Goal: Task Accomplishment & Management: Manage account settings

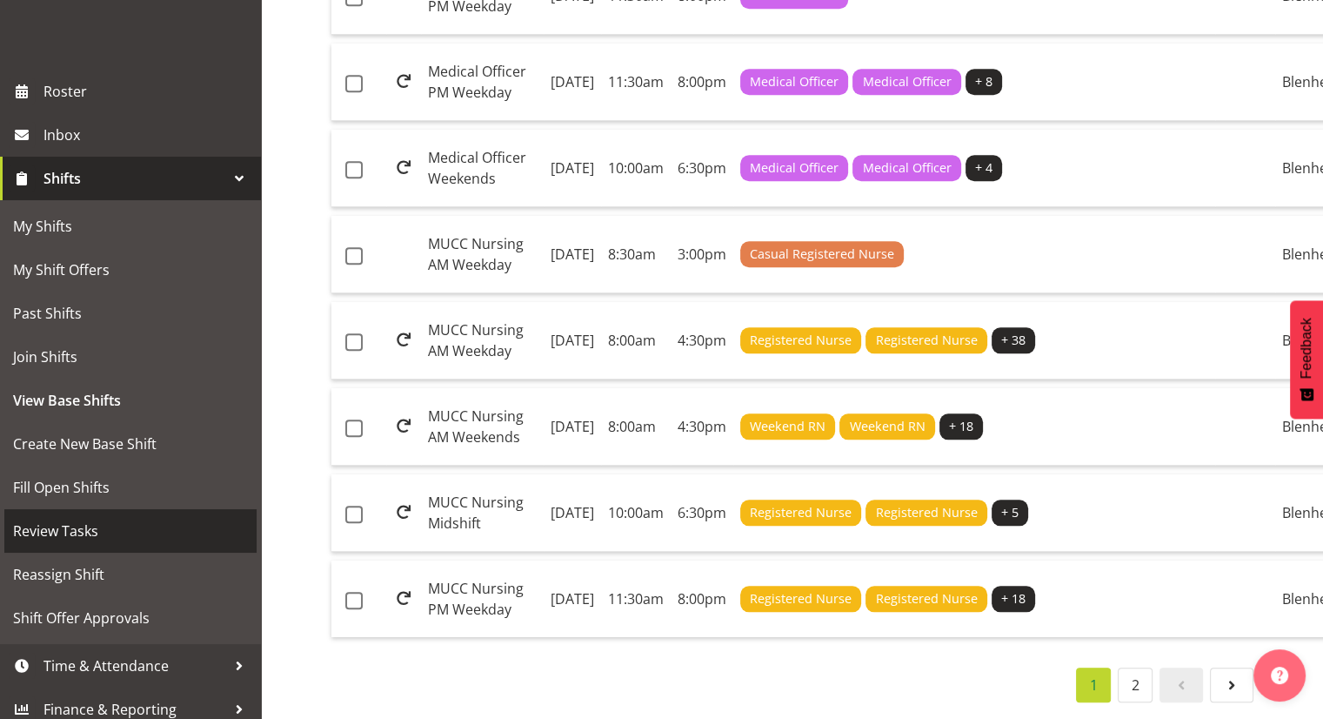
scroll to position [207, 0]
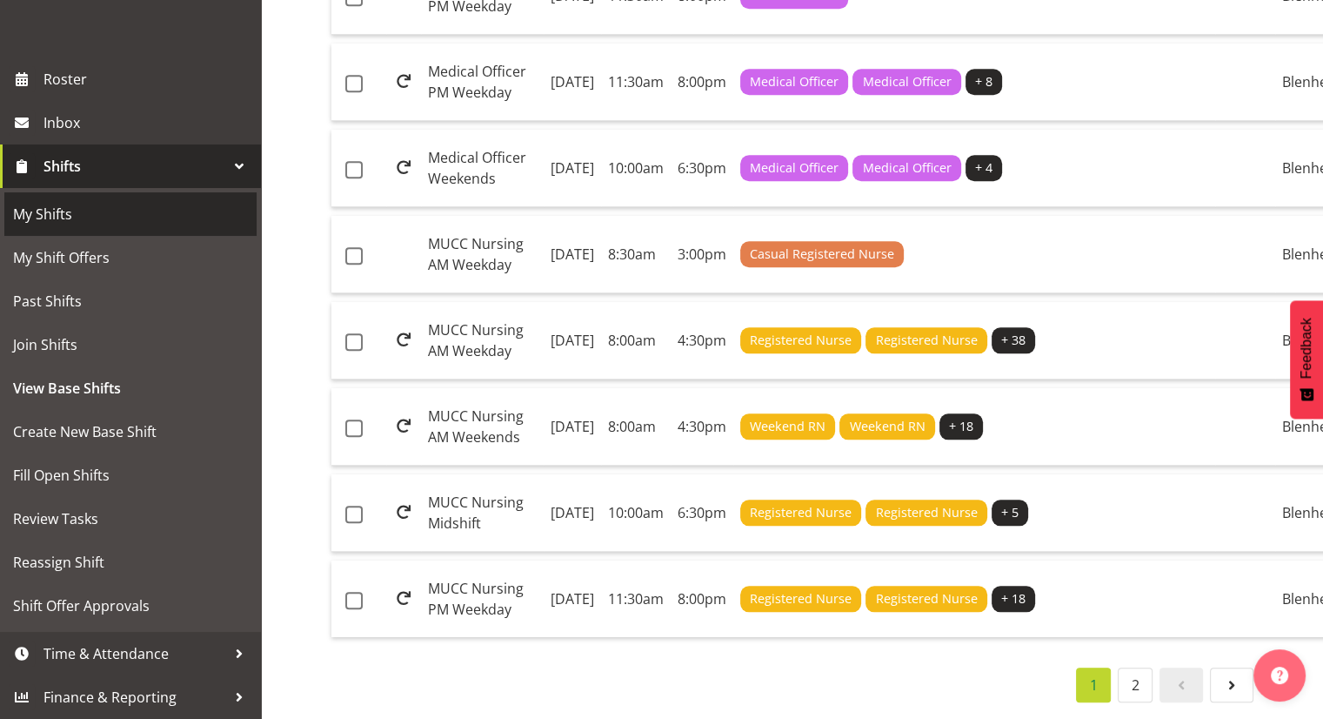
click at [184, 165] on span "Shifts" at bounding box center [134, 166] width 183 height 26
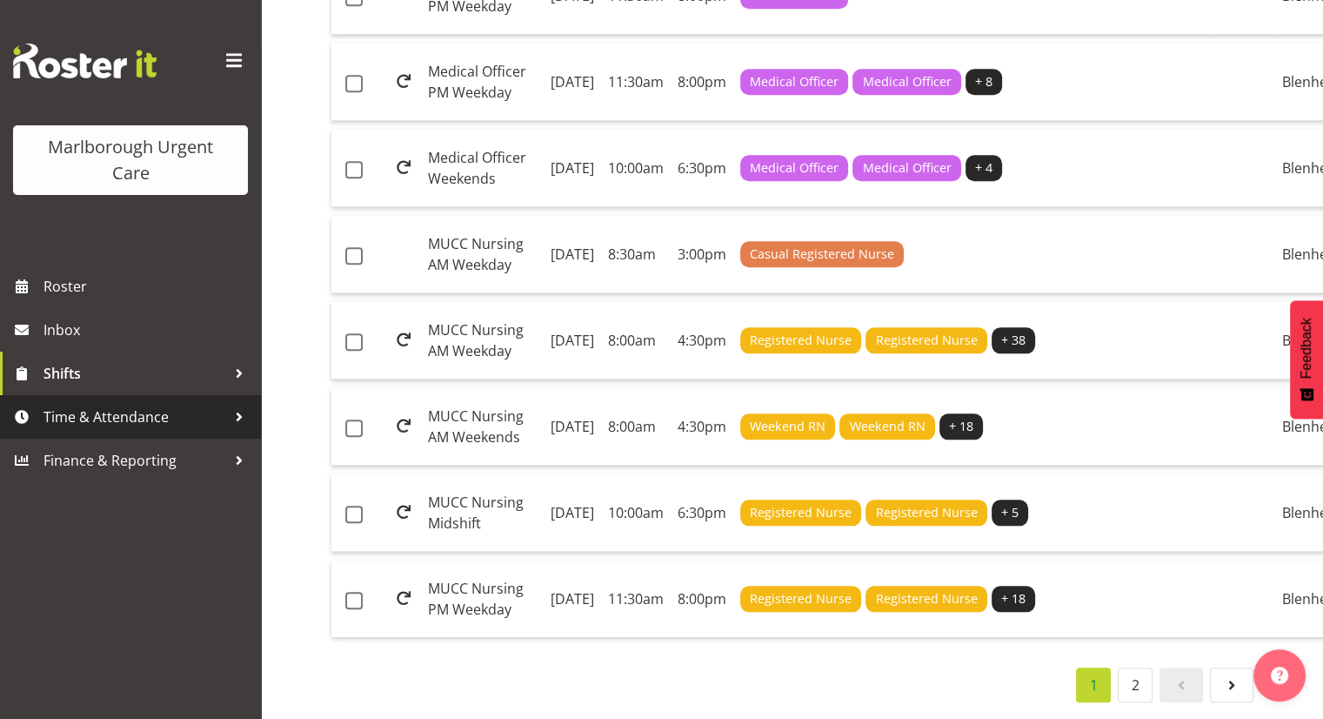
click at [122, 419] on span "Time & Attendance" at bounding box center [134, 417] width 183 height 26
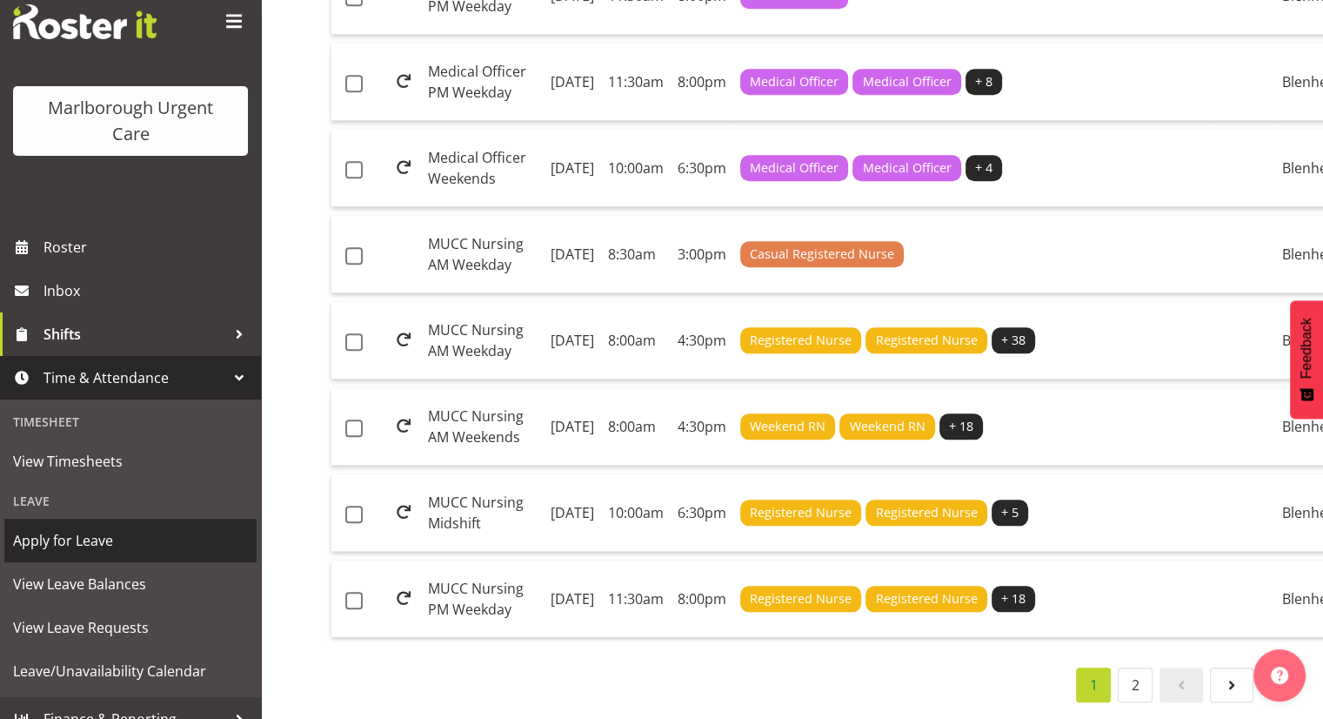
scroll to position [61, 0]
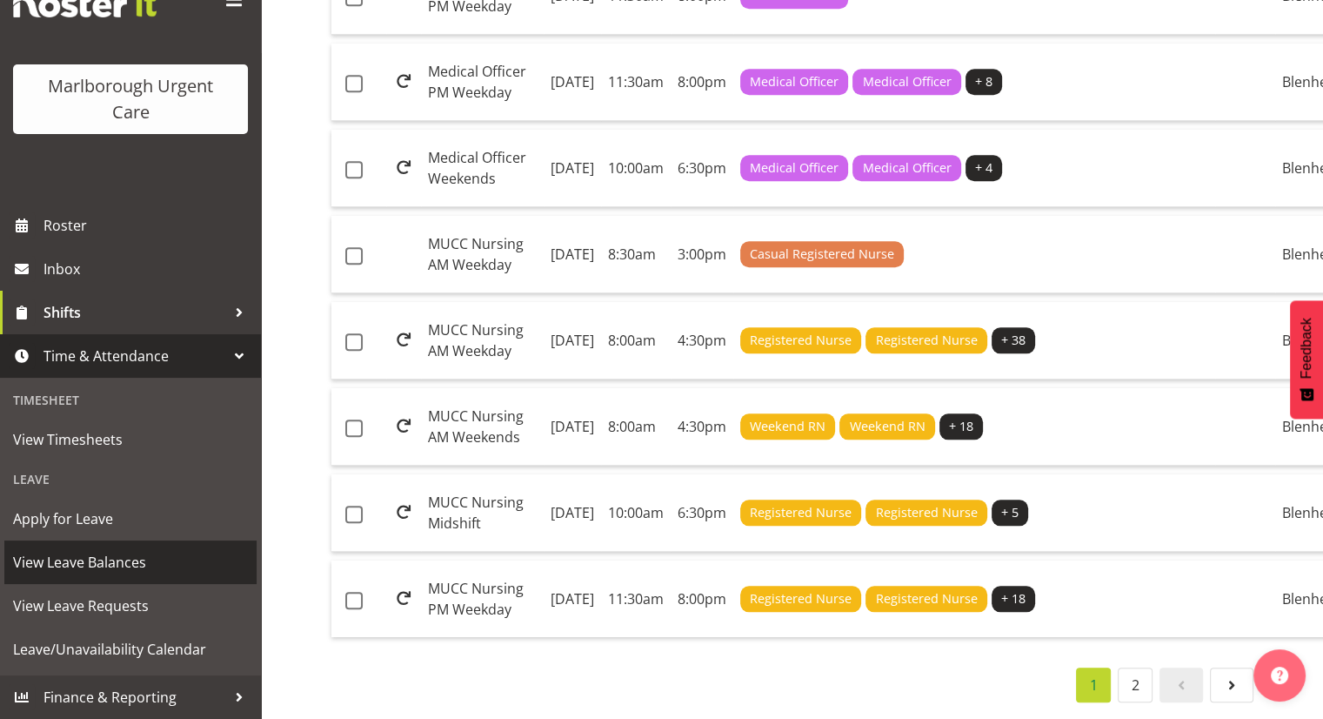
click at [121, 559] on span "View Leave Balances" at bounding box center [130, 562] width 235 height 26
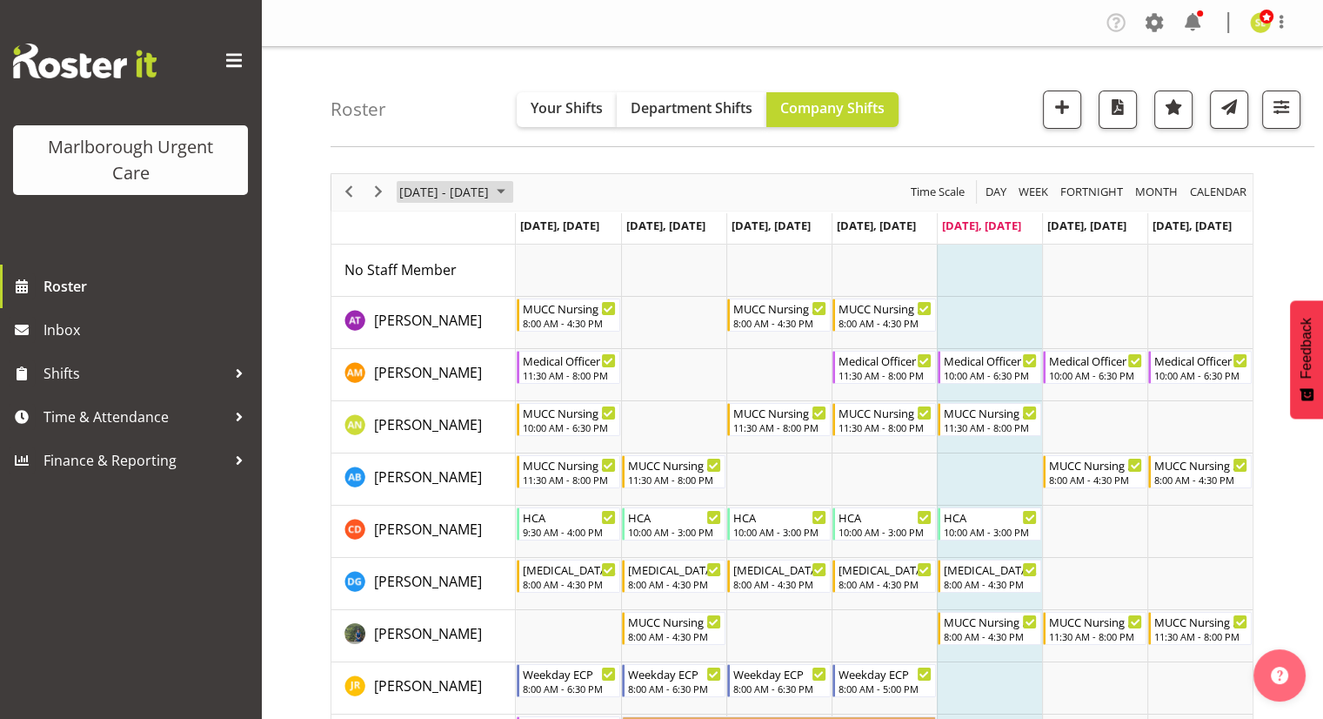
click at [414, 191] on span "[DATE] - [DATE]" at bounding box center [444, 192] width 93 height 22
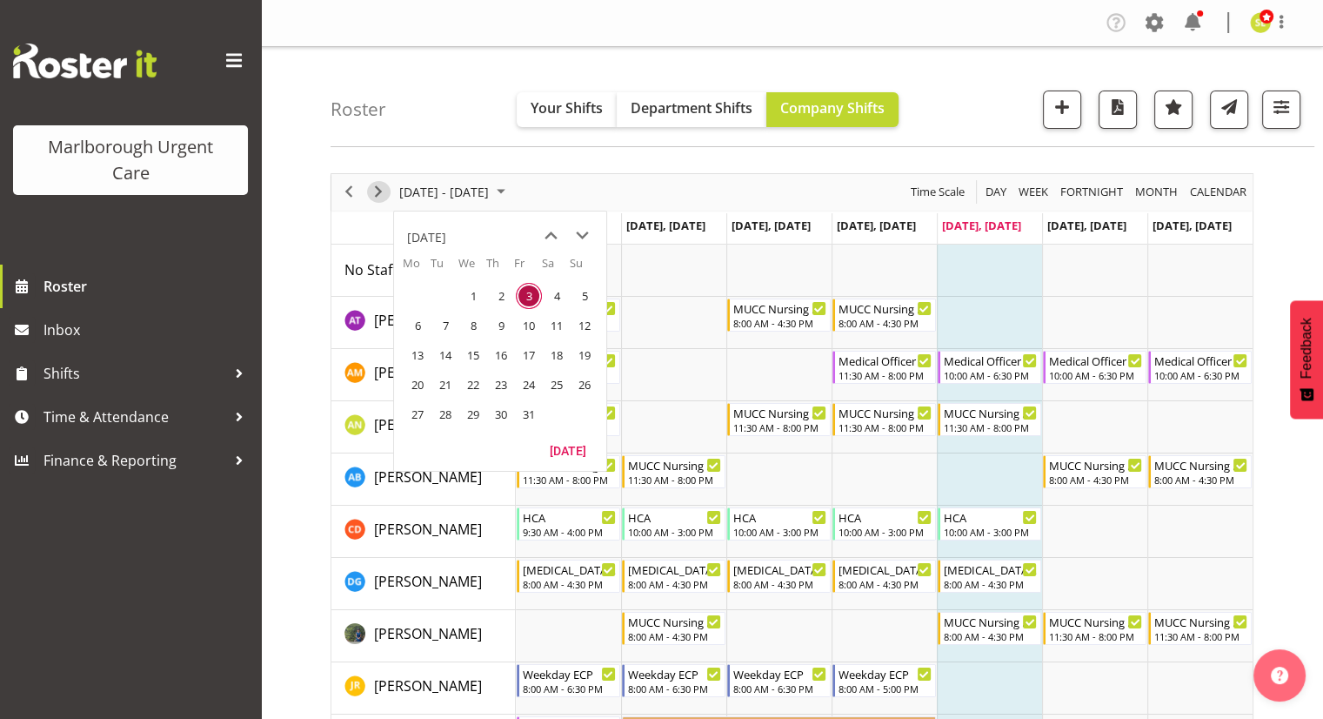
click at [380, 191] on span "Next" at bounding box center [378, 192] width 21 height 22
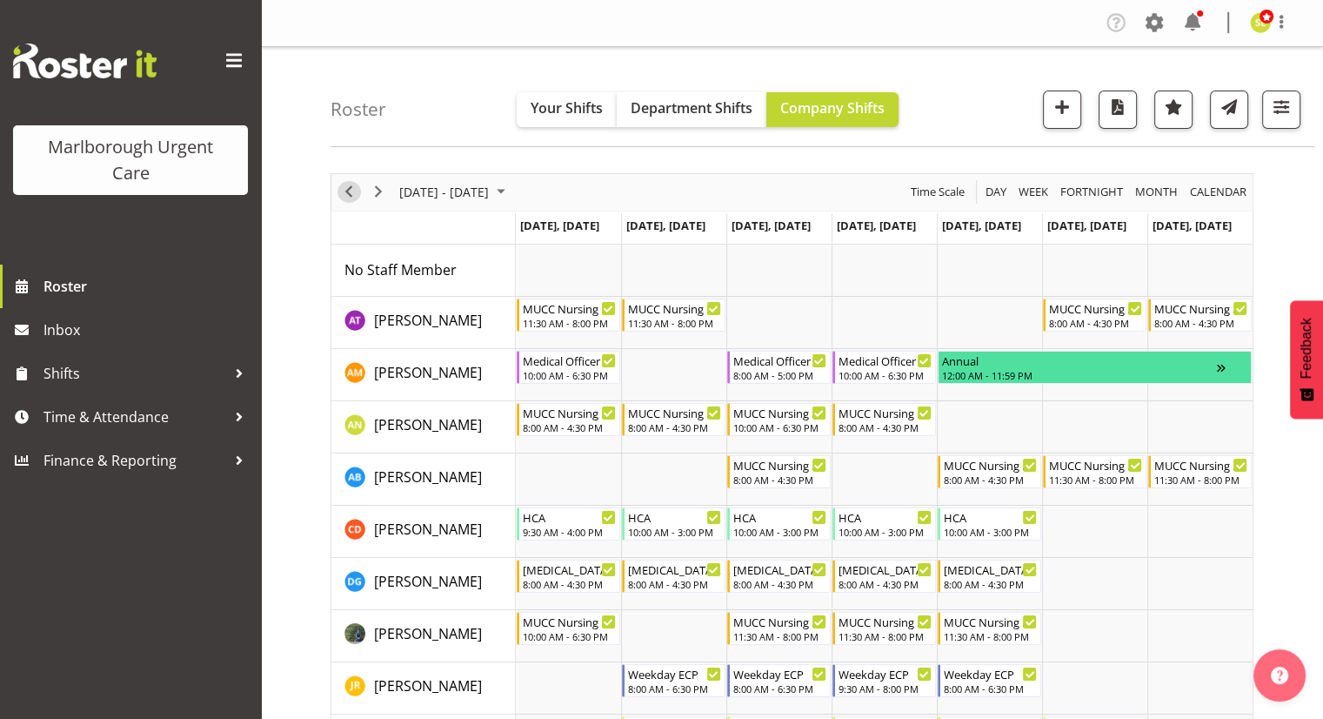
click at [347, 188] on span "Previous" at bounding box center [348, 192] width 21 height 22
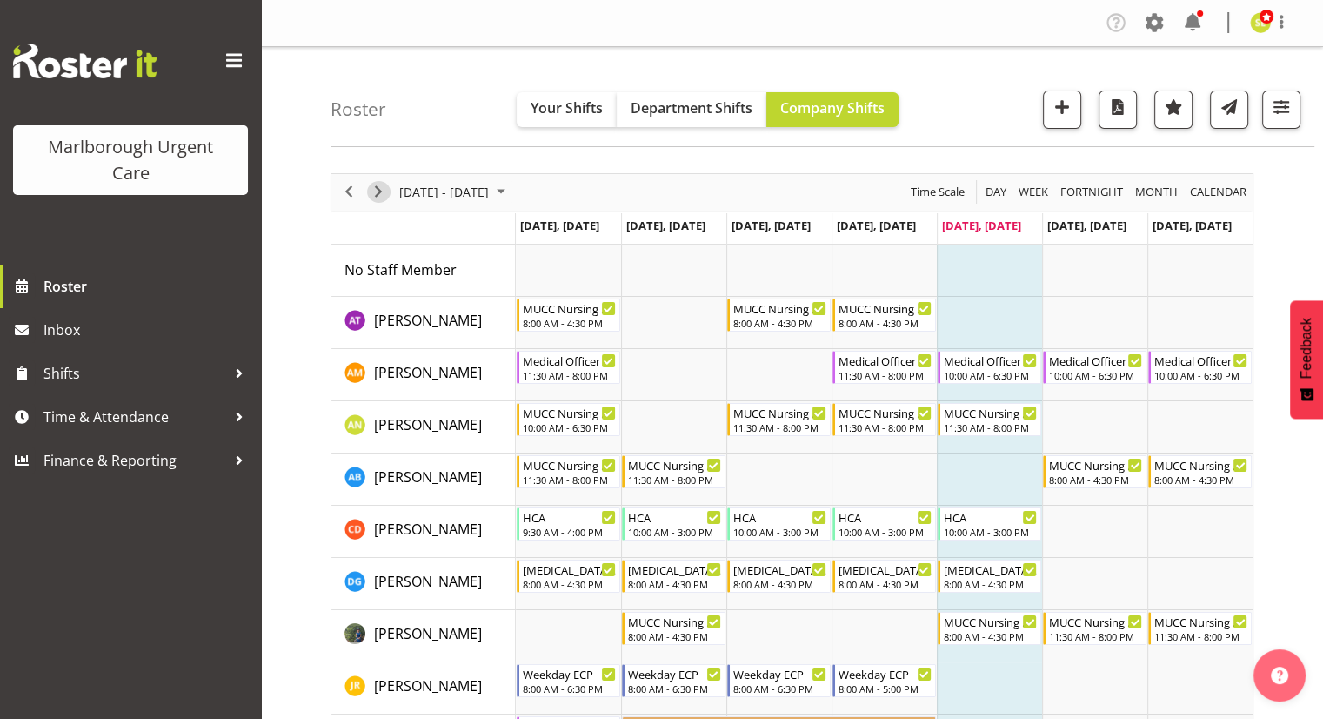
click at [379, 195] on span "Next" at bounding box center [378, 192] width 21 height 22
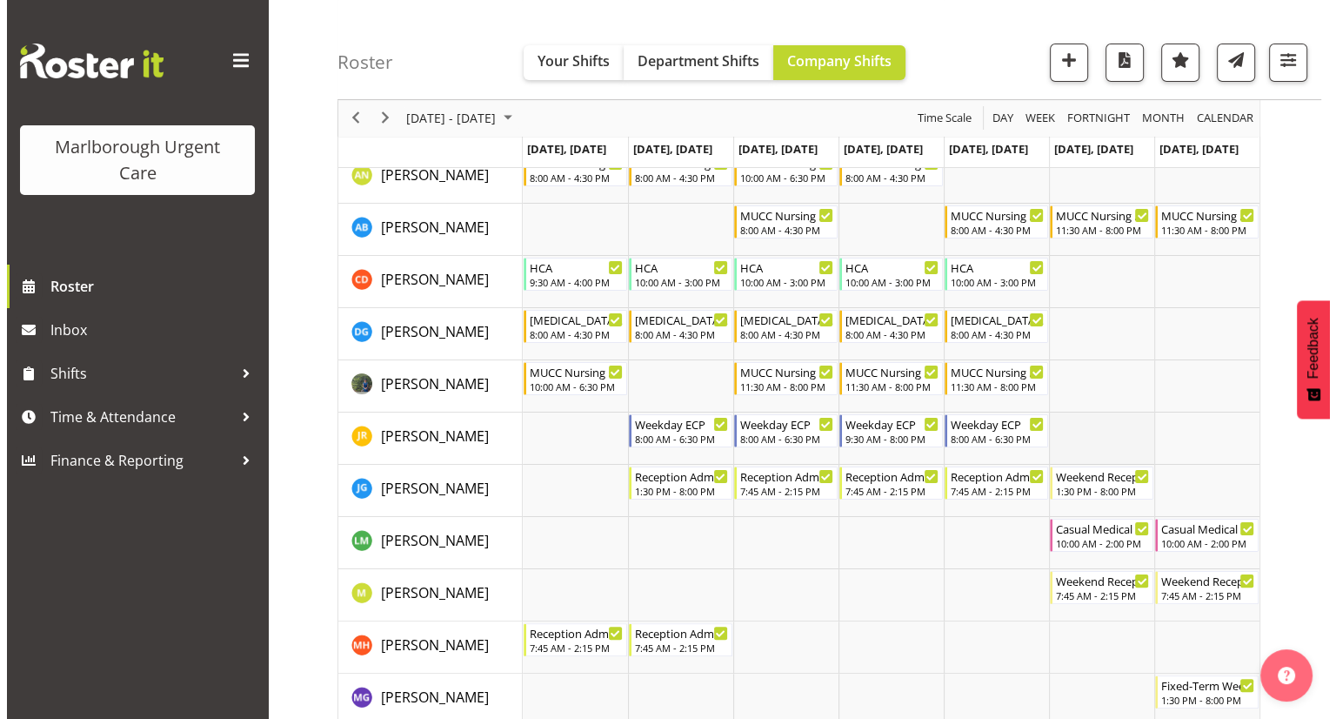
scroll to position [261, 0]
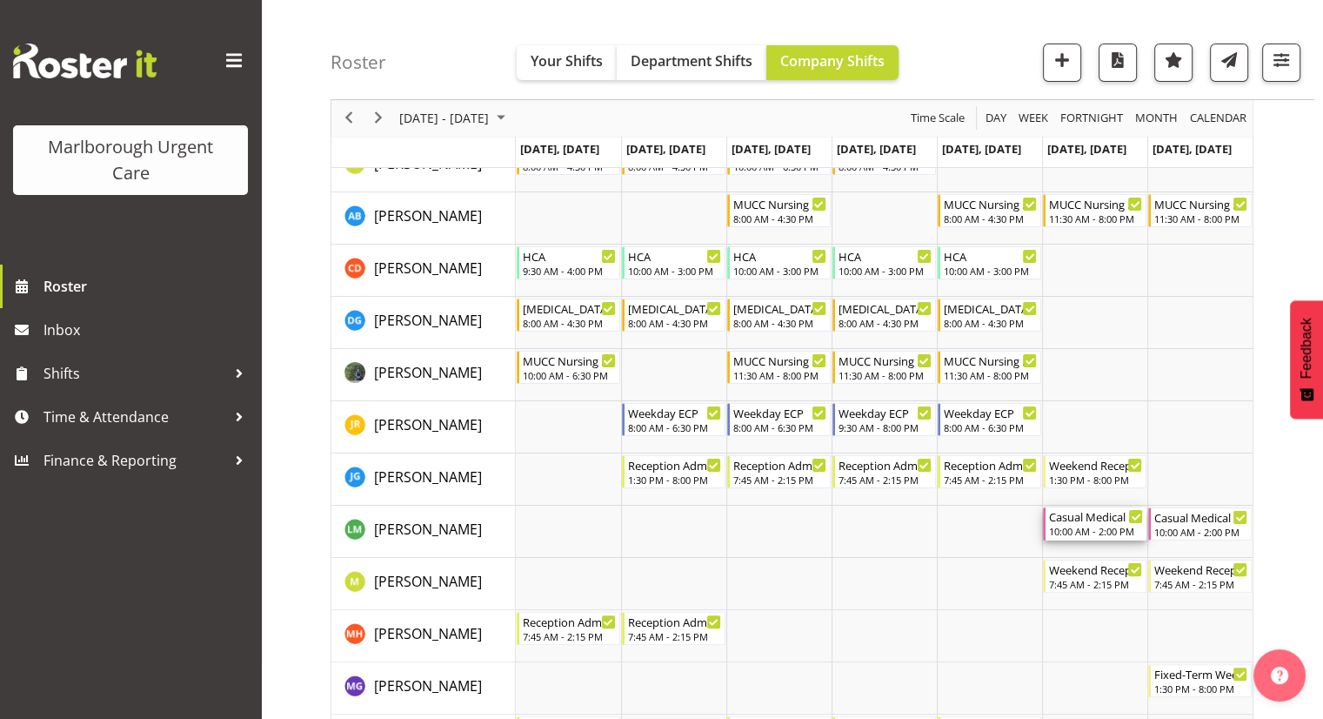
click at [1084, 528] on div "10:00 AM - 2:00 PM" at bounding box center [1096, 531] width 94 height 14
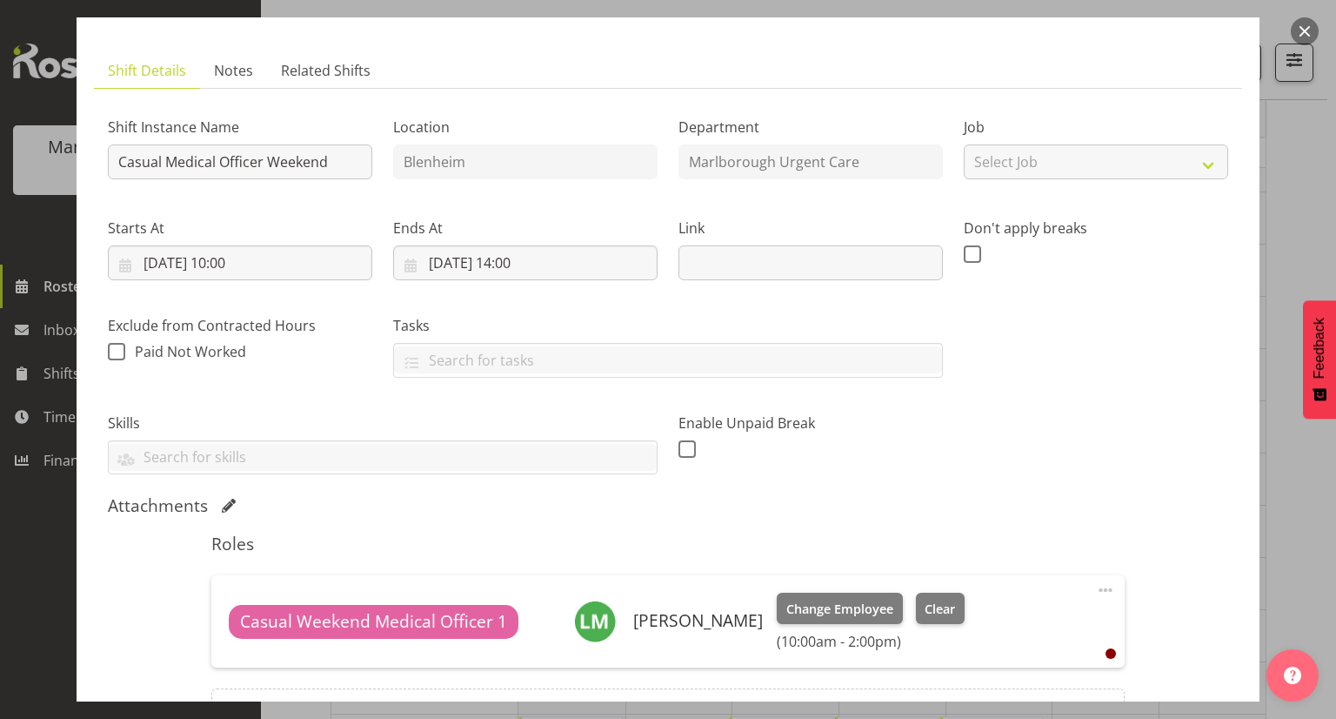
scroll to position [174, 0]
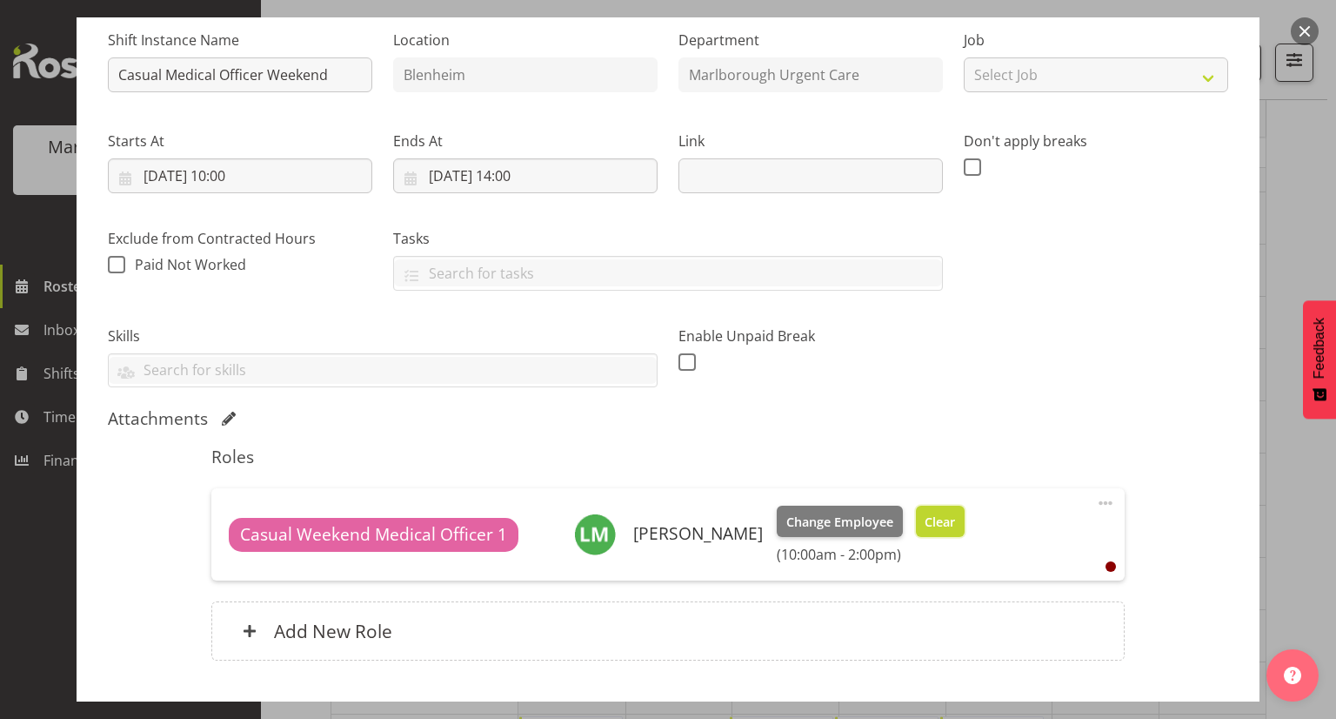
click at [955, 517] on span "Clear" at bounding box center [940, 521] width 30 height 19
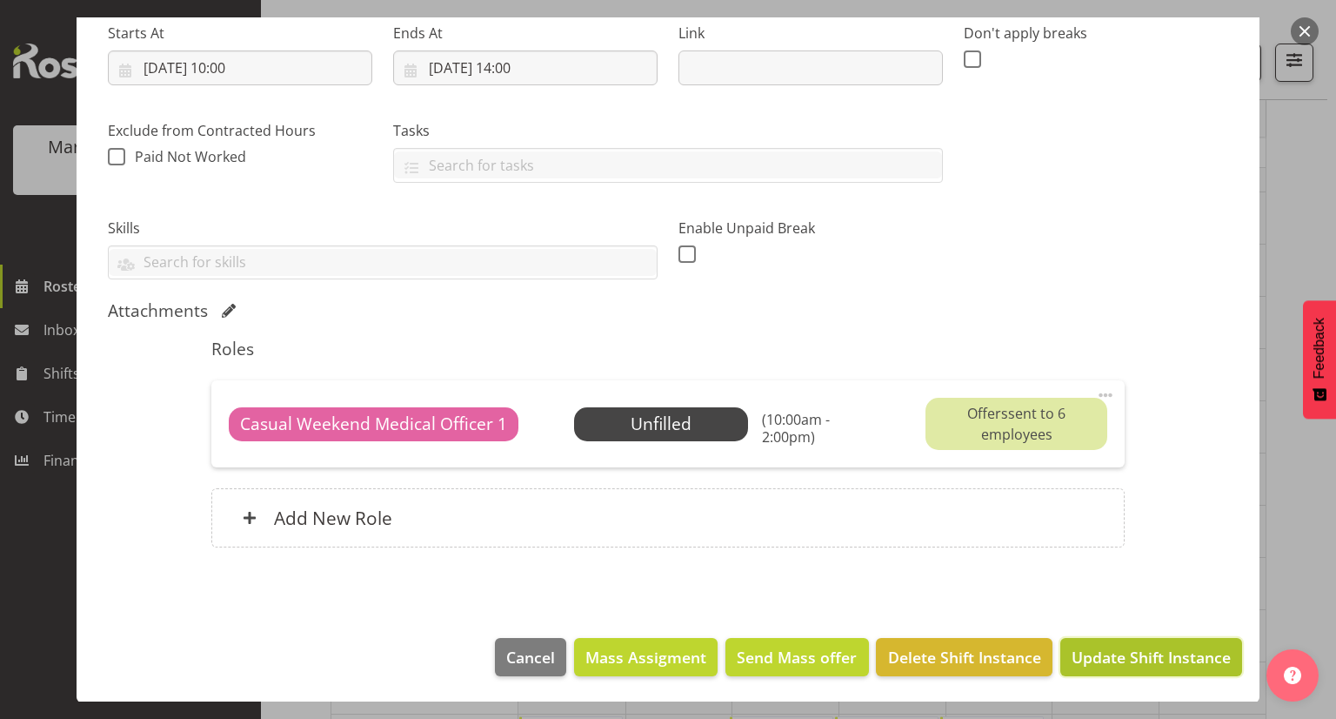
click at [1118, 648] on span "Update Shift Instance" at bounding box center [1151, 656] width 159 height 23
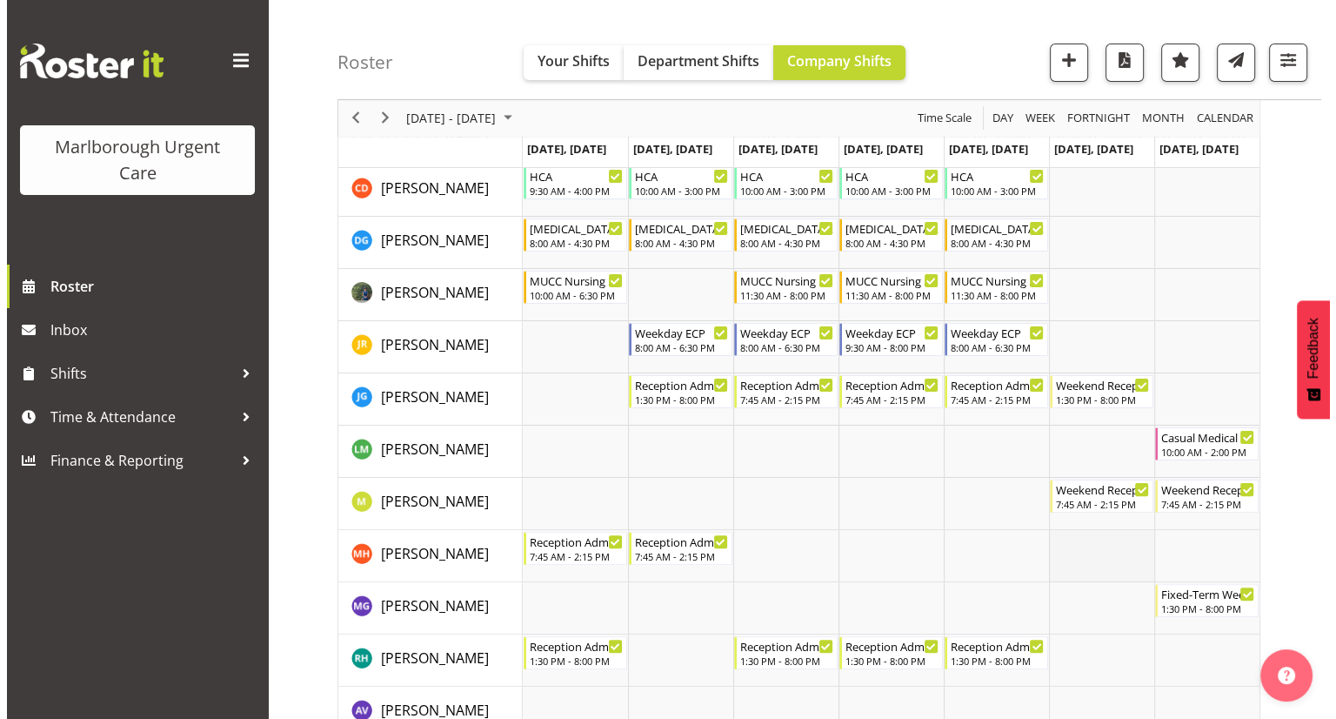
scroll to position [435, 0]
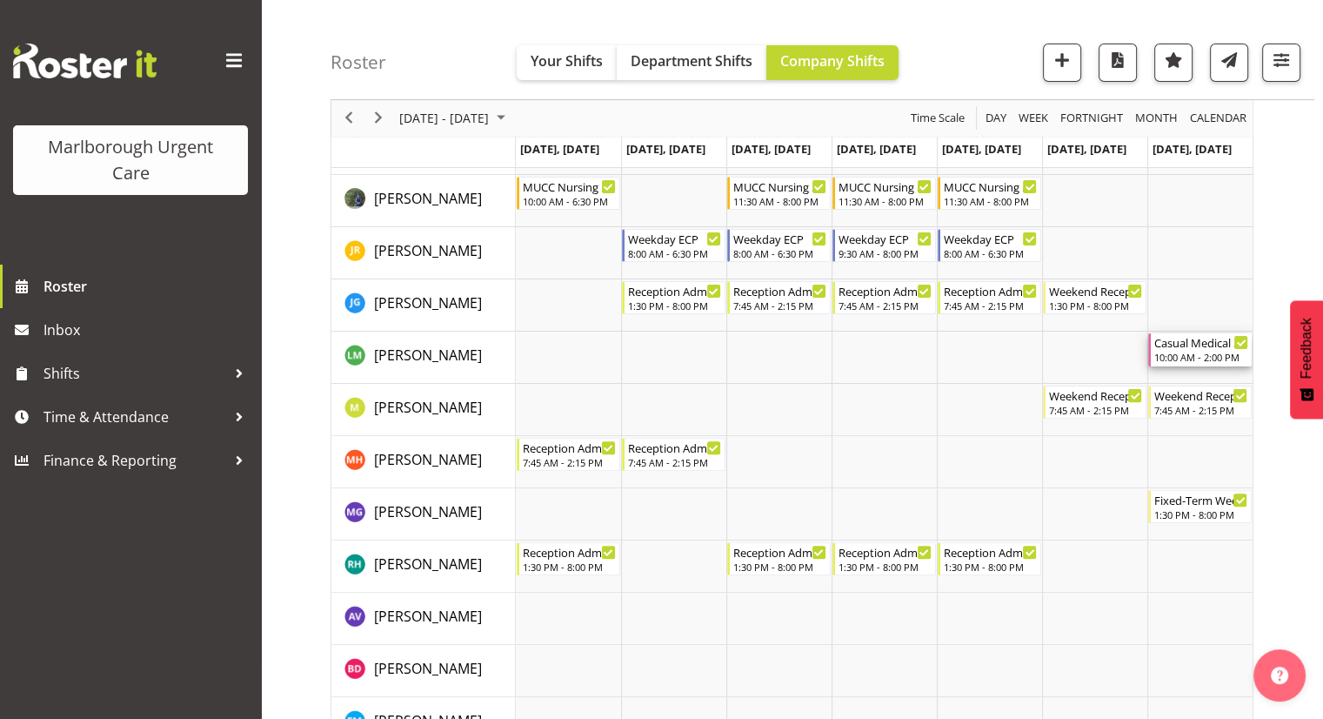
click at [1169, 345] on div "Casual Medical Officer Weekend" at bounding box center [1201, 341] width 94 height 17
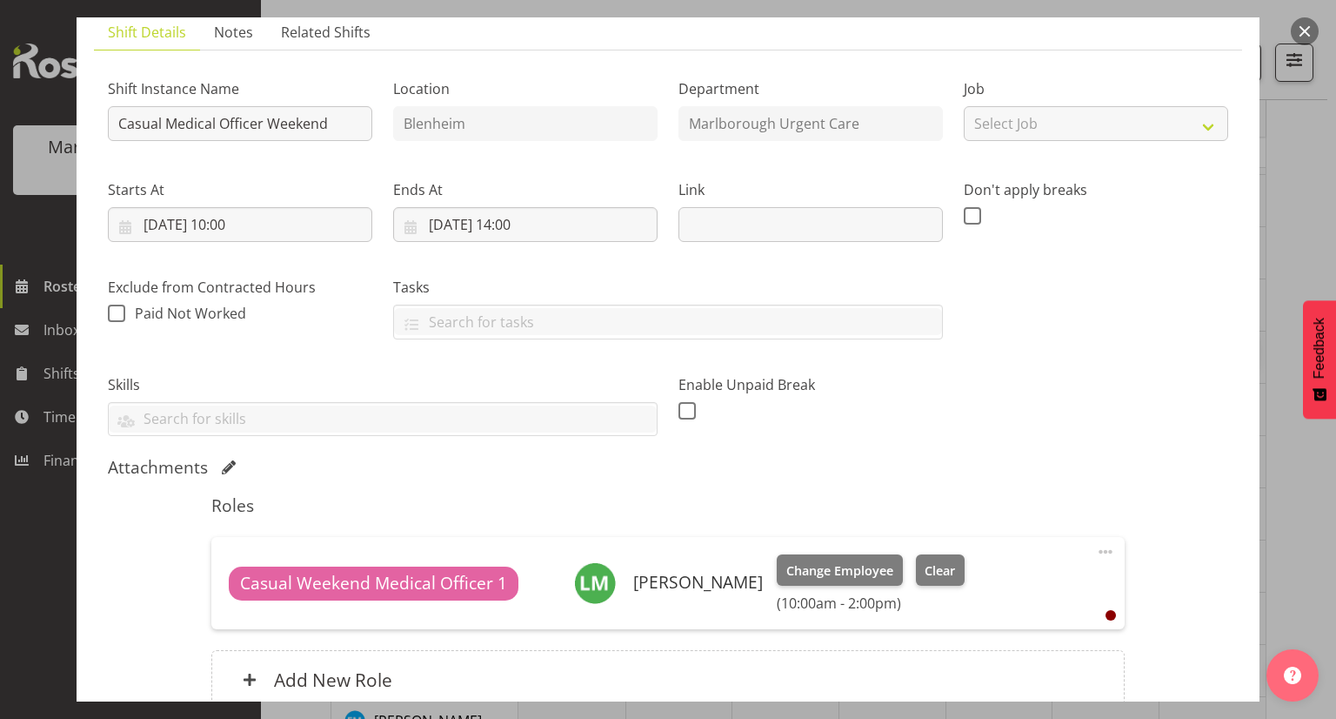
scroll to position [174, 0]
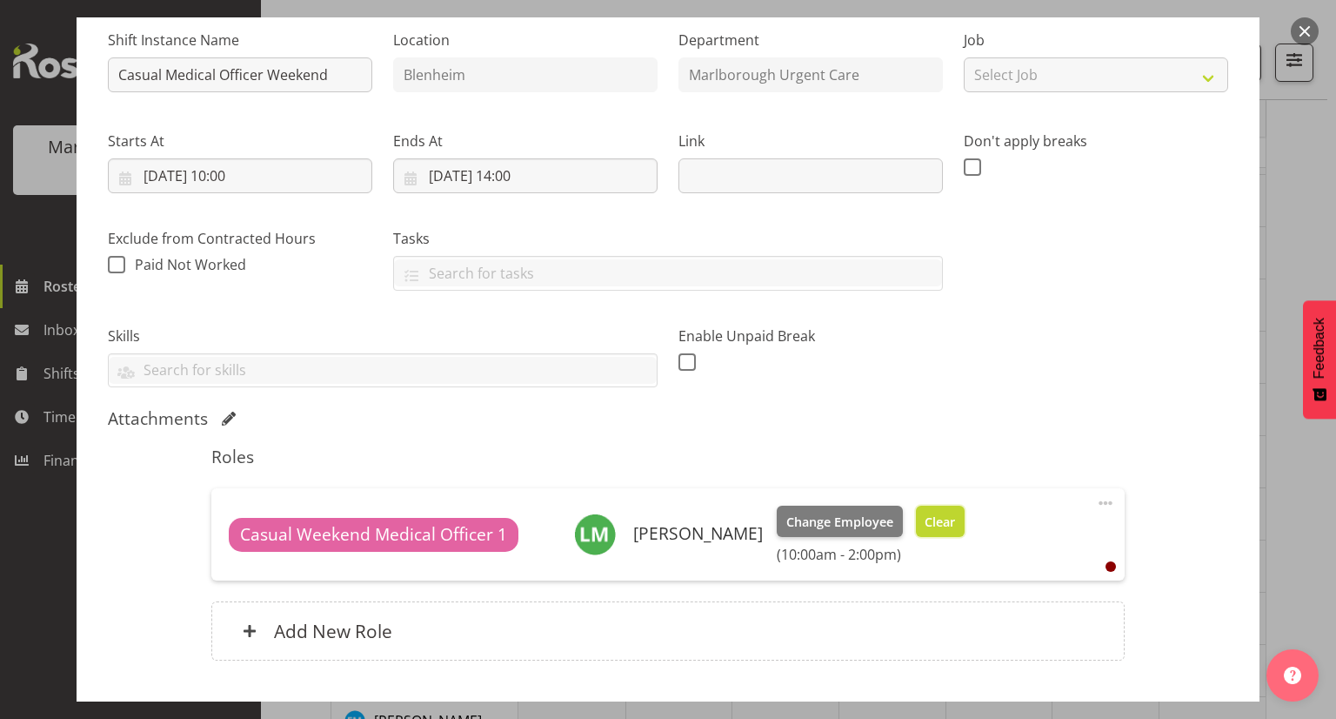
click at [955, 525] on span "Clear" at bounding box center [940, 521] width 30 height 19
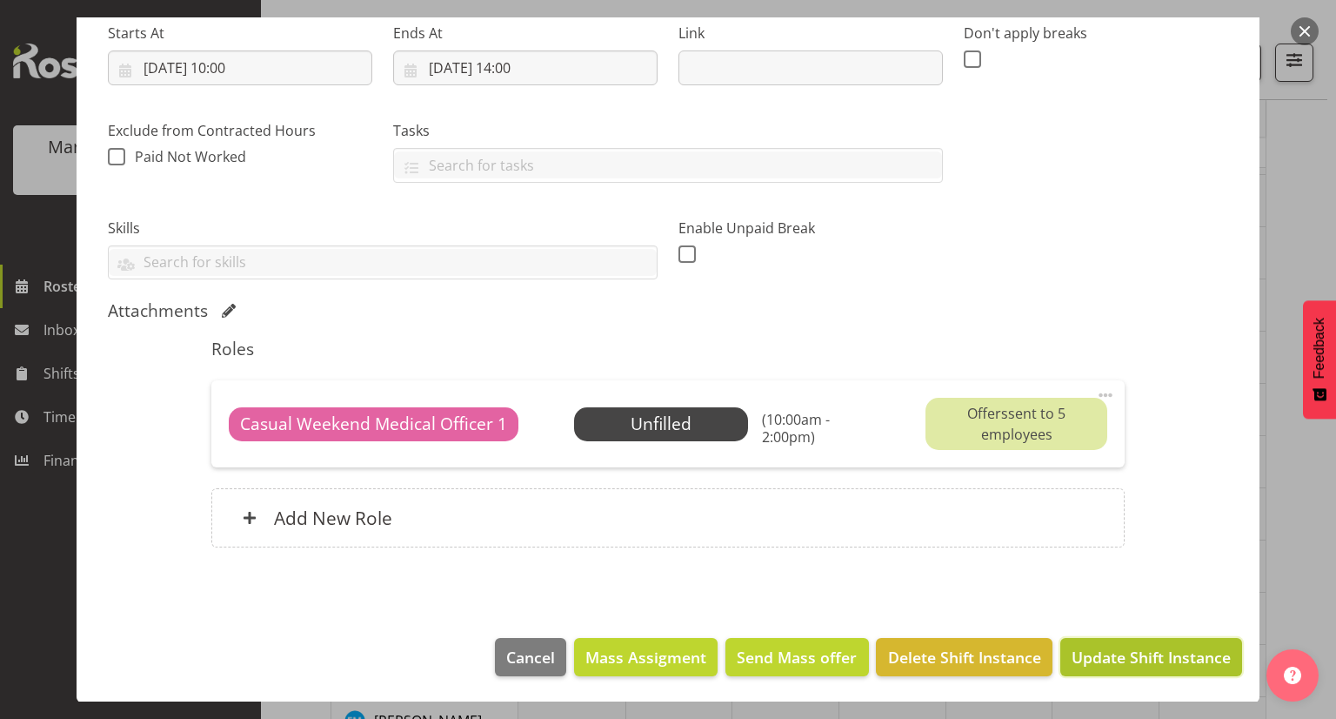
click at [1120, 647] on span "Update Shift Instance" at bounding box center [1151, 656] width 159 height 23
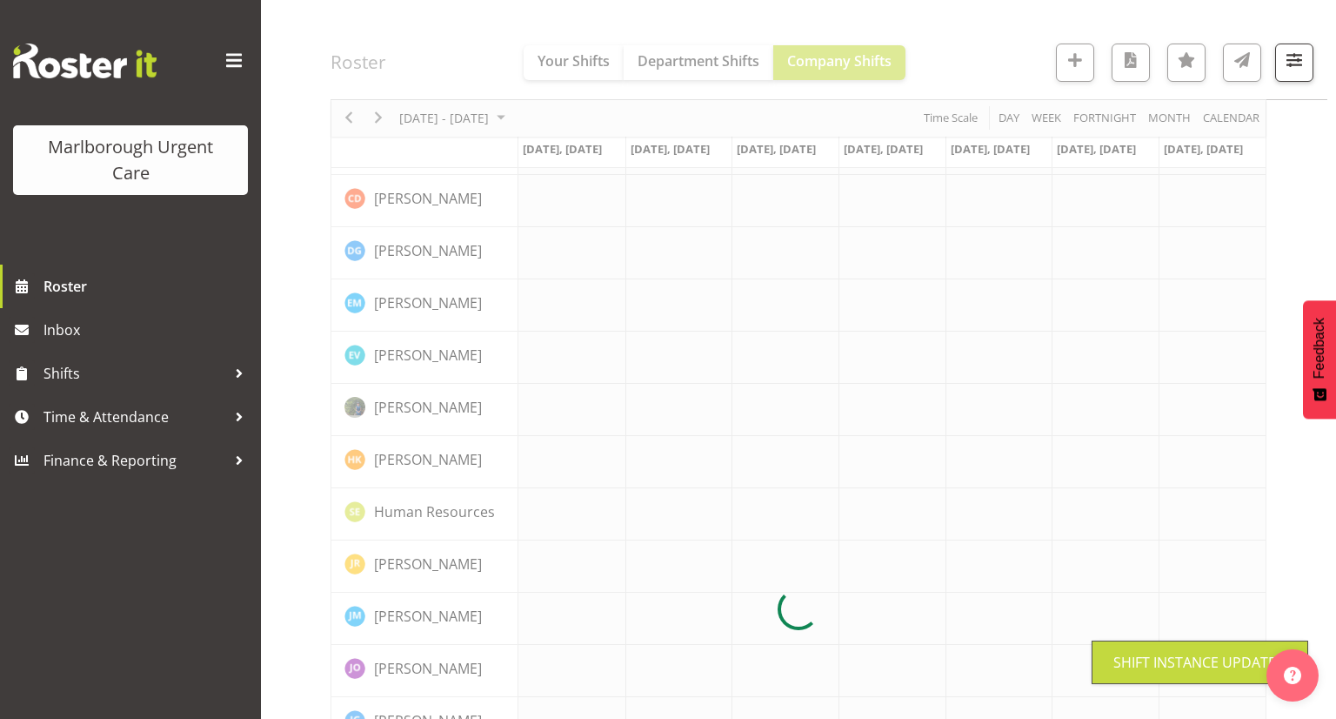
scroll to position [0, 0]
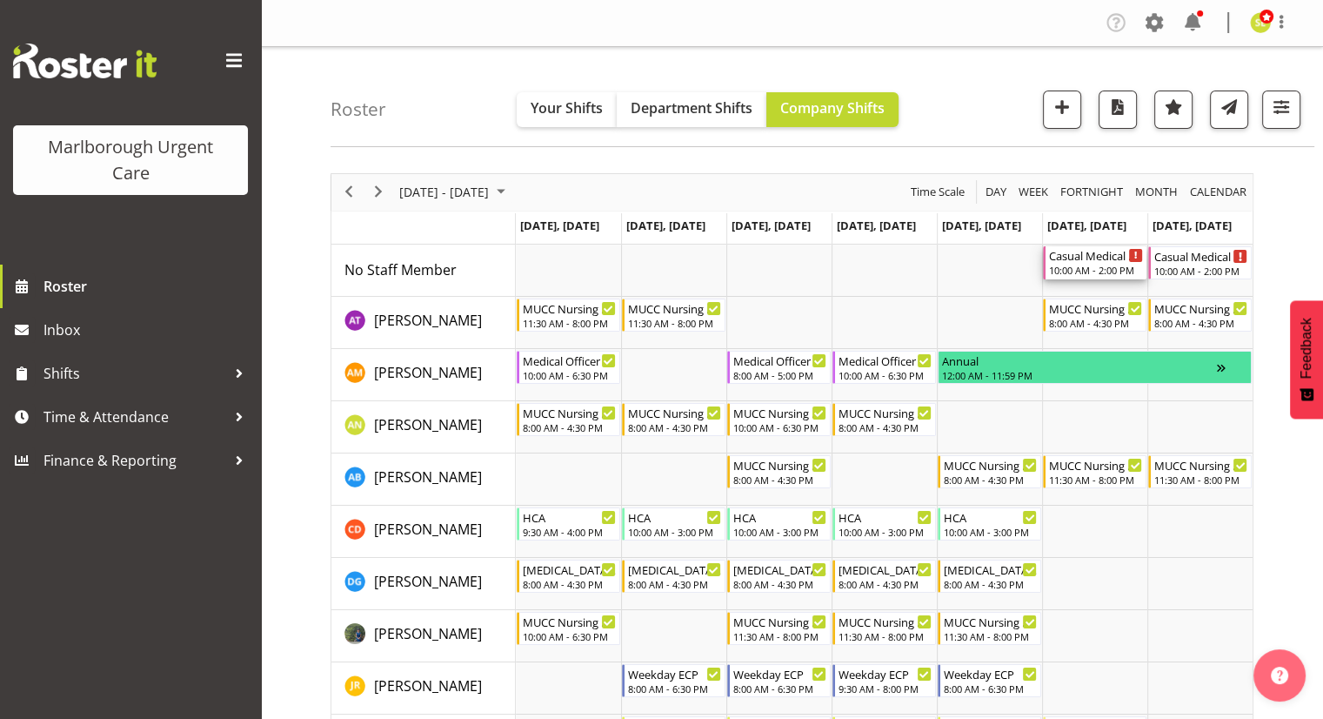
click at [1083, 263] on div "Casual Medical Officer Weekend 10:00 AM - 2:00 PM" at bounding box center [1096, 262] width 94 height 33
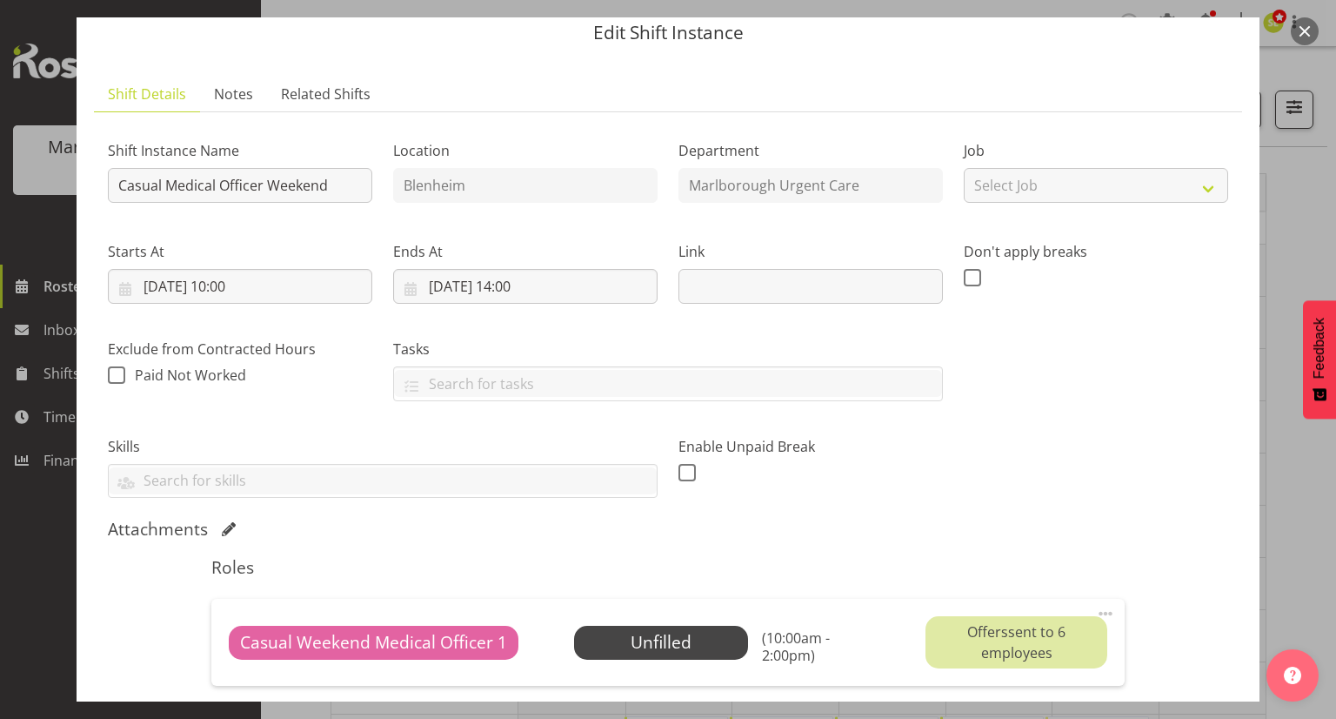
scroll to position [87, 0]
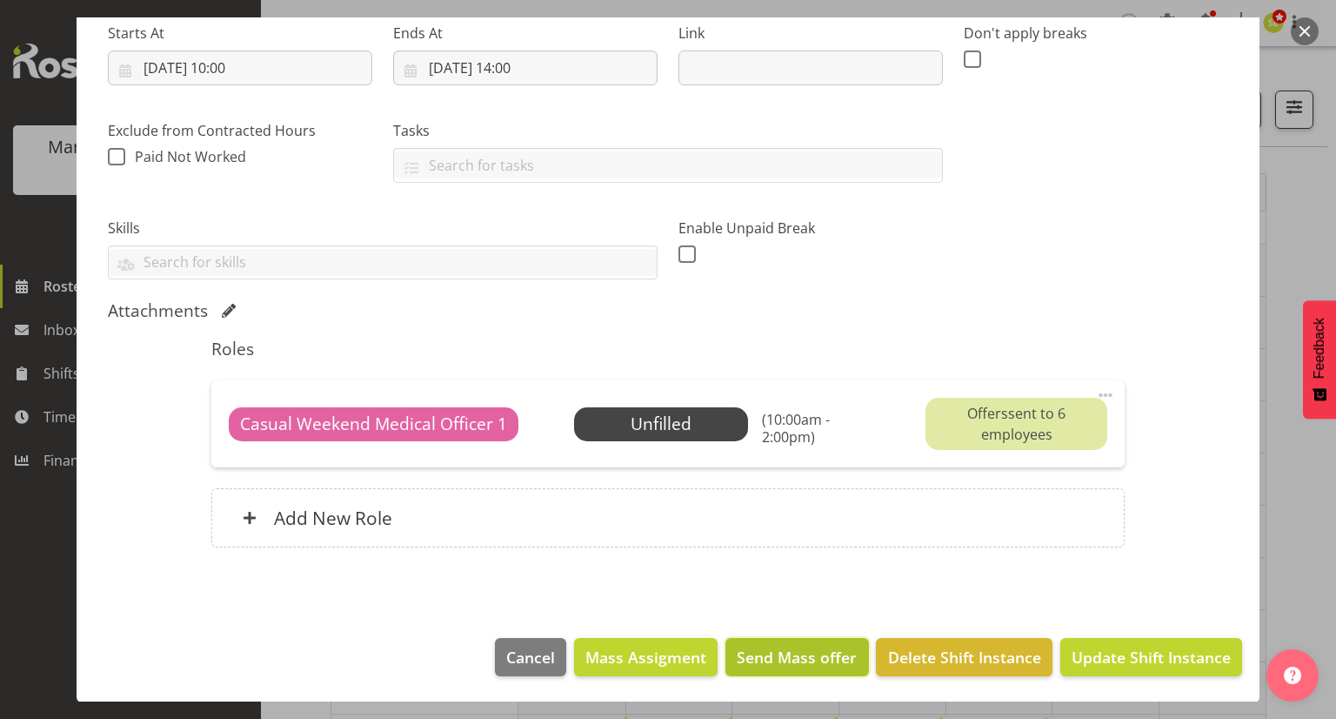
click at [779, 652] on span "Send Mass offer" at bounding box center [797, 656] width 120 height 23
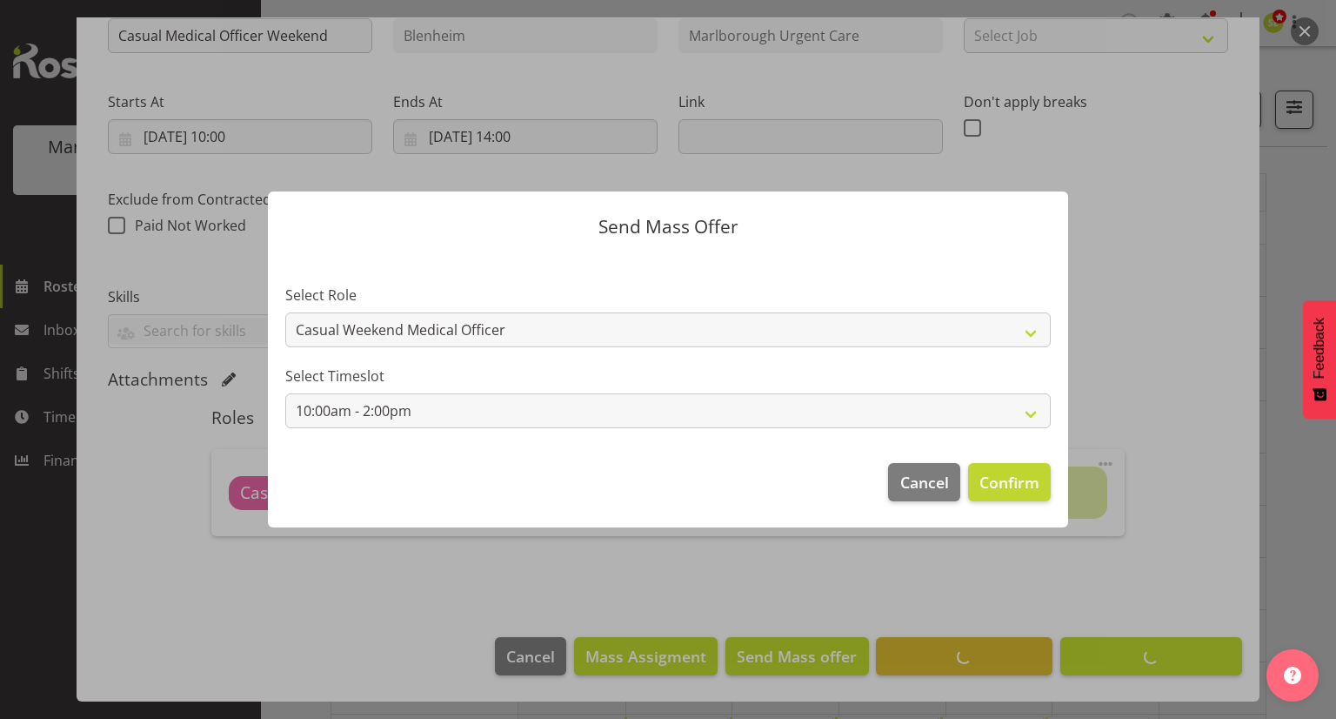
scroll to position [212, 0]
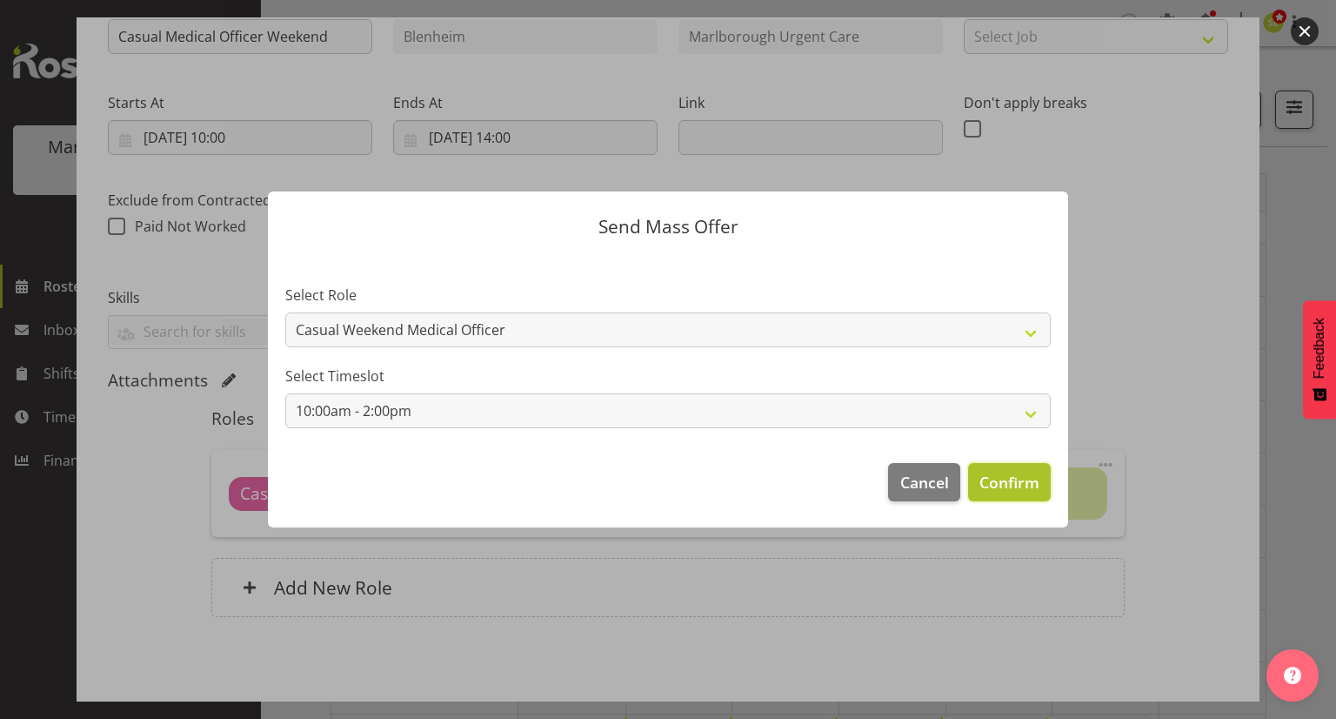
click at [1021, 480] on span "Confirm" at bounding box center [1010, 482] width 60 height 23
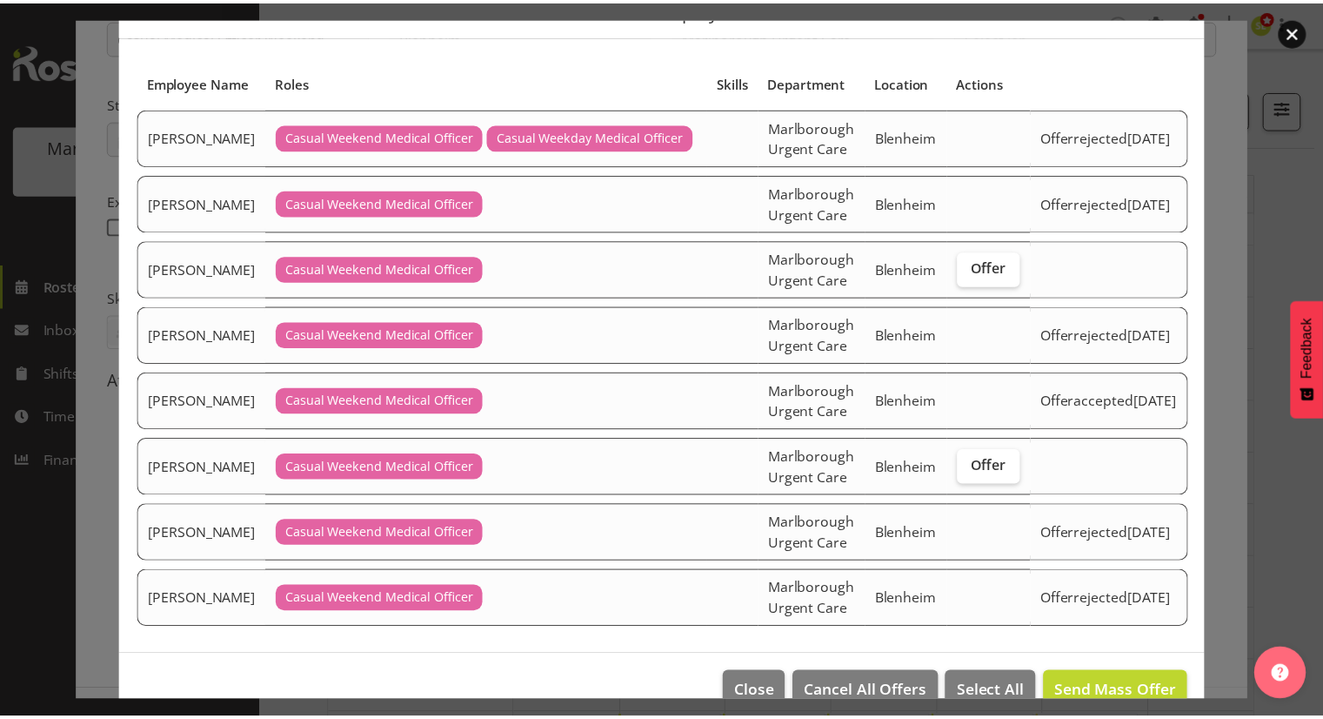
scroll to position [116, 0]
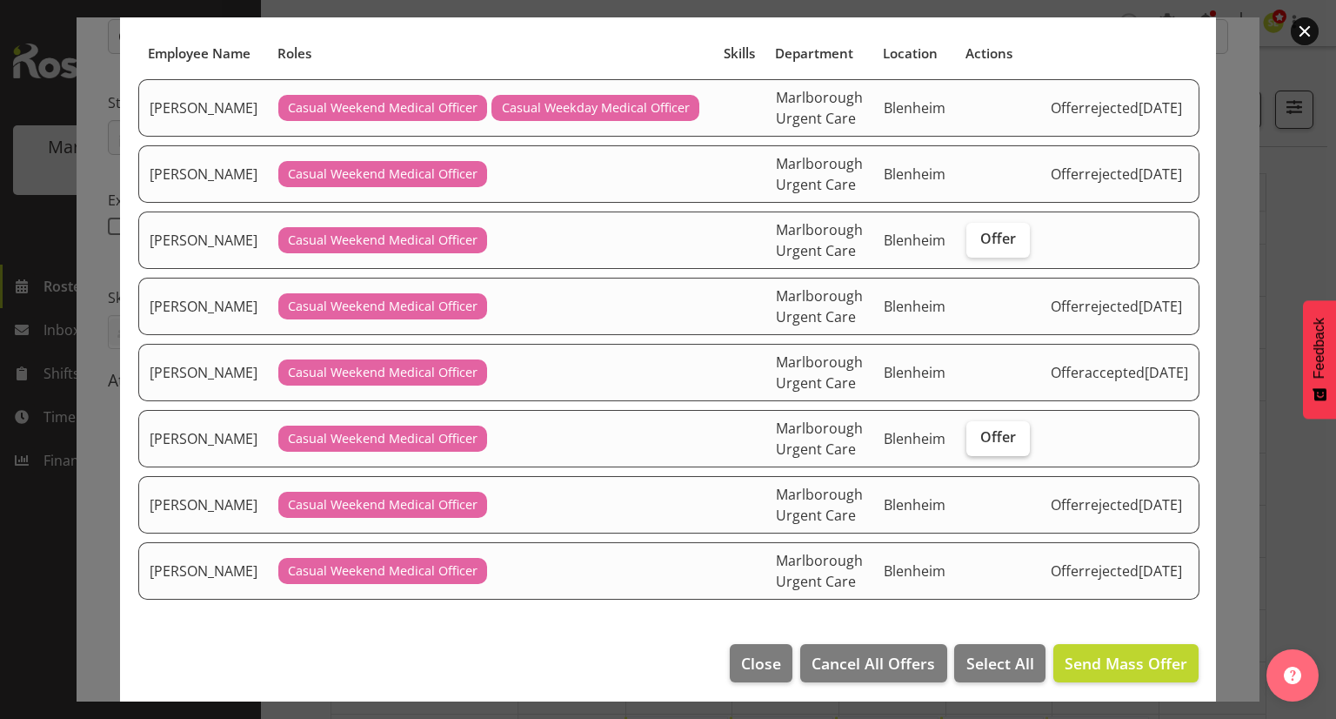
click at [1016, 432] on span "Offer" at bounding box center [998, 436] width 36 height 17
click at [978, 432] on input "Offer" at bounding box center [972, 436] width 11 height 11
checkbox input "true"
click at [1117, 656] on span "Send Mass Offer" at bounding box center [1126, 662] width 123 height 21
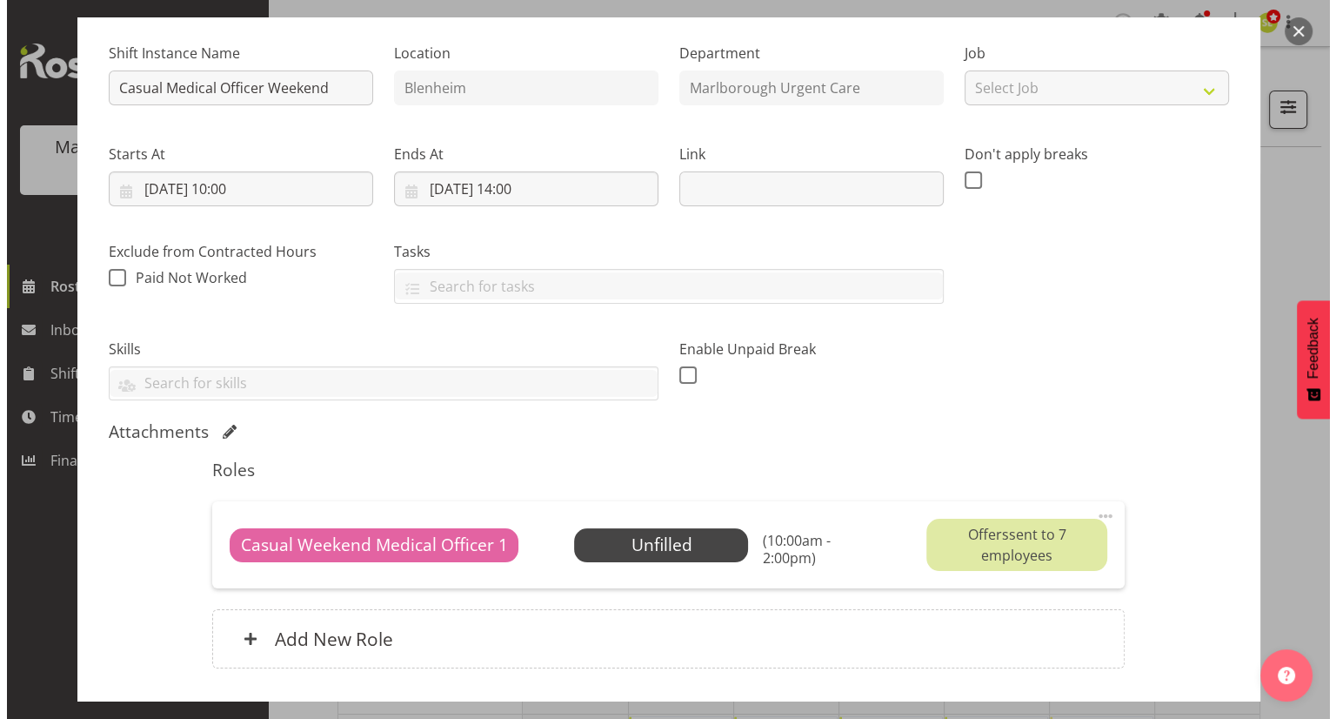
scroll to position [21, 0]
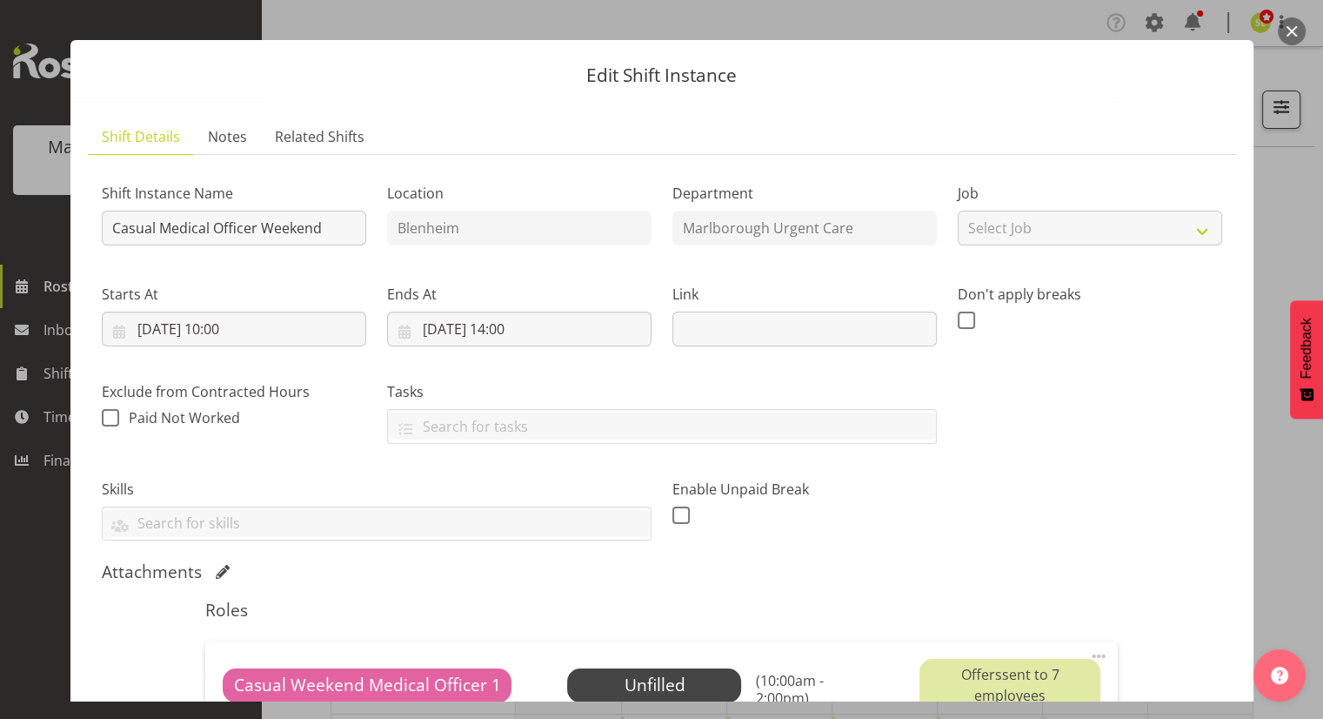
click at [1282, 28] on button "button" at bounding box center [1292, 31] width 28 height 28
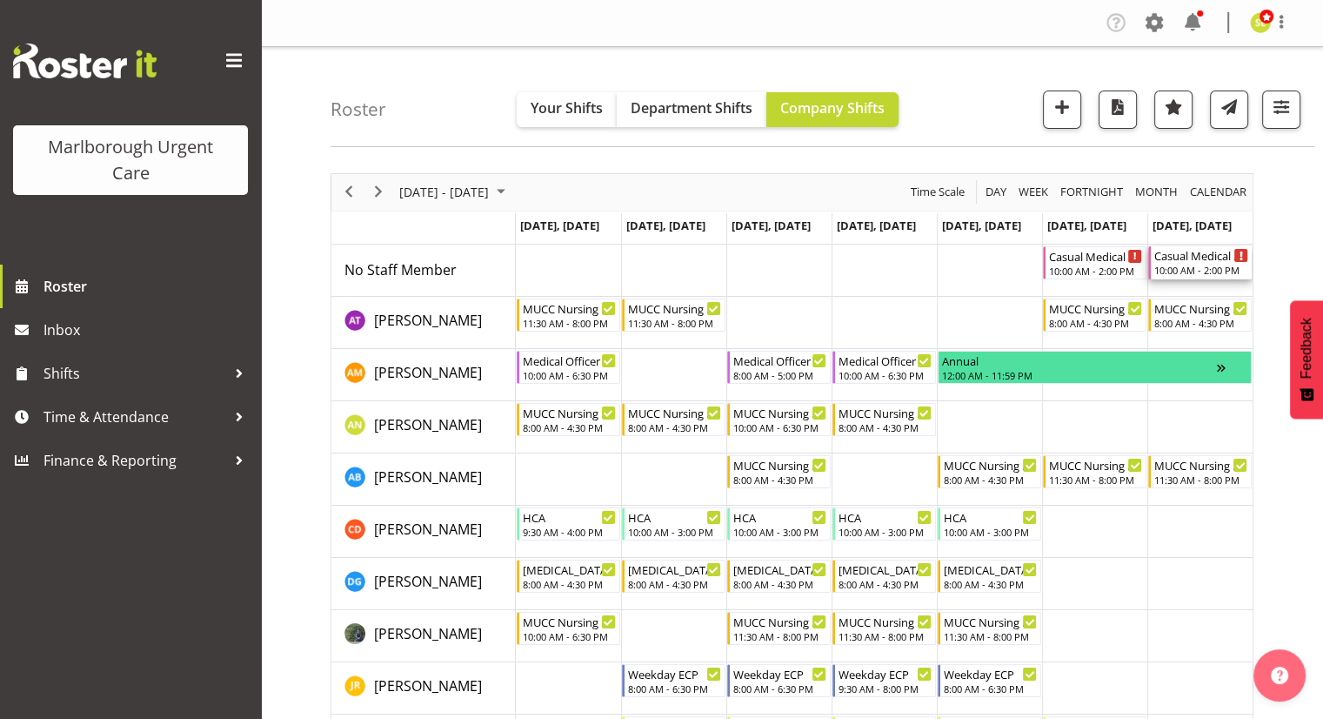
click at [1173, 270] on div "10:00 AM - 2:00 PM" at bounding box center [1201, 270] width 94 height 14
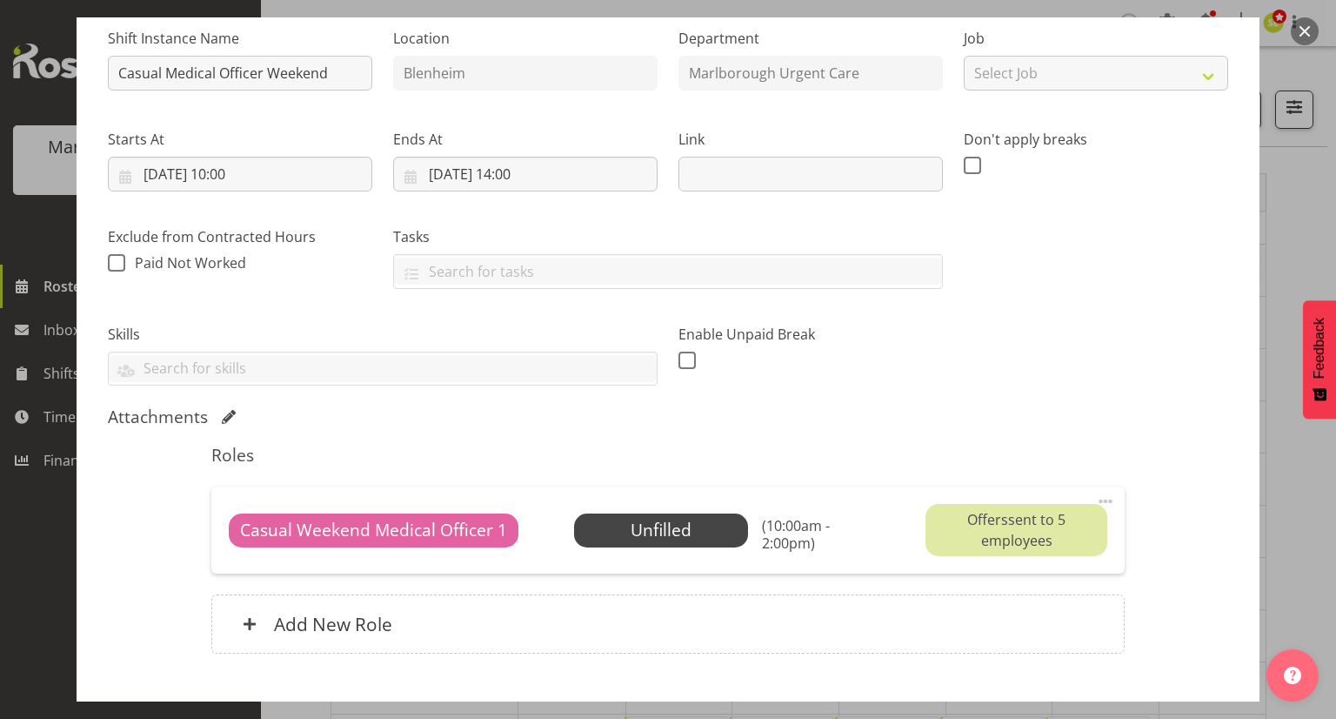
scroll to position [282, 0]
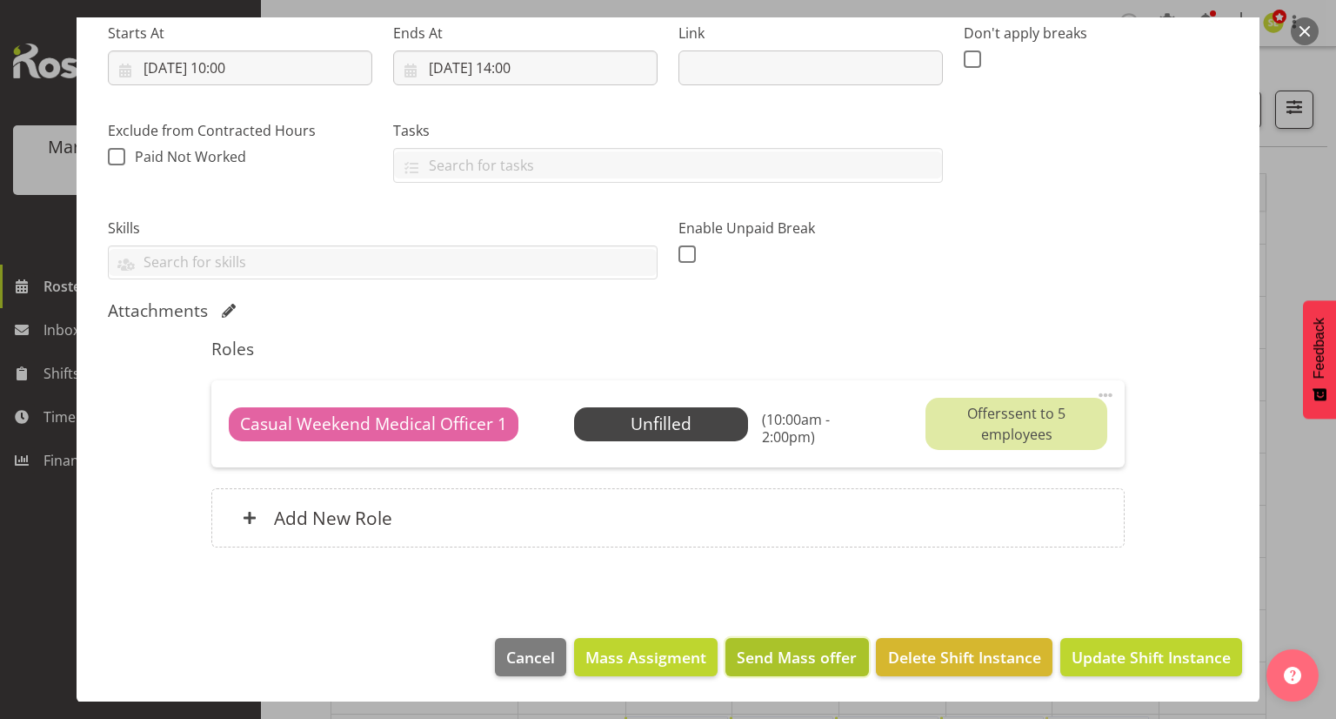
click at [758, 641] on button "Send Mass offer" at bounding box center [797, 657] width 143 height 38
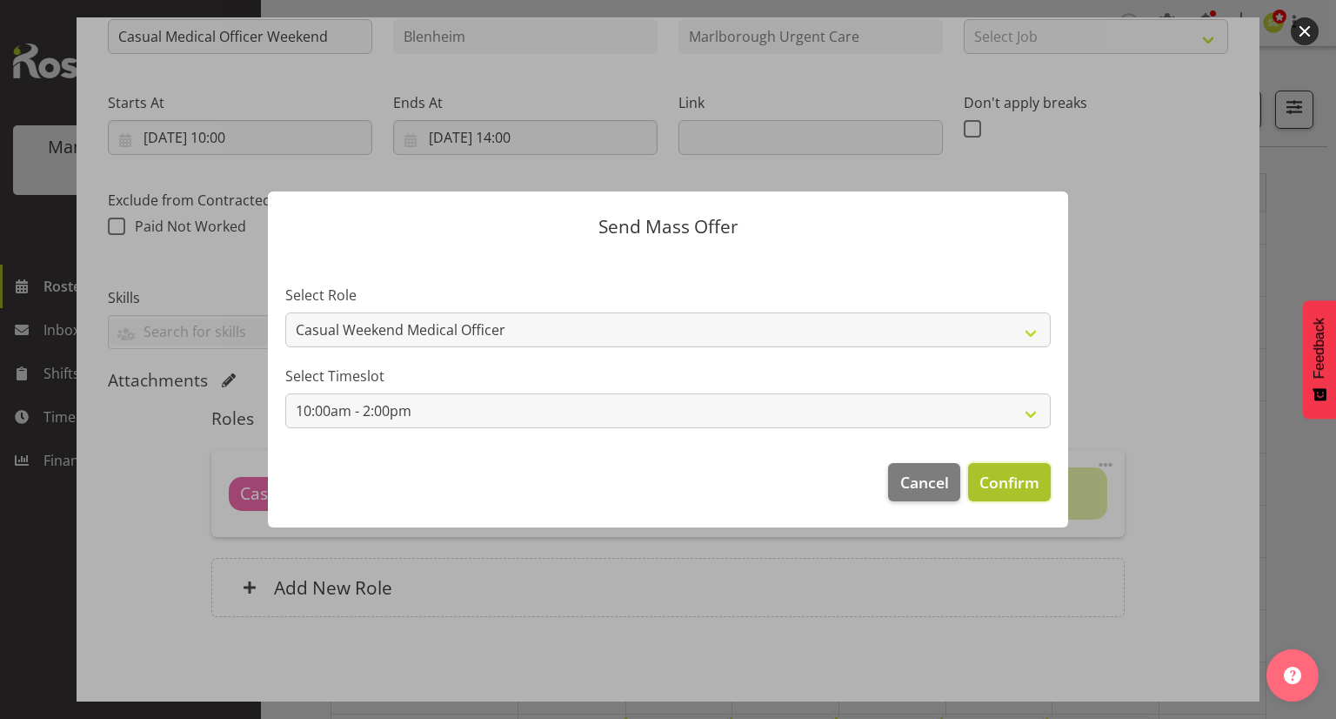
click at [1006, 478] on span "Confirm" at bounding box center [1010, 482] width 60 height 23
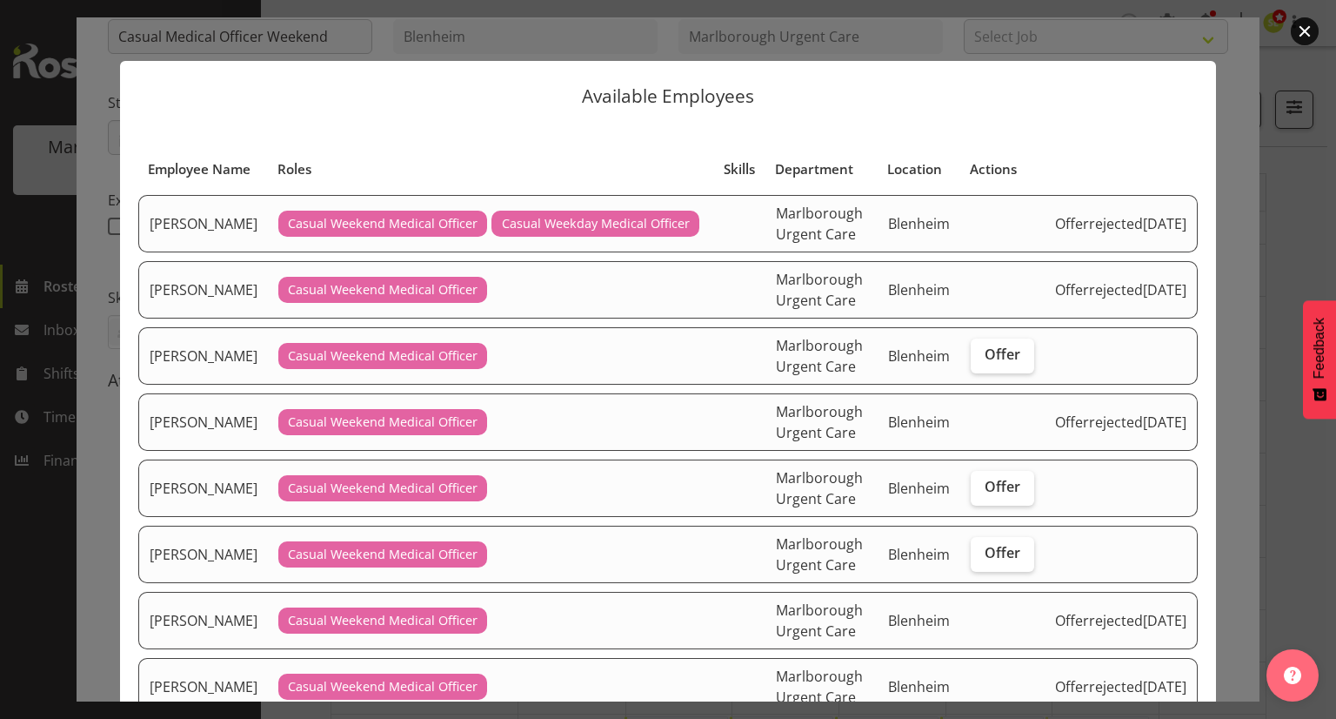
scroll to position [87, 0]
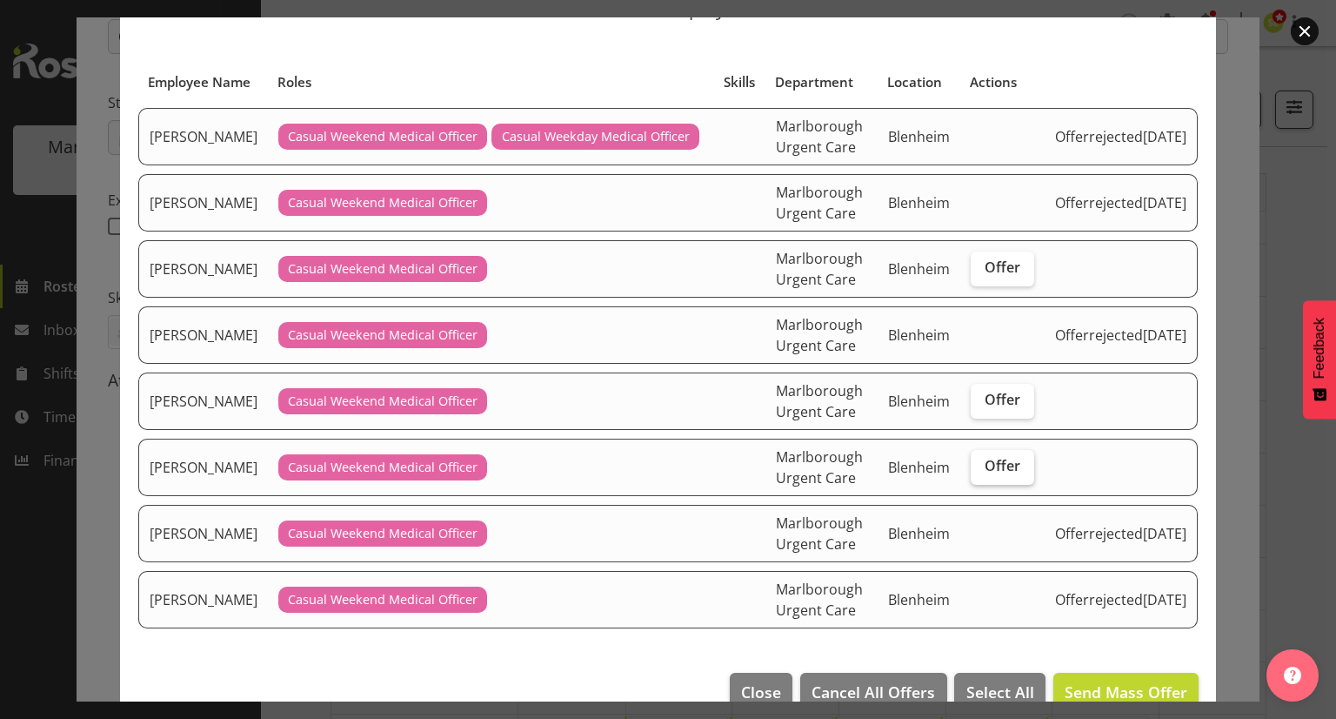
click at [1010, 464] on span "Offer" at bounding box center [1003, 465] width 36 height 17
click at [982, 464] on input "Offer" at bounding box center [976, 465] width 11 height 11
checkbox input "true"
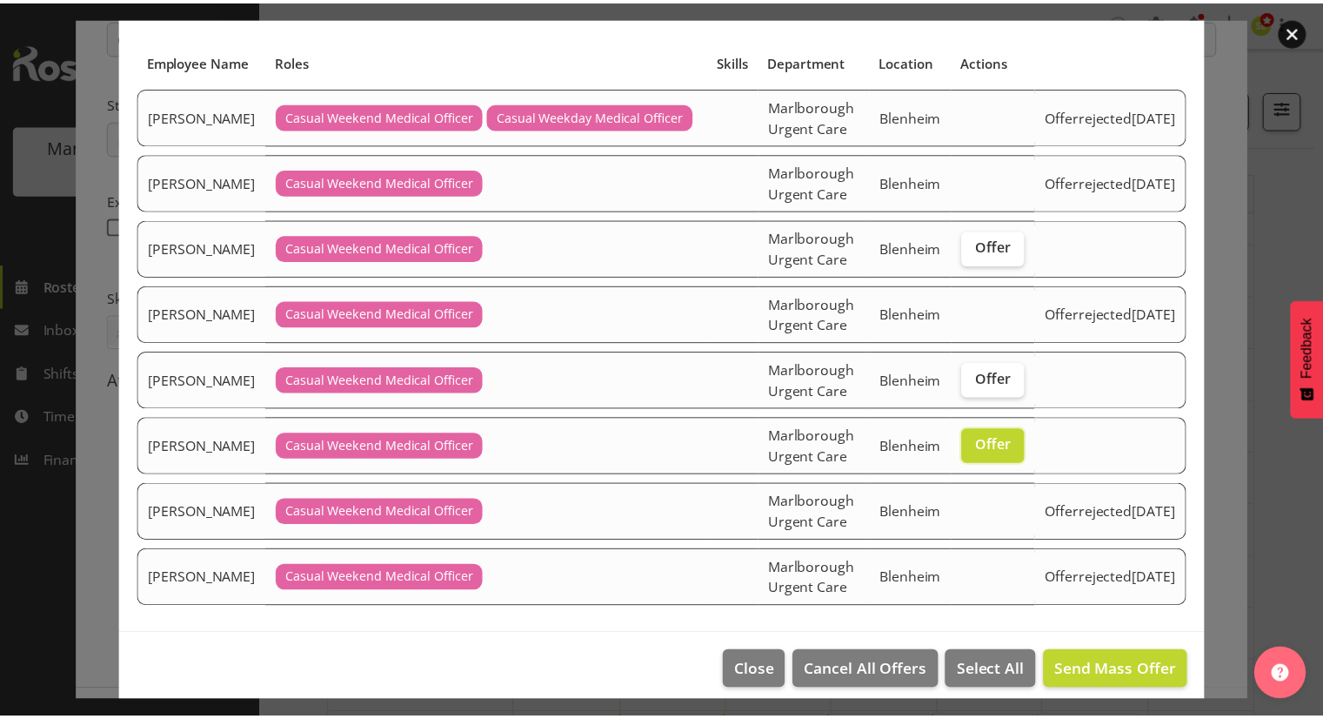
scroll to position [116, 0]
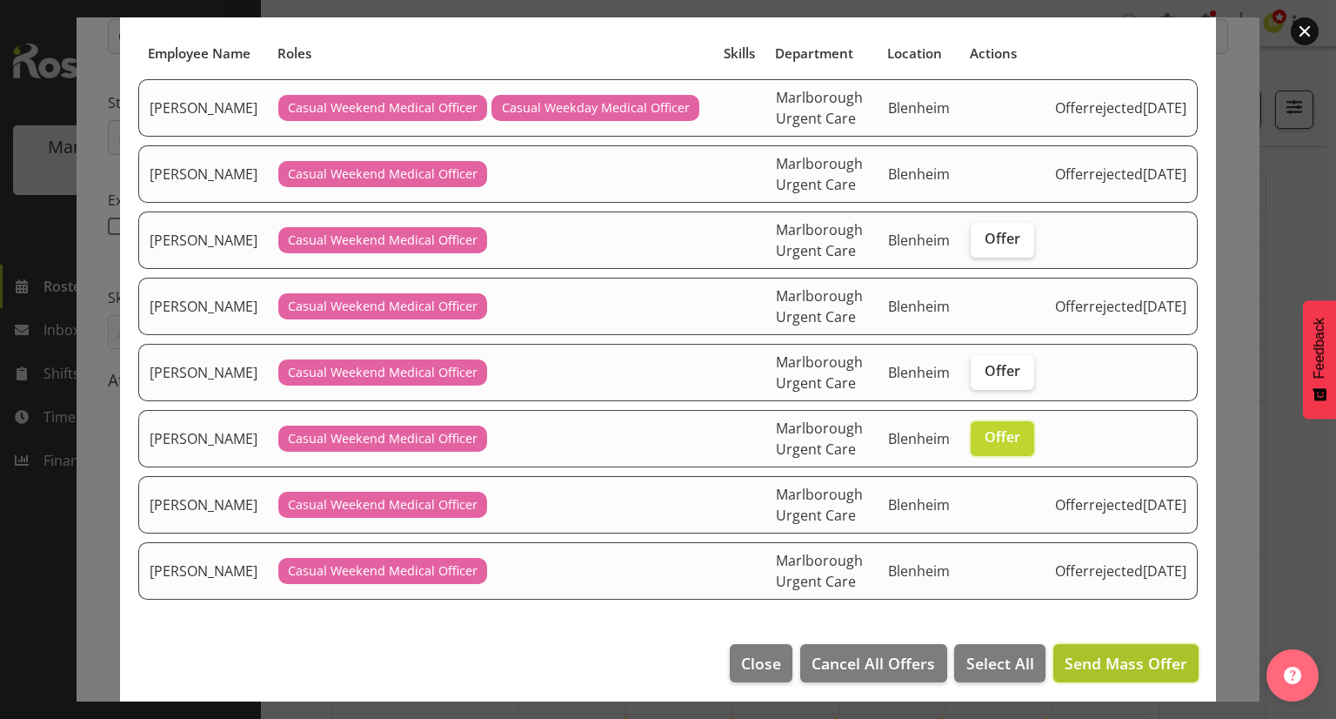
click at [1089, 652] on span "Send Mass Offer" at bounding box center [1126, 662] width 123 height 21
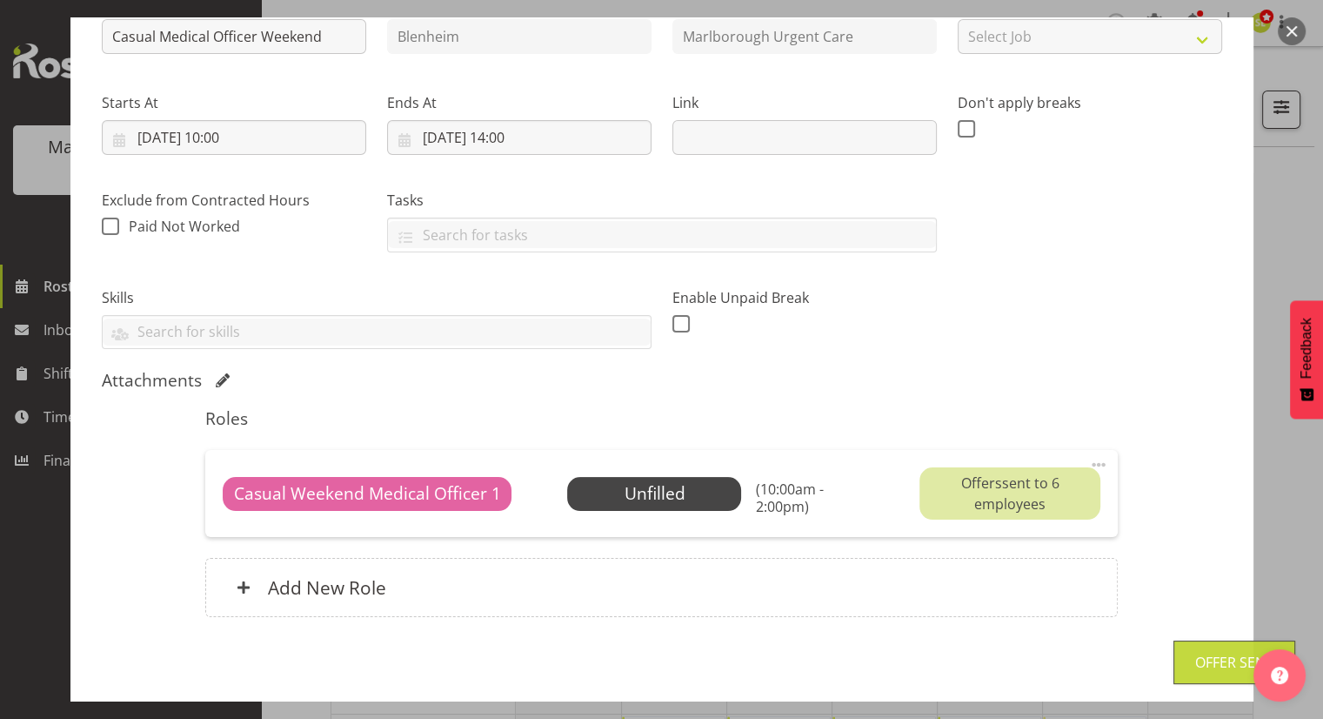
click at [1286, 36] on button "button" at bounding box center [1292, 31] width 28 height 28
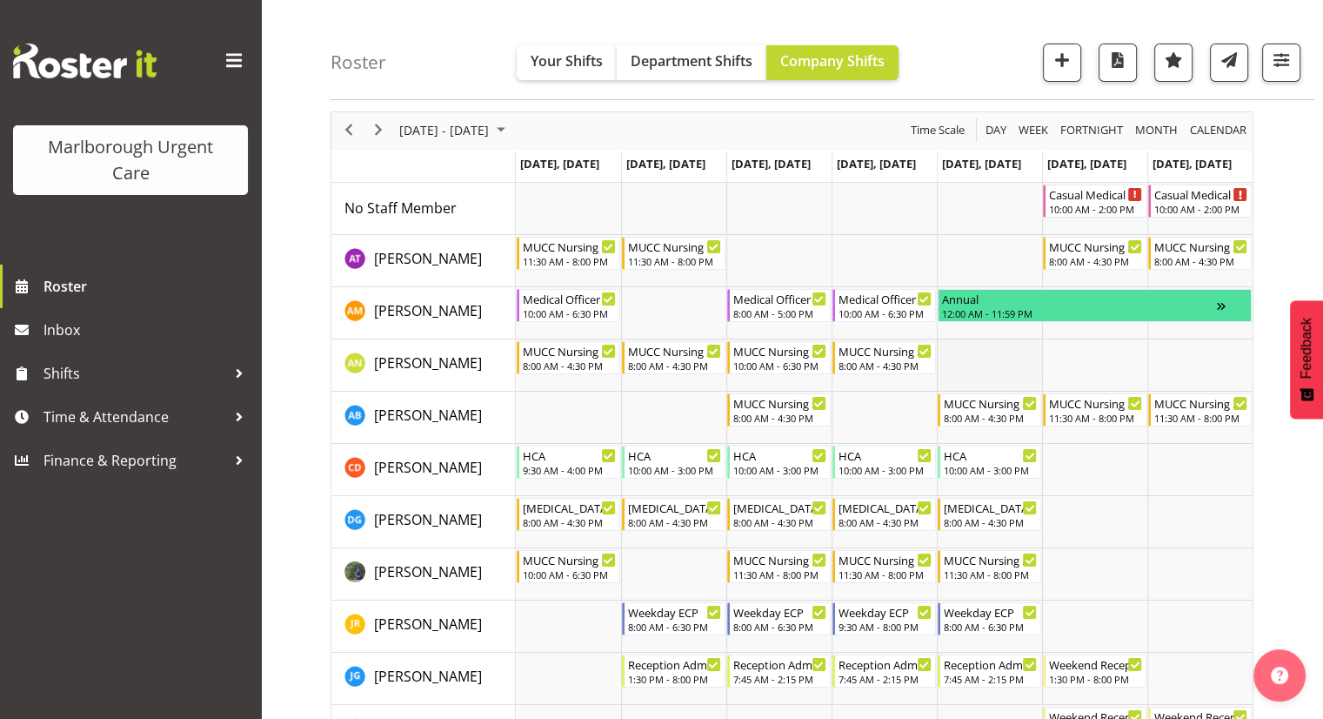
scroll to position [87, 0]
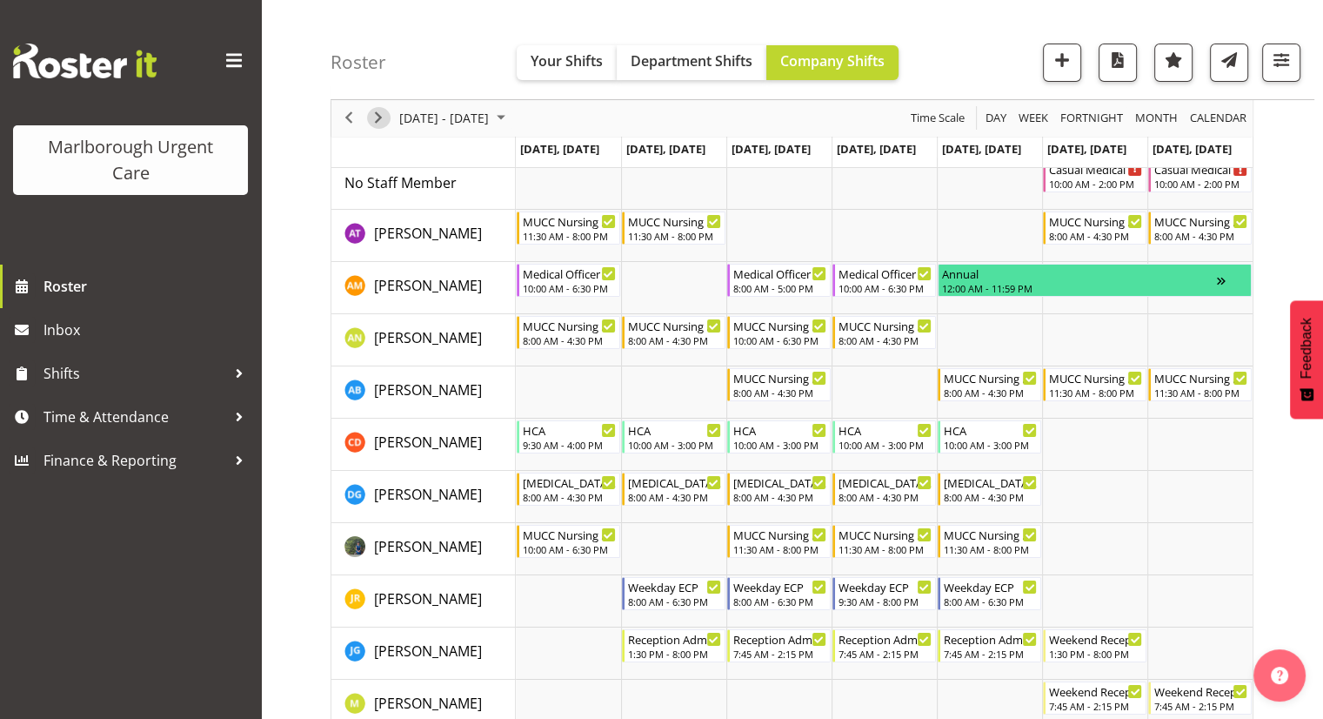
click at [382, 121] on span "Next" at bounding box center [378, 119] width 21 height 22
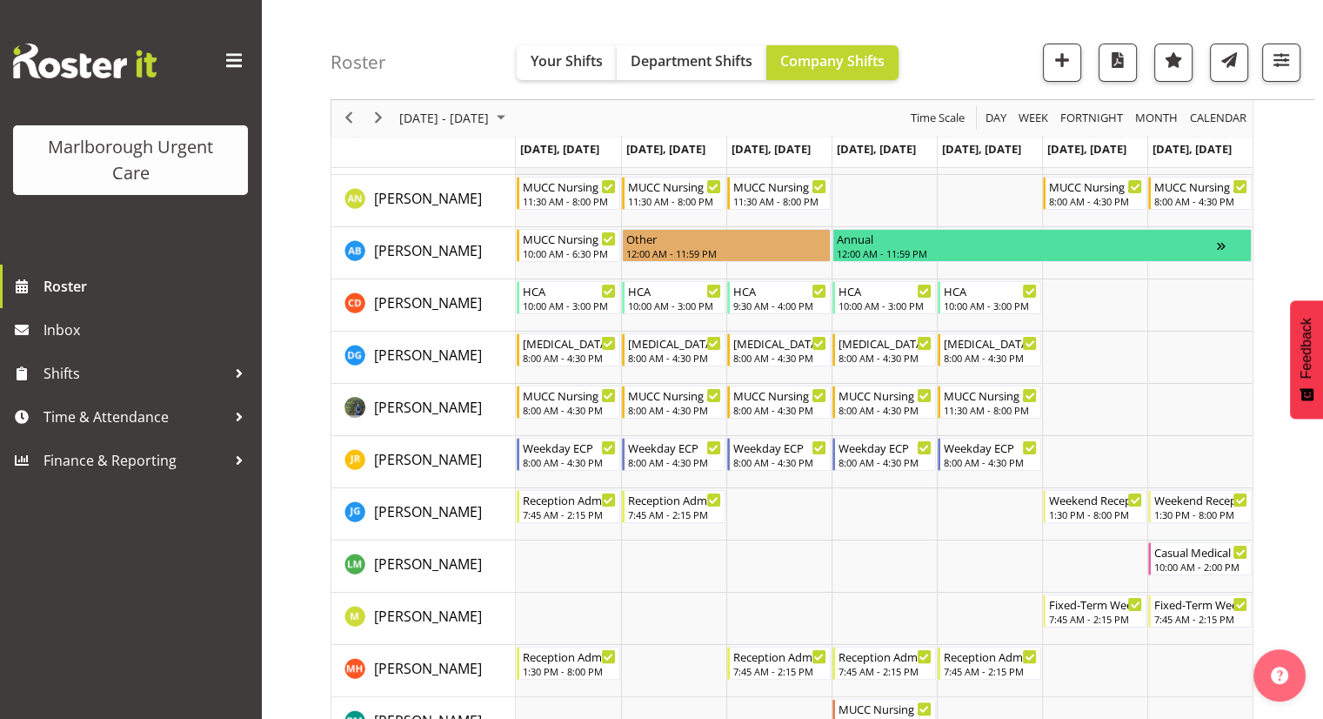
scroll to position [87, 0]
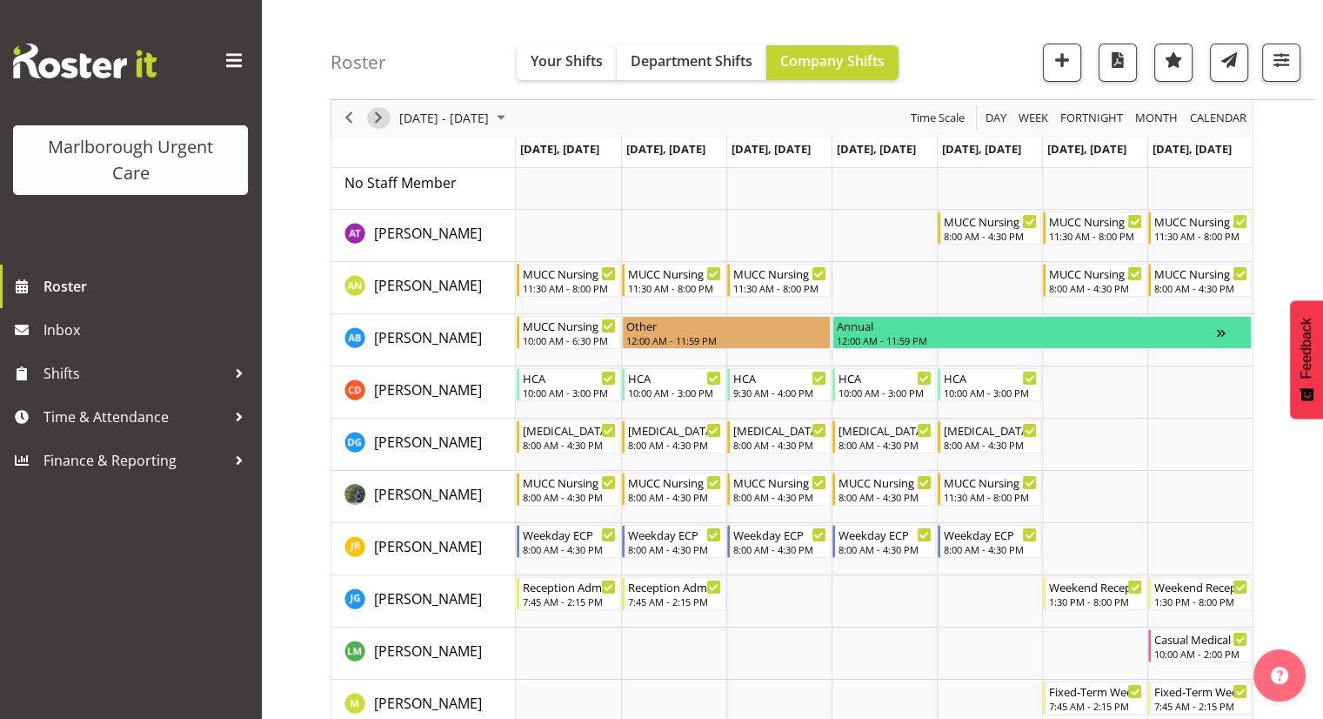
click at [383, 121] on span "Next" at bounding box center [378, 119] width 21 height 22
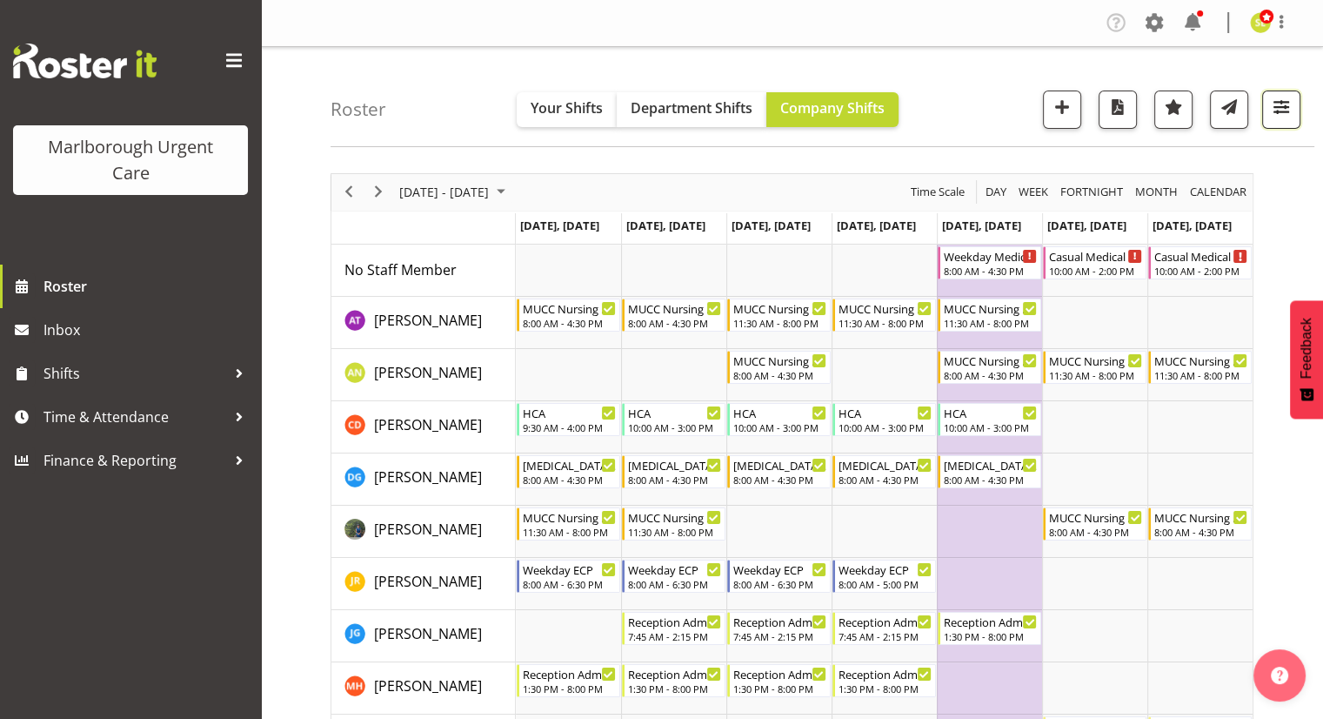
click at [1281, 119] on button "button" at bounding box center [1281, 109] width 38 height 38
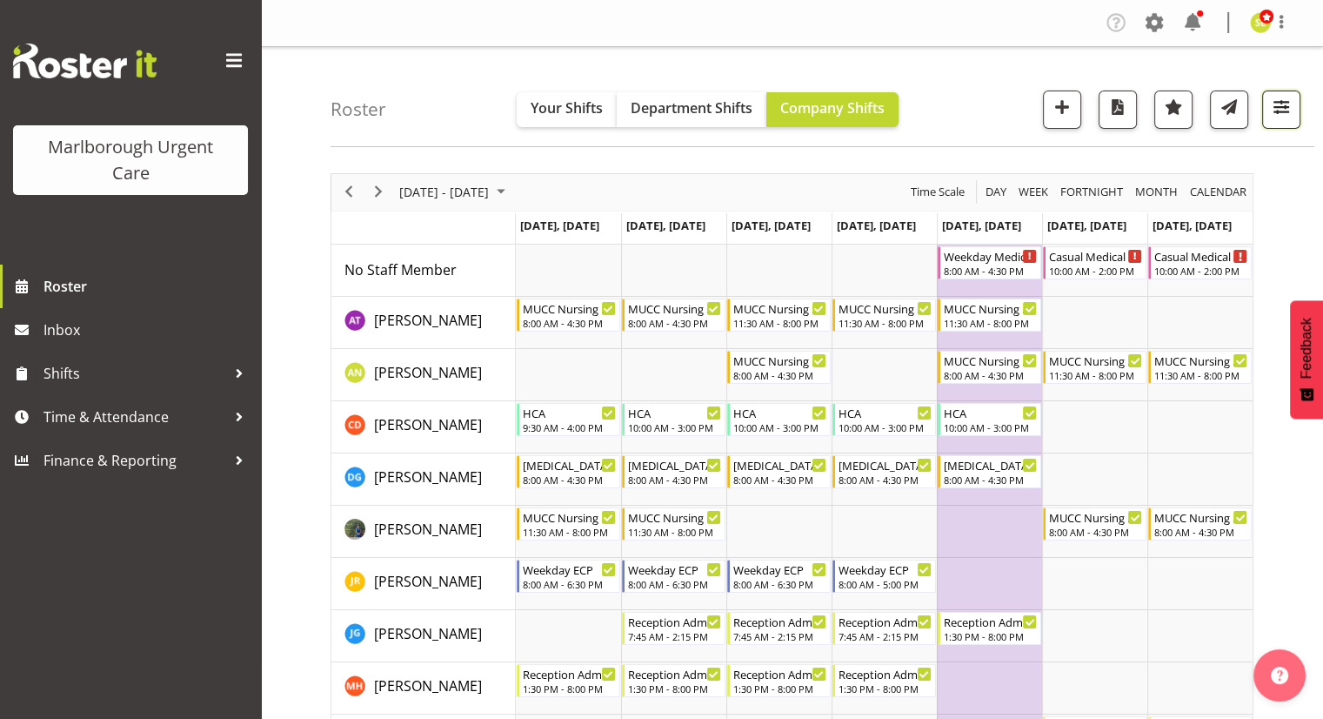
click at [1264, 111] on button "button" at bounding box center [1281, 109] width 38 height 38
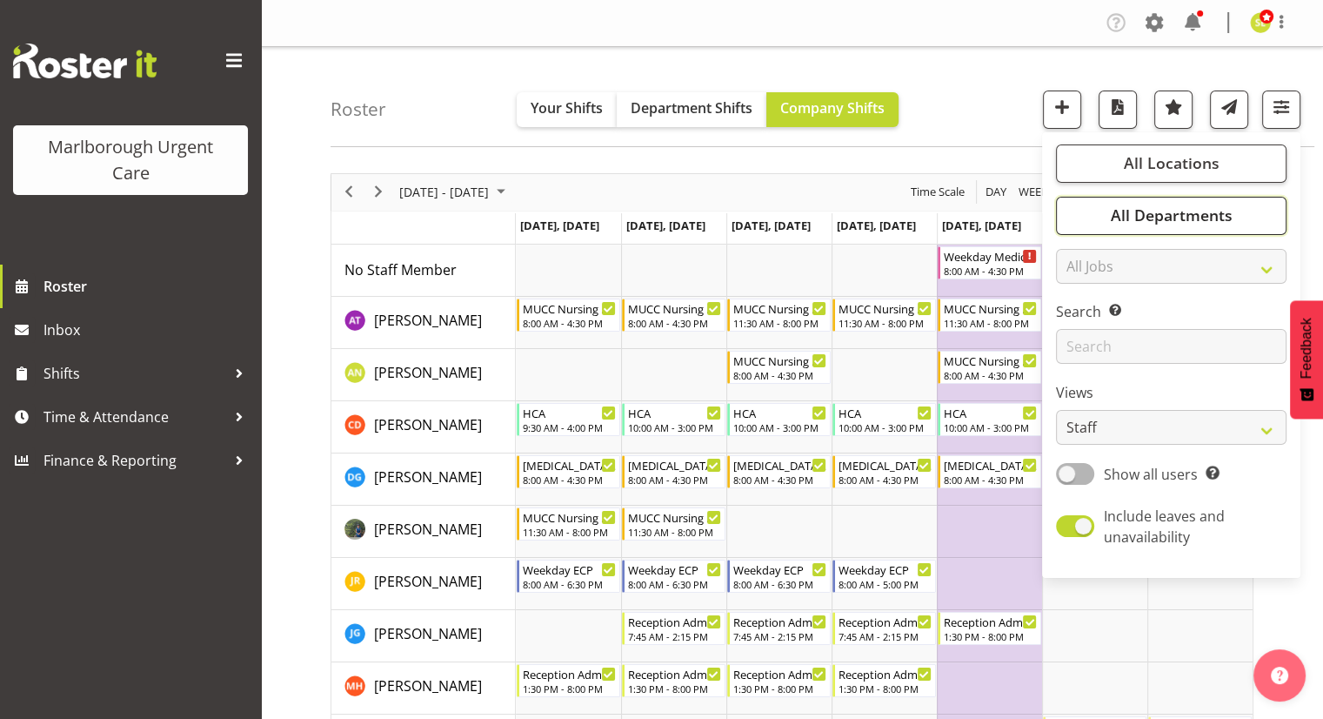
click at [1176, 217] on span "All Departments" at bounding box center [1171, 214] width 122 height 21
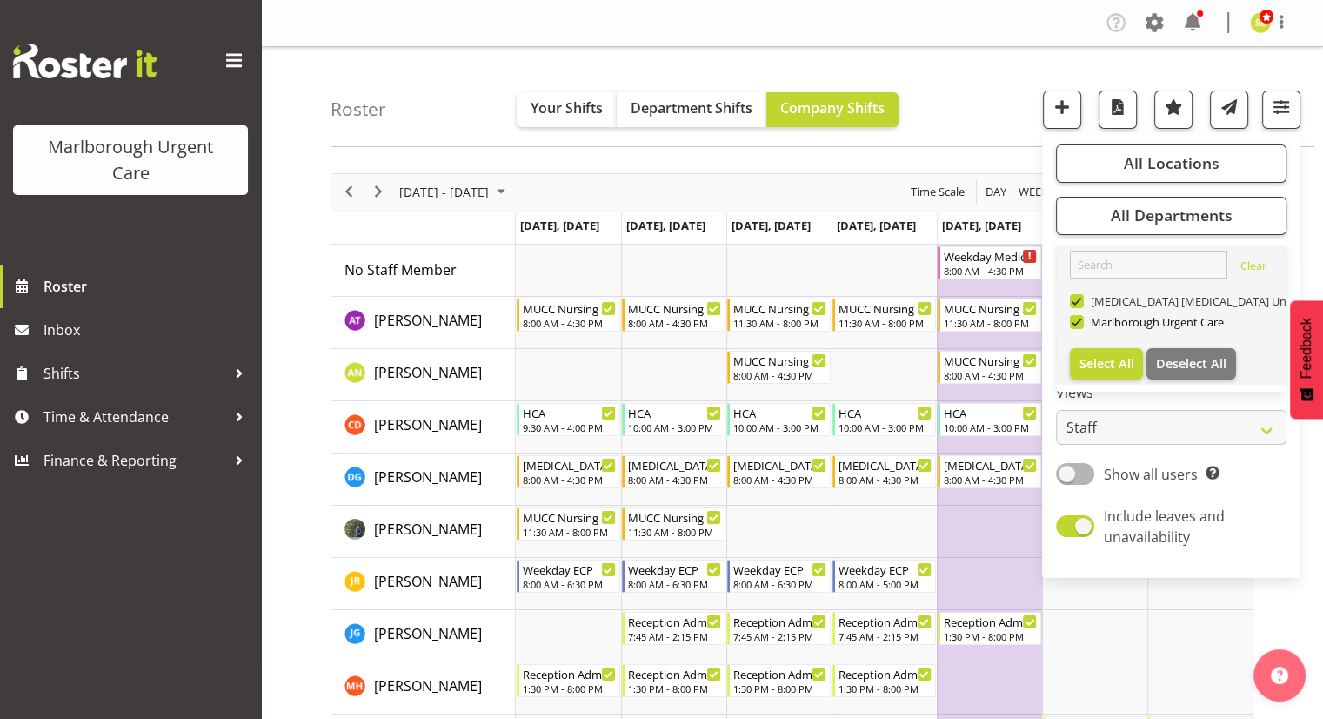
click at [1078, 305] on span at bounding box center [1077, 301] width 14 height 14
click at [1078, 305] on input "[MEDICAL_DATA] [MEDICAL_DATA] Unit" at bounding box center [1075, 300] width 11 height 11
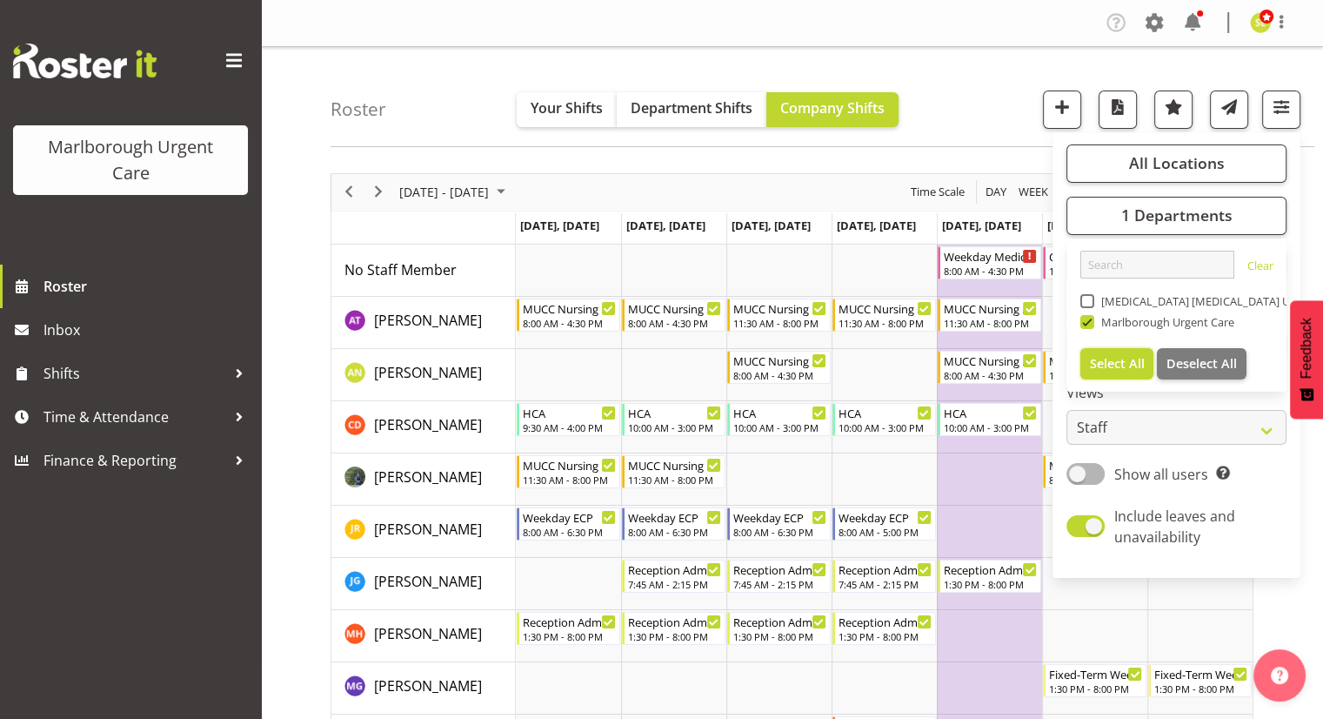
click at [1127, 364] on span "Select All" at bounding box center [1117, 363] width 55 height 17
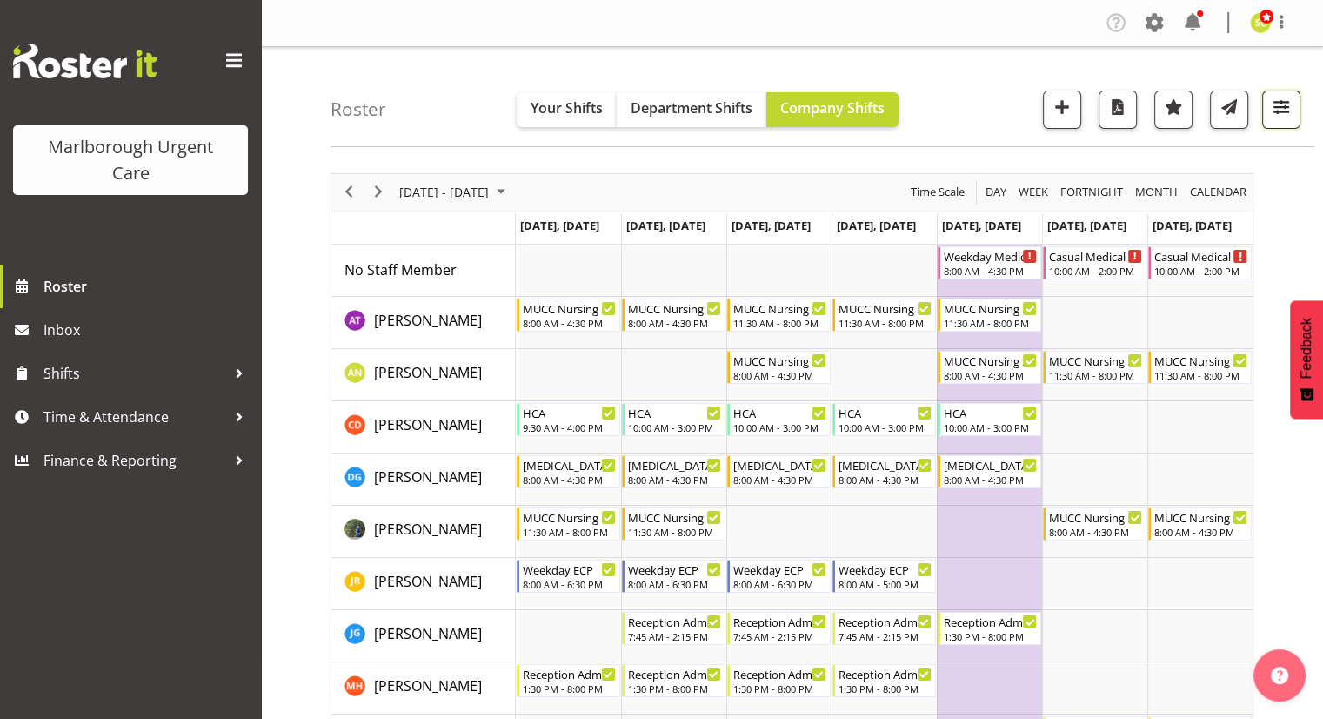
click at [1274, 104] on span "button" at bounding box center [1281, 107] width 23 height 23
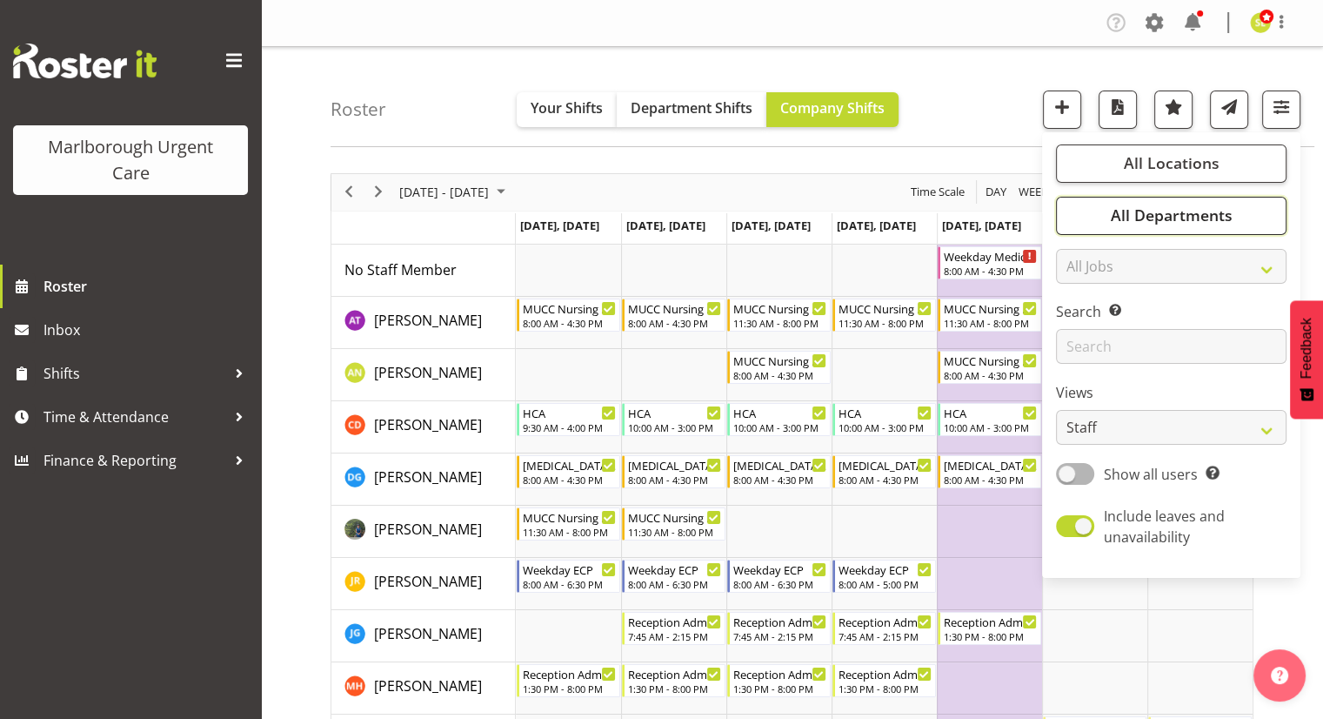
click at [1114, 231] on button "All Departments" at bounding box center [1171, 216] width 231 height 38
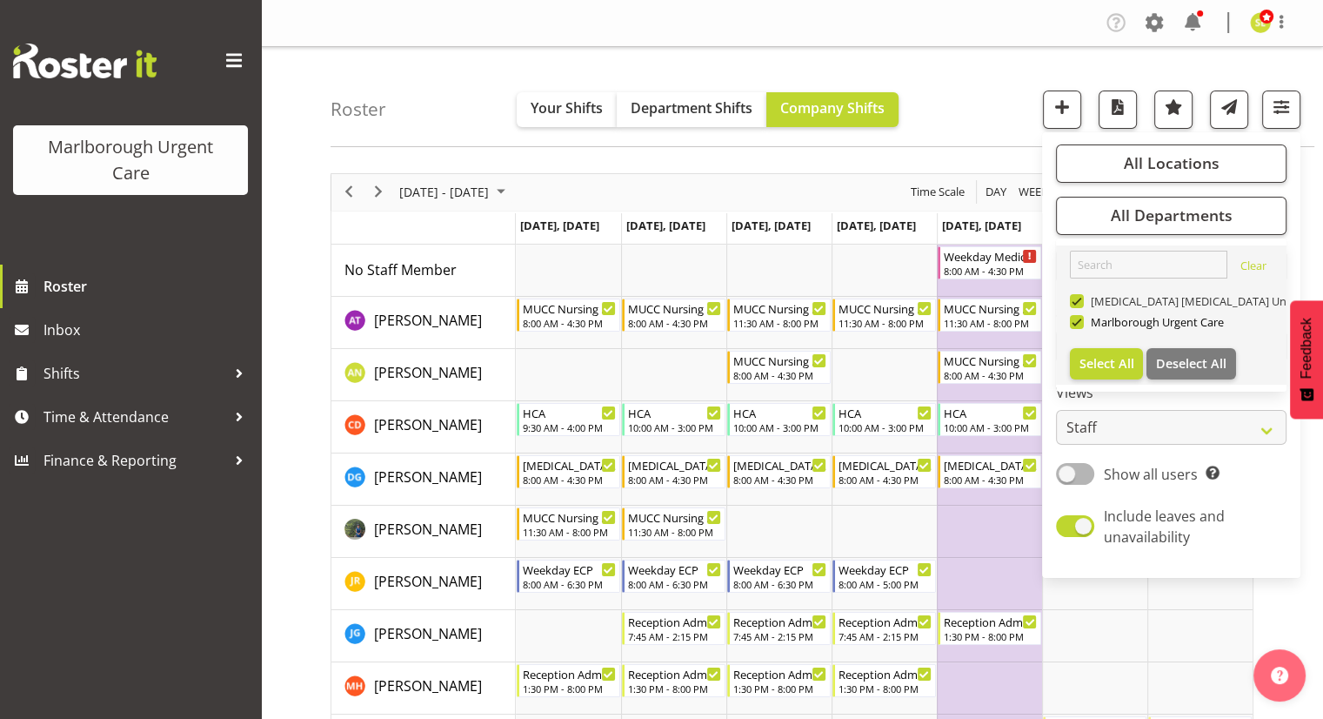
click at [1088, 298] on span "[MEDICAL_DATA] [MEDICAL_DATA] Unit" at bounding box center [1189, 301] width 211 height 14
click at [1081, 298] on input "[MEDICAL_DATA] [MEDICAL_DATA] Unit" at bounding box center [1075, 300] width 11 height 11
checkbox input "false"
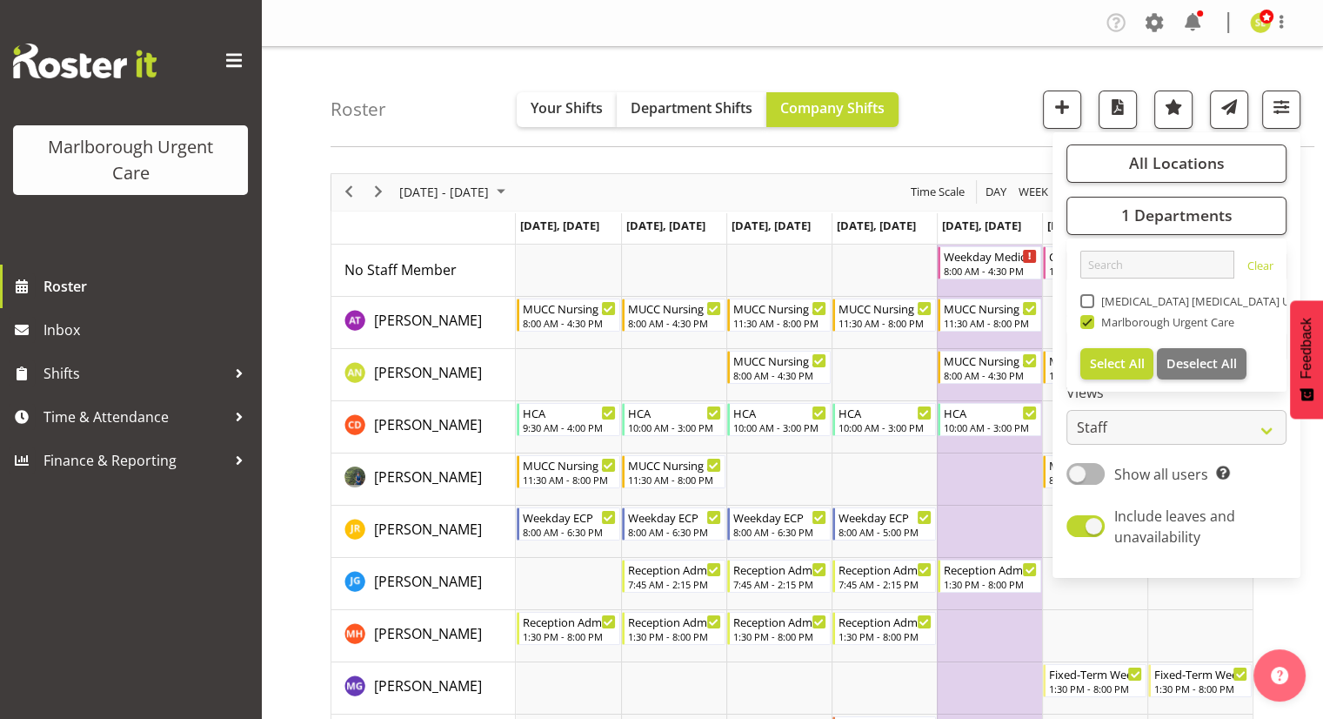
click at [972, 95] on div "Roster Your Shifts Department Shifts Company Shifts All Locations [GEOGRAPHIC_D…" at bounding box center [823, 97] width 984 height 100
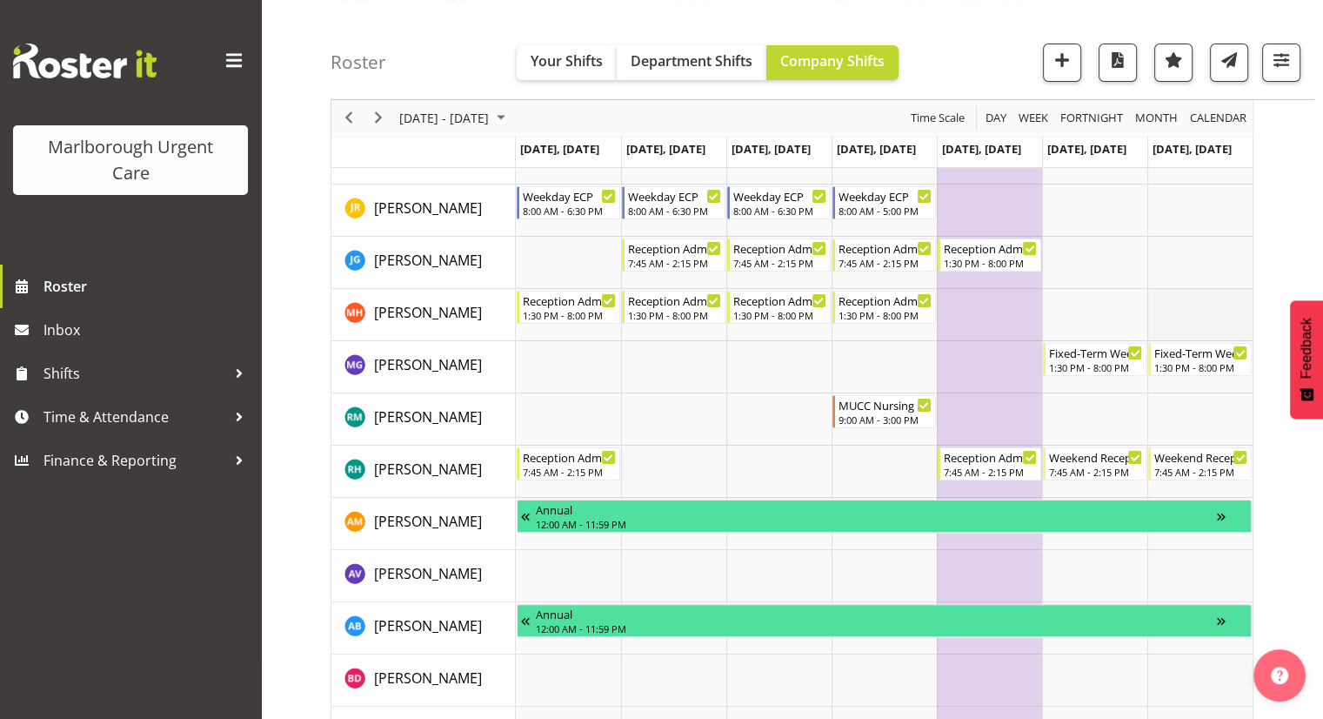
scroll to position [348, 0]
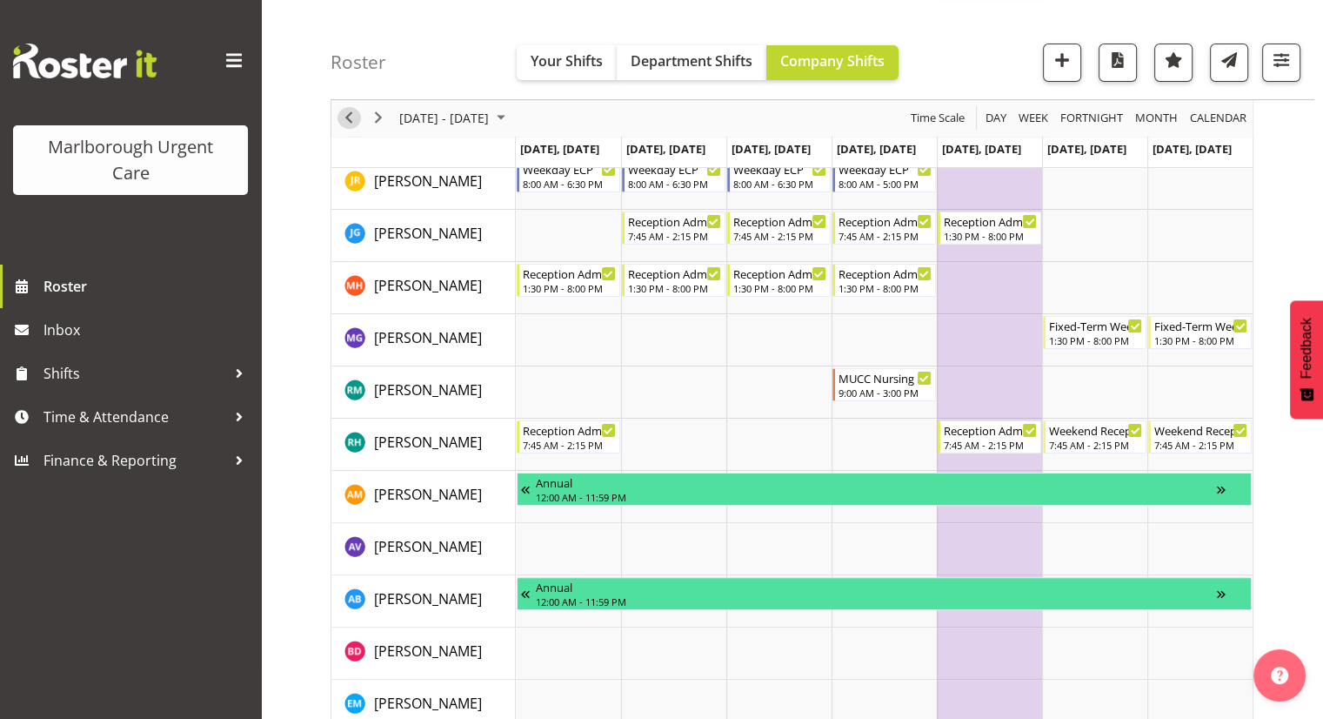
click at [352, 121] on span "Previous" at bounding box center [348, 119] width 21 height 22
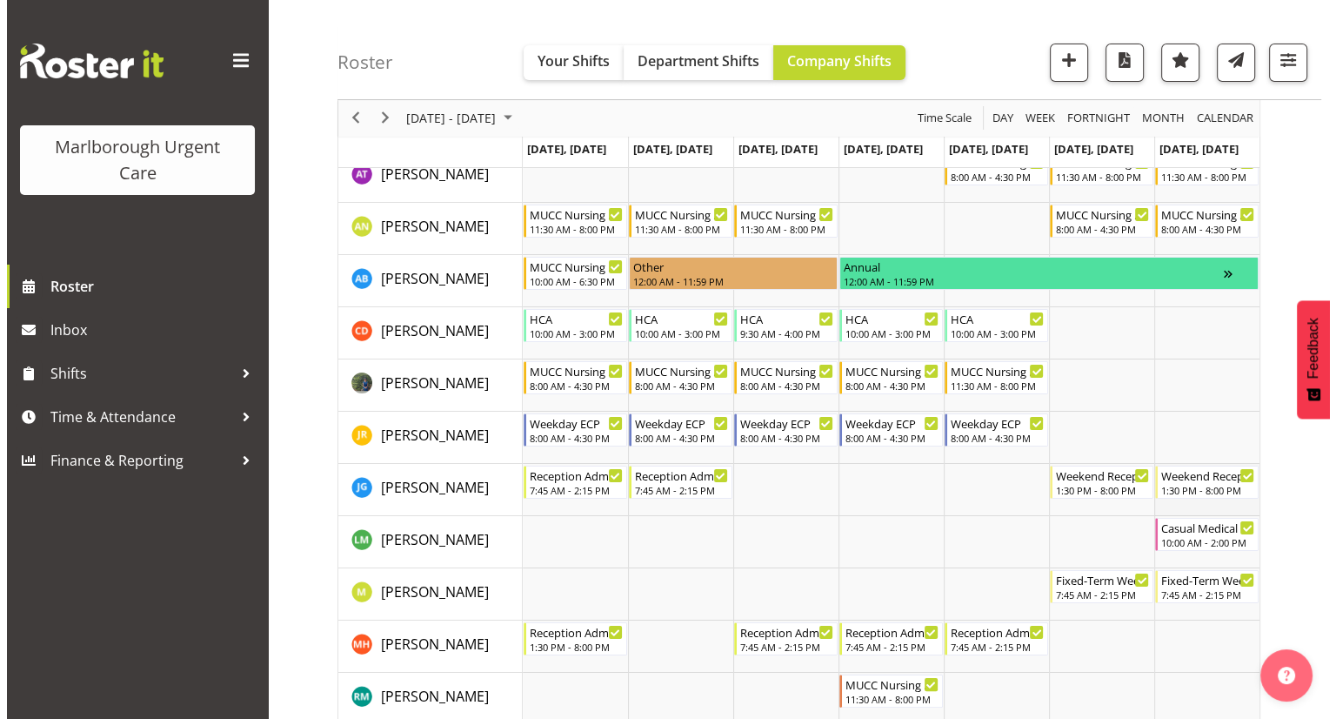
scroll to position [174, 0]
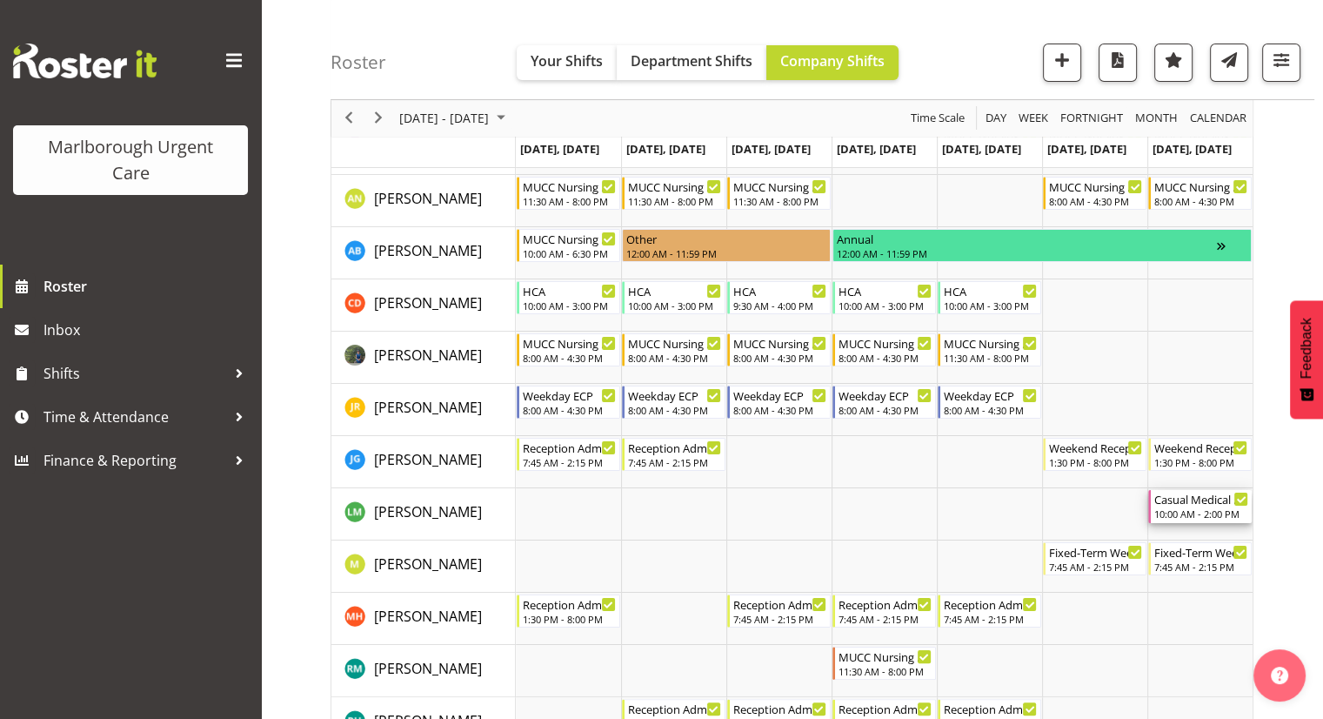
click at [1204, 511] on div "10:00 AM - 2:00 PM" at bounding box center [1201, 513] width 94 height 14
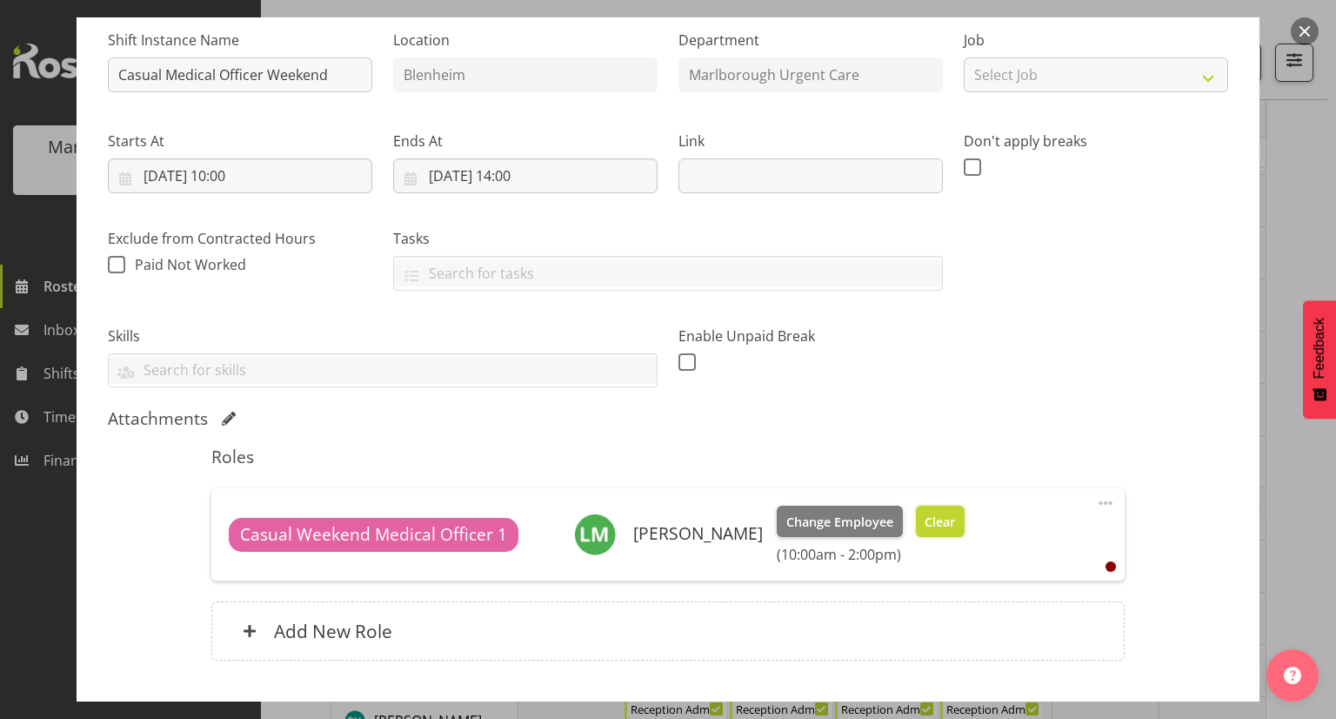
click at [955, 523] on span "Clear" at bounding box center [940, 521] width 30 height 19
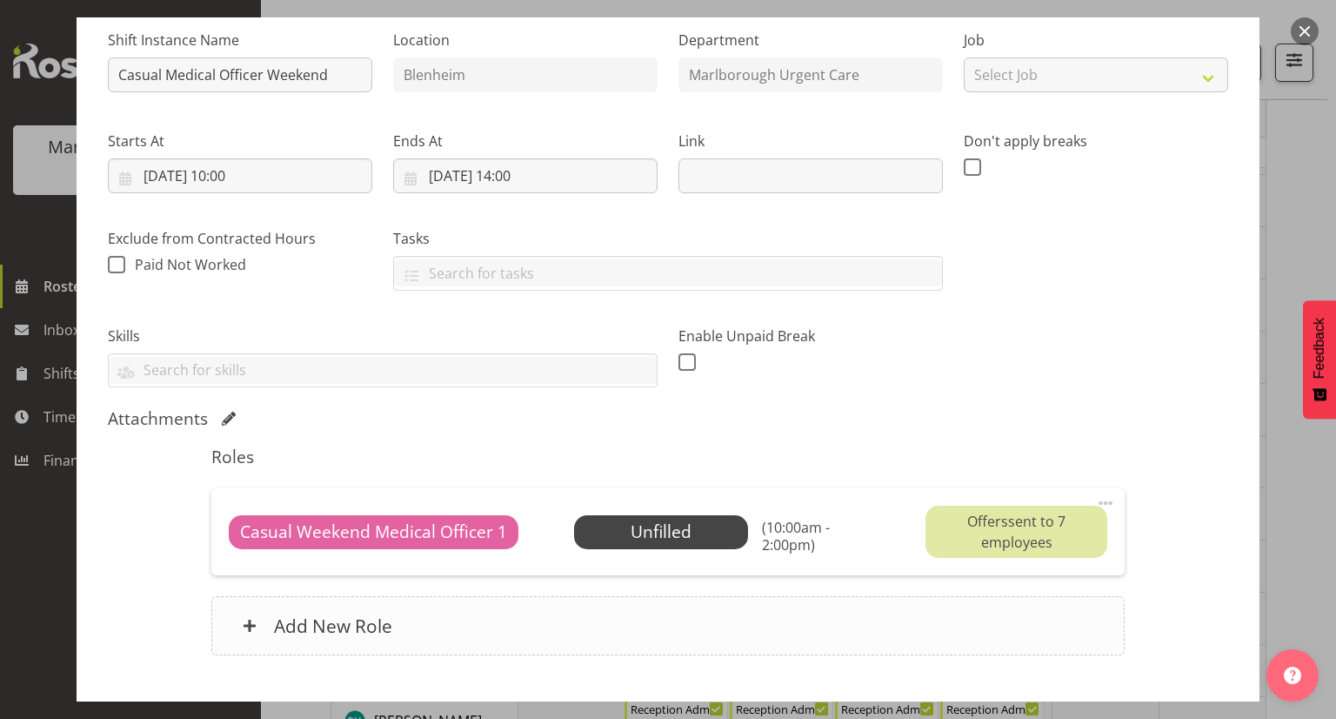
scroll to position [282, 0]
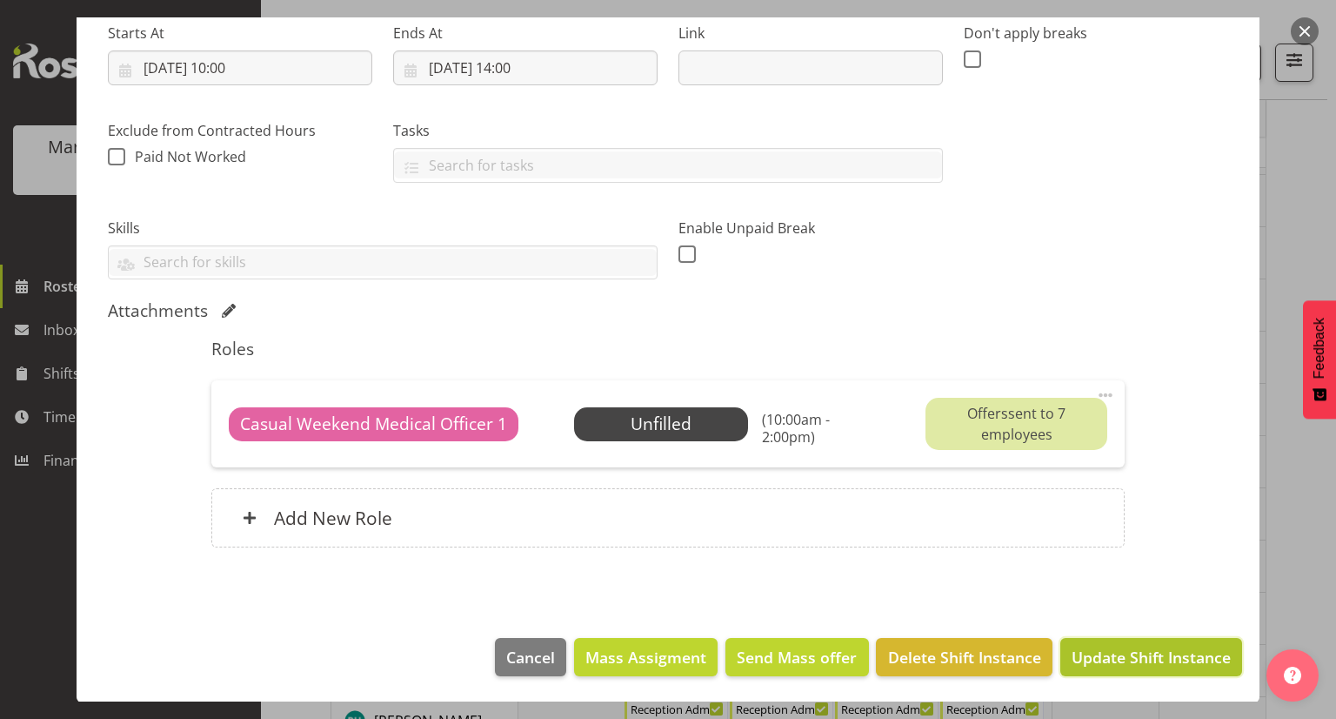
click at [1147, 666] on span "Update Shift Instance" at bounding box center [1151, 656] width 159 height 23
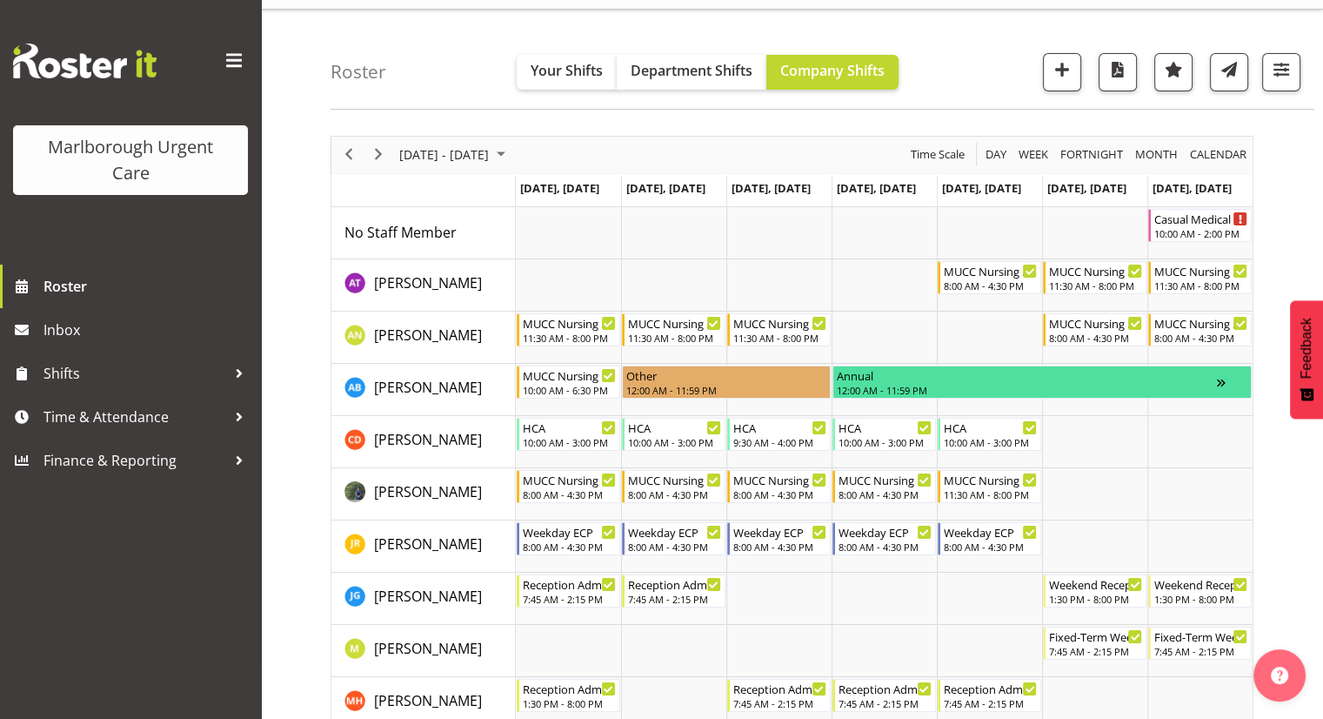
scroll to position [0, 0]
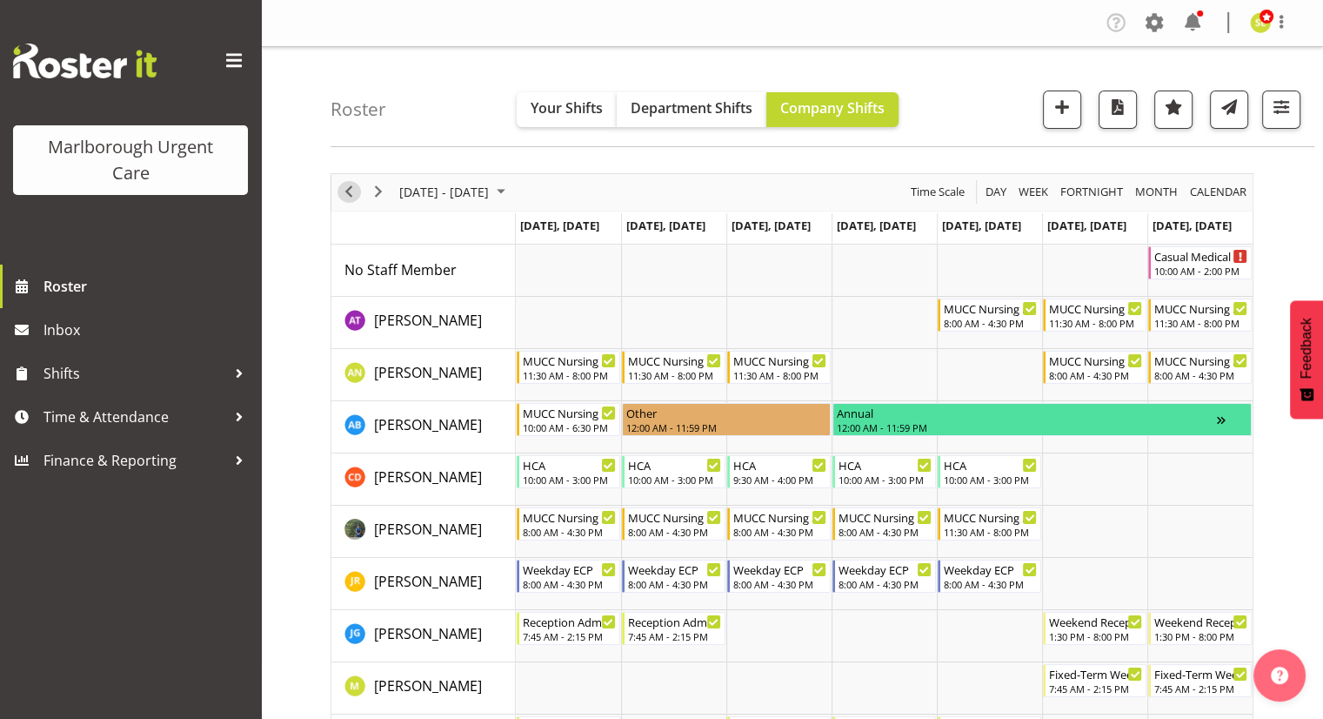
click at [351, 191] on span "Previous" at bounding box center [348, 192] width 21 height 22
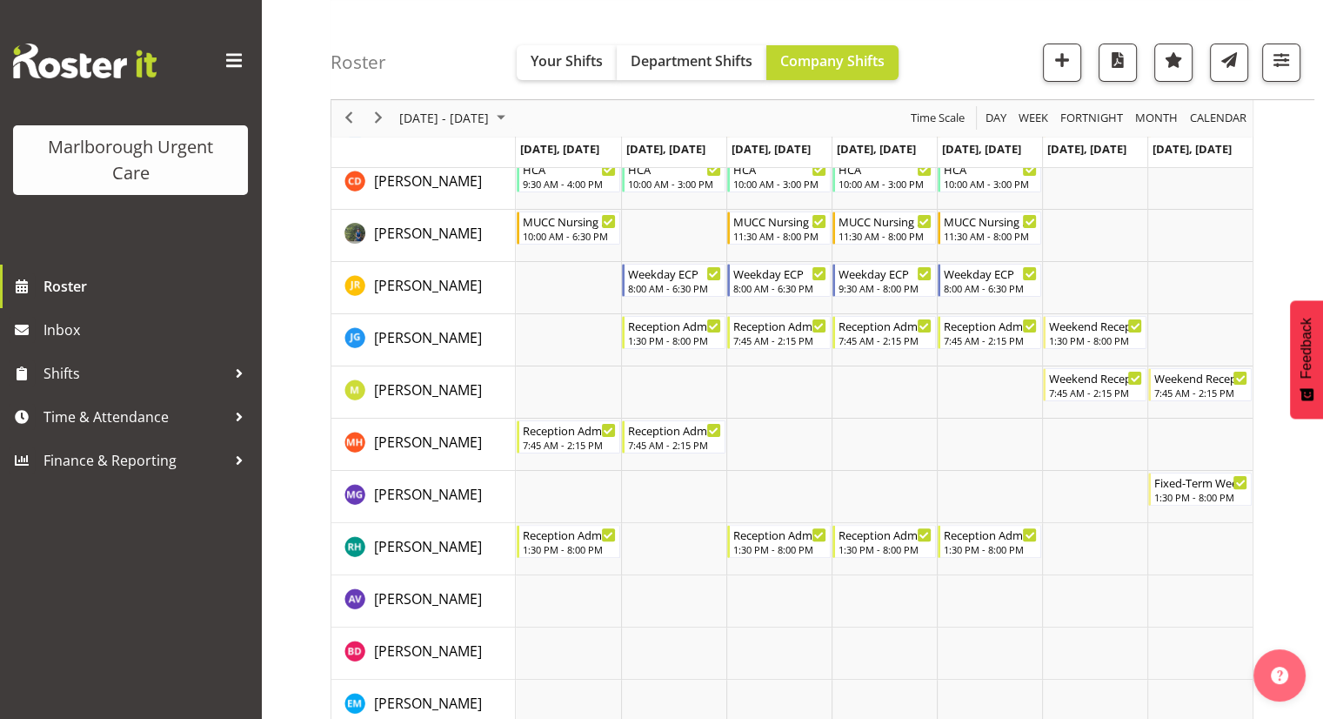
scroll to position [174, 0]
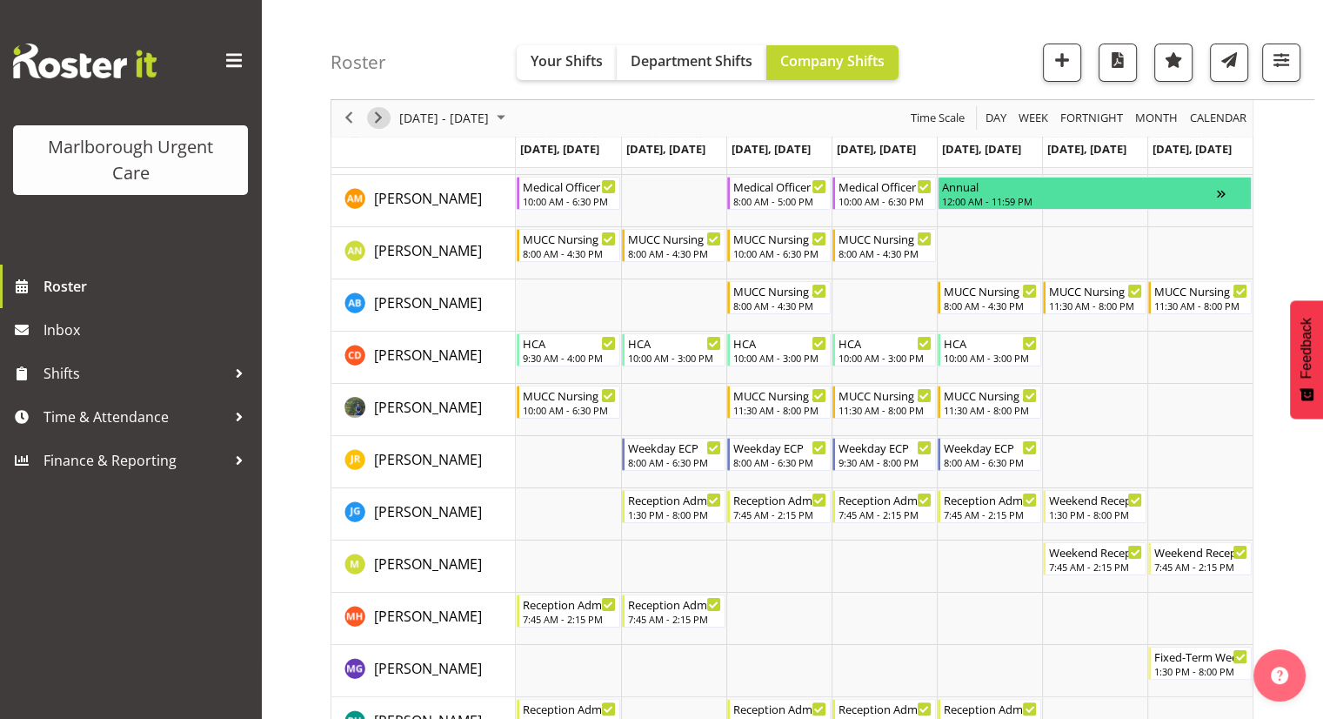
click at [384, 120] on span "Next" at bounding box center [378, 119] width 21 height 22
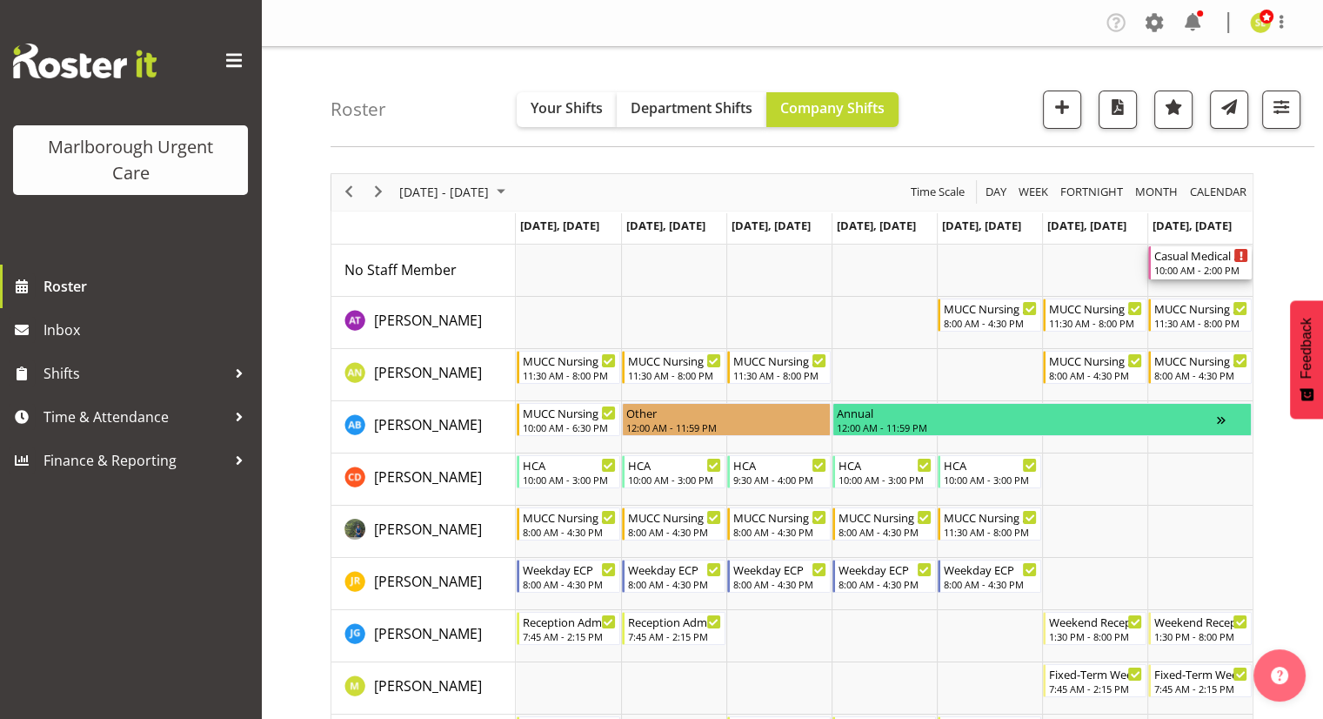
click at [1171, 269] on div "10:00 AM - 2:00 PM" at bounding box center [1201, 270] width 94 height 14
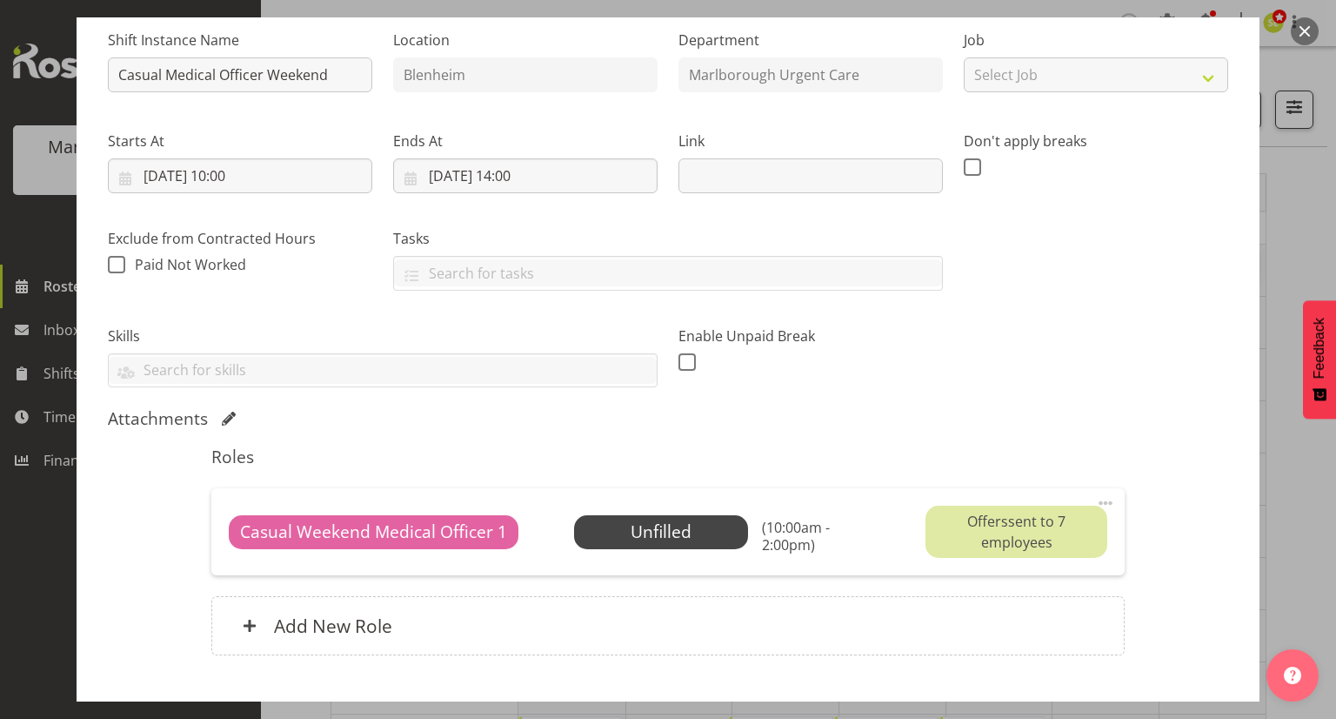
scroll to position [261, 0]
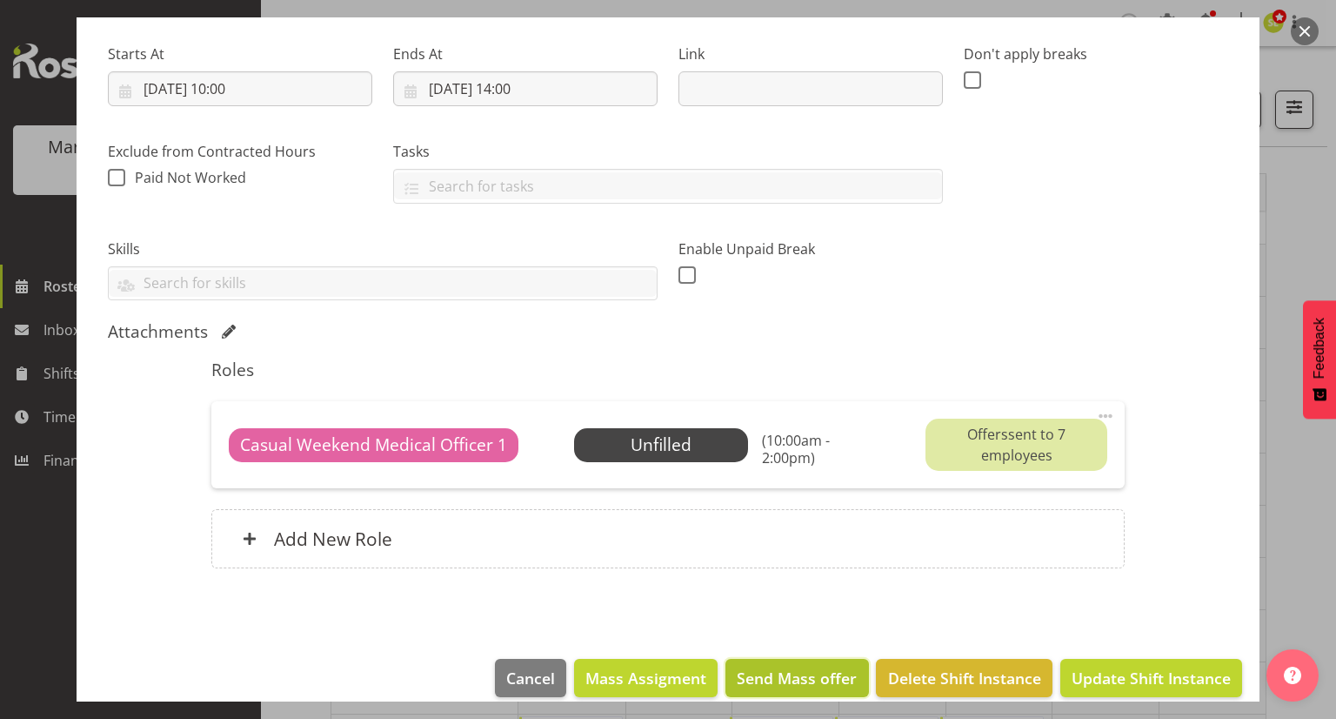
click at [768, 684] on span "Send Mass offer" at bounding box center [797, 677] width 120 height 23
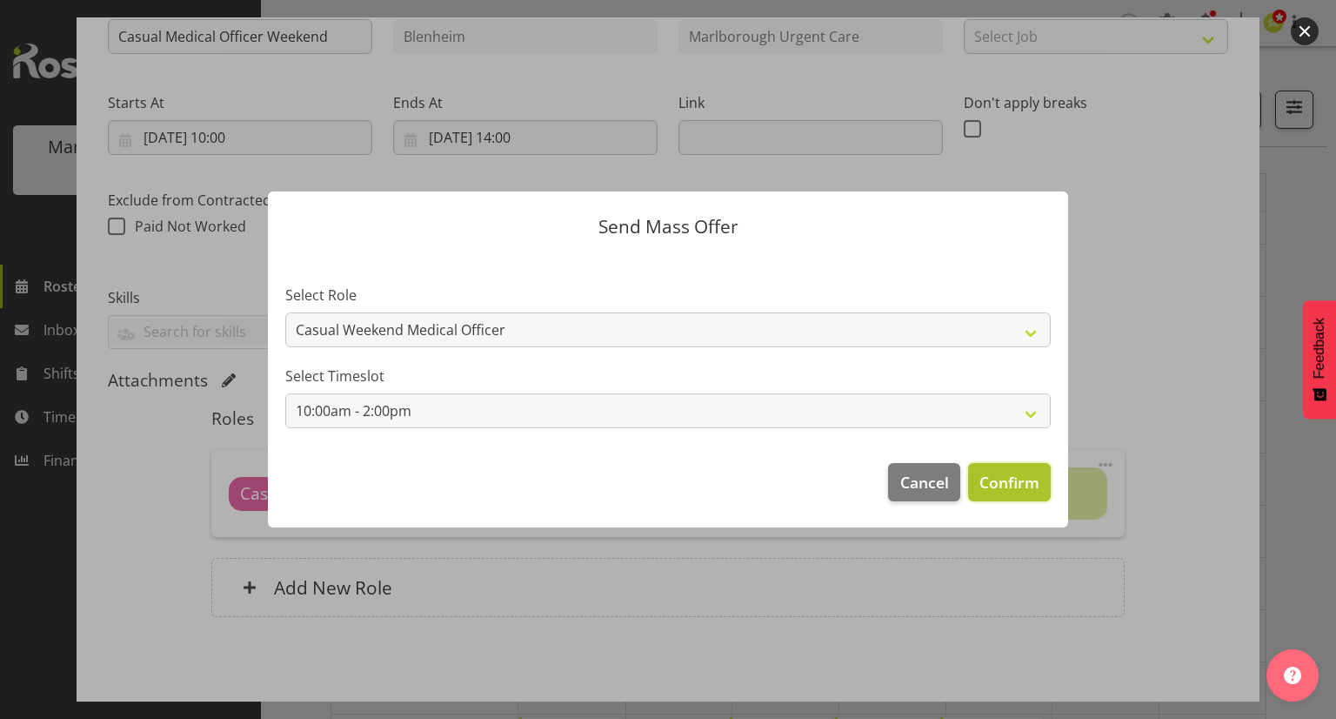
click at [1023, 483] on span "Confirm" at bounding box center [1010, 482] width 60 height 23
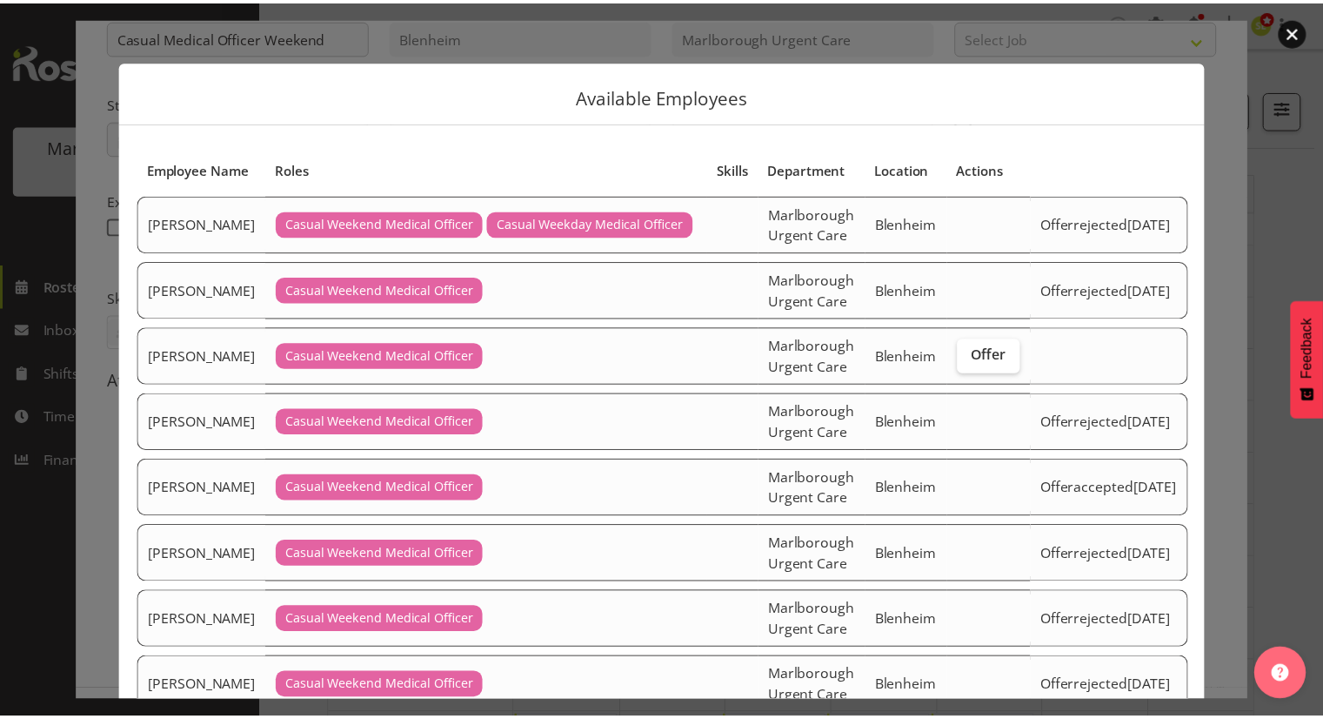
scroll to position [116, 0]
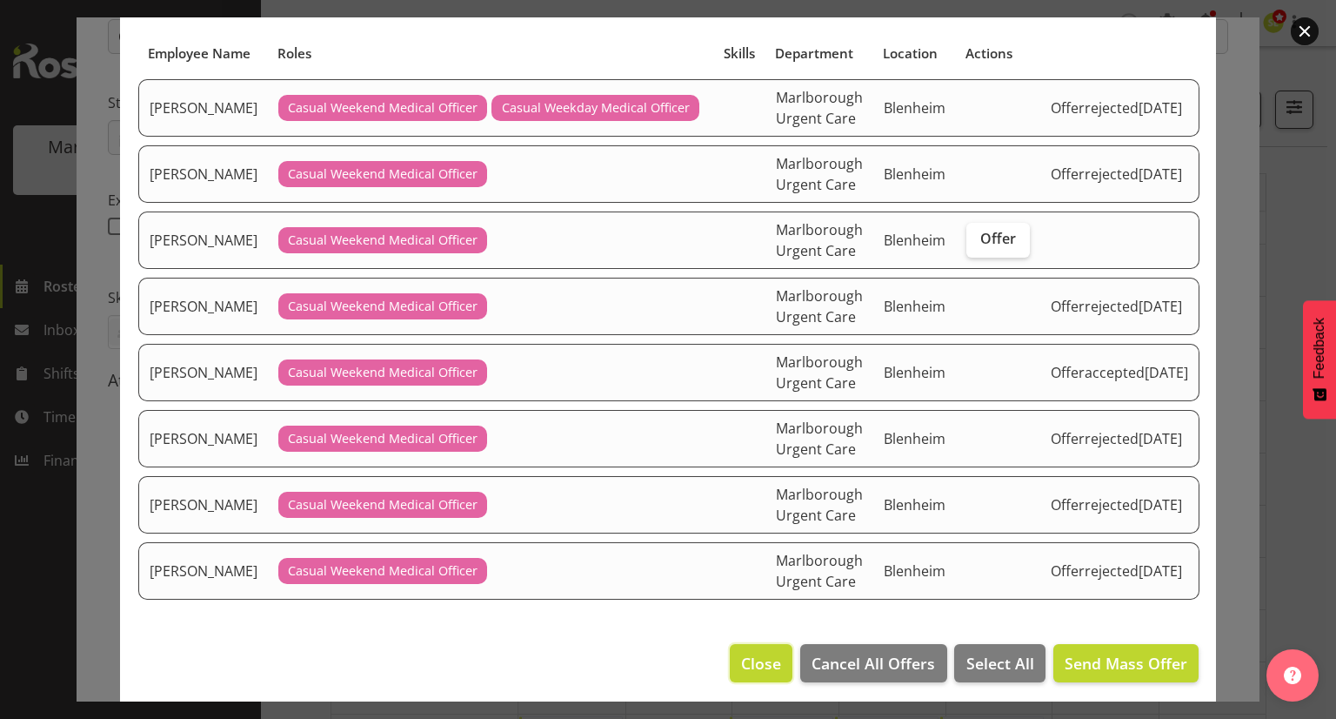
click at [760, 659] on span "Close" at bounding box center [761, 663] width 40 height 23
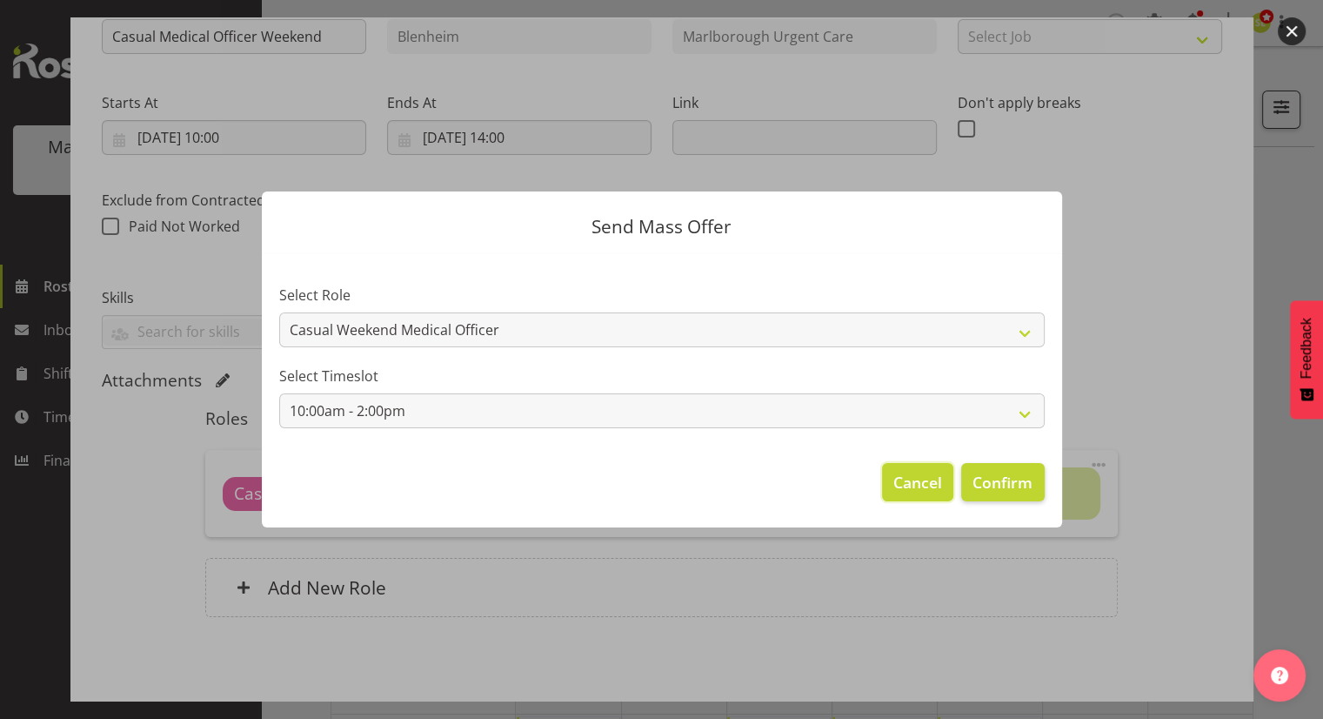
click at [912, 489] on span "Cancel" at bounding box center [917, 482] width 49 height 23
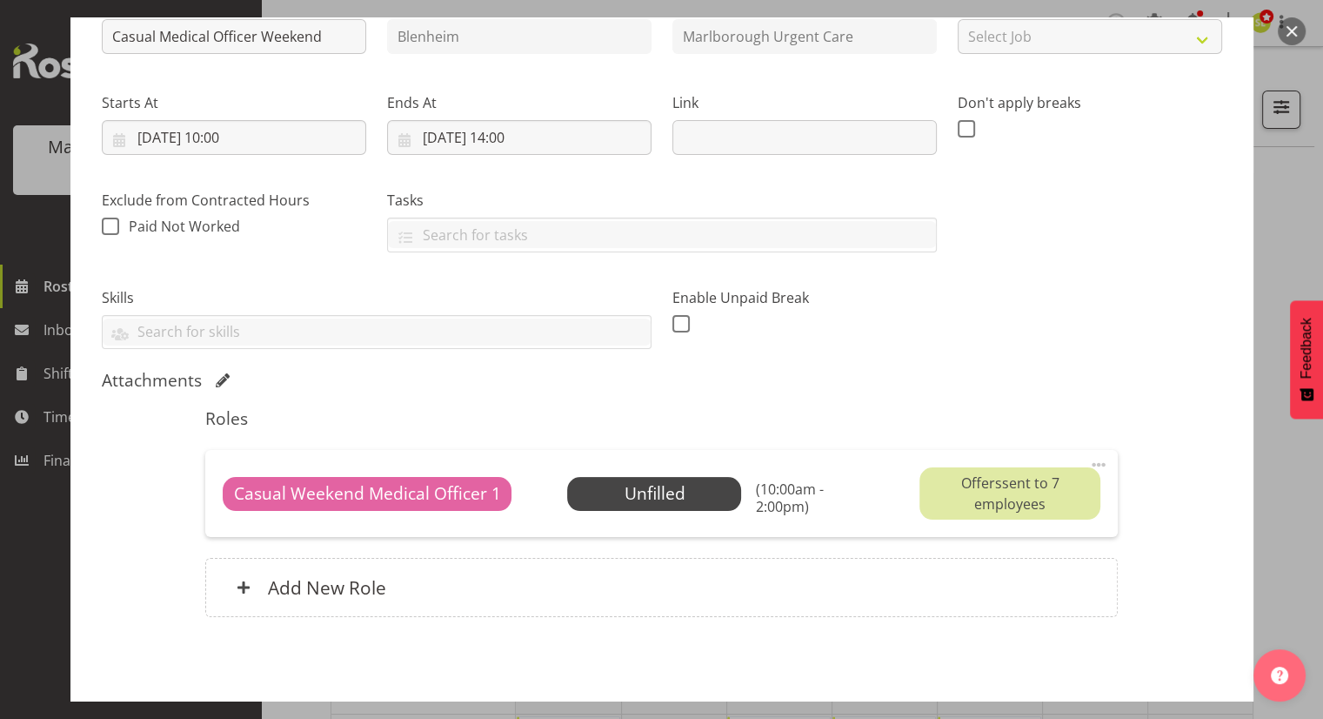
click at [1292, 39] on button "button" at bounding box center [1292, 31] width 28 height 28
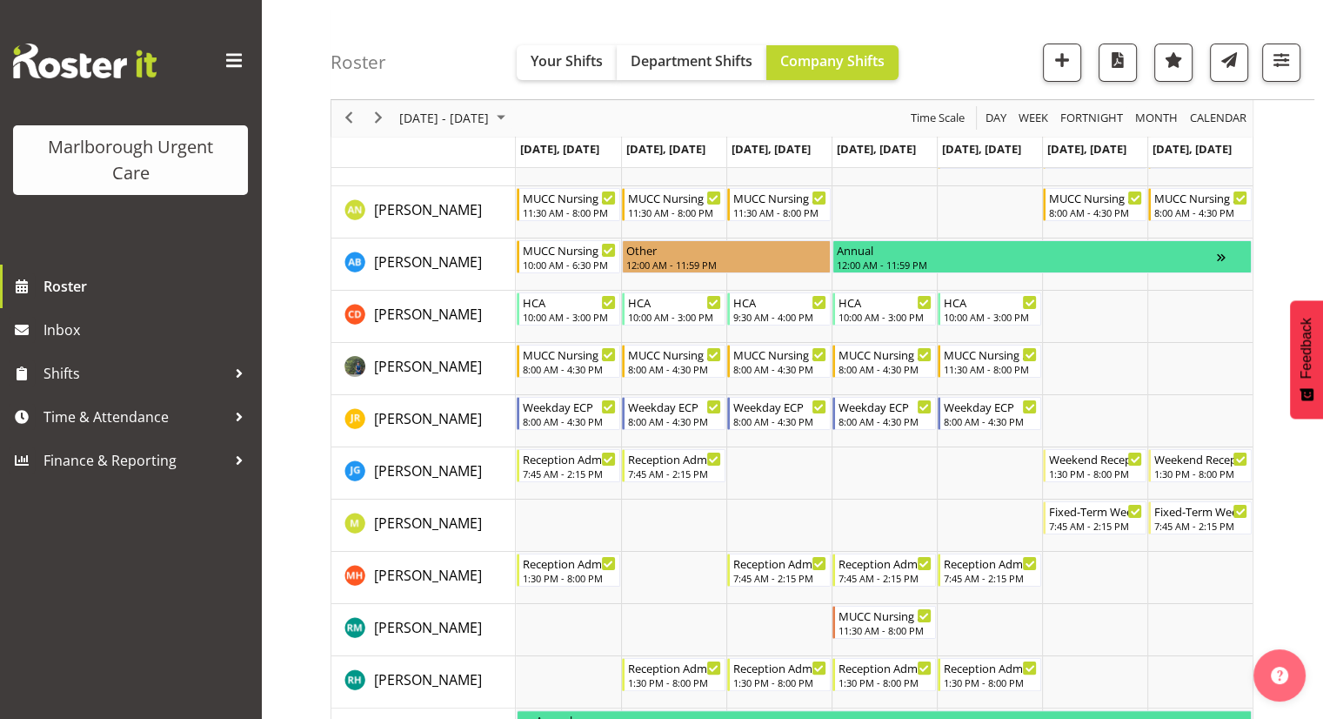
scroll to position [174, 0]
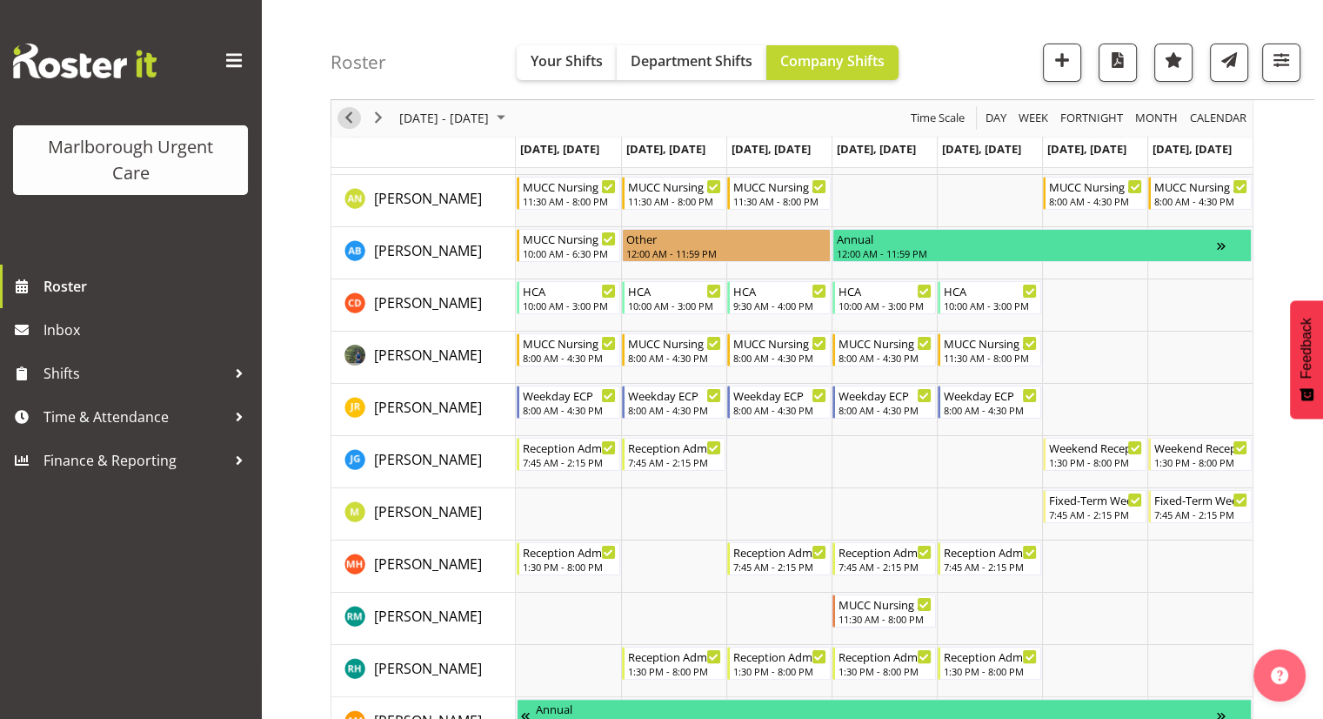
drag, startPoint x: 352, startPoint y: 114, endPoint x: 491, endPoint y: 182, distance: 154.1
click at [352, 114] on span "Previous" at bounding box center [348, 119] width 21 height 22
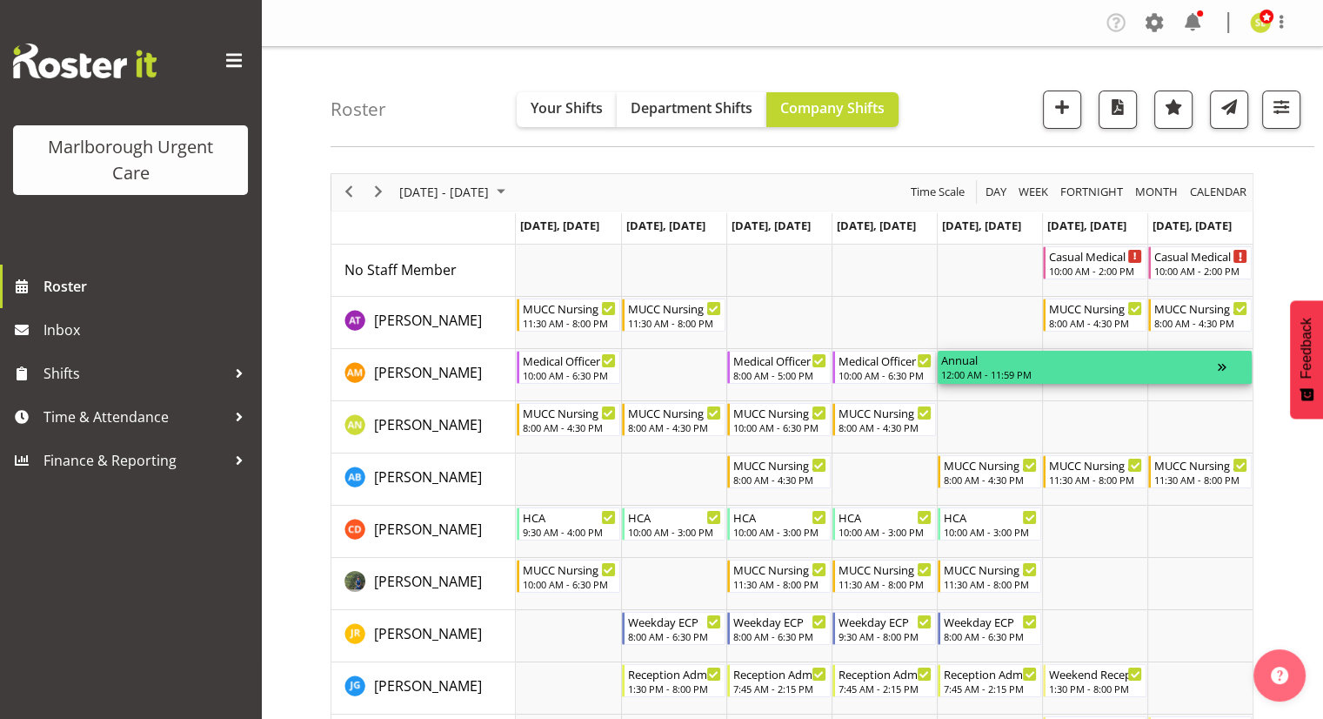
click at [1101, 369] on div "12:00 AM - 11:59 PM" at bounding box center [1079, 374] width 277 height 14
click at [1221, 369] on div "Timeline Week of October 10, 2025" at bounding box center [1233, 367] width 30 height 33
click at [379, 195] on span "Next" at bounding box center [378, 192] width 21 height 22
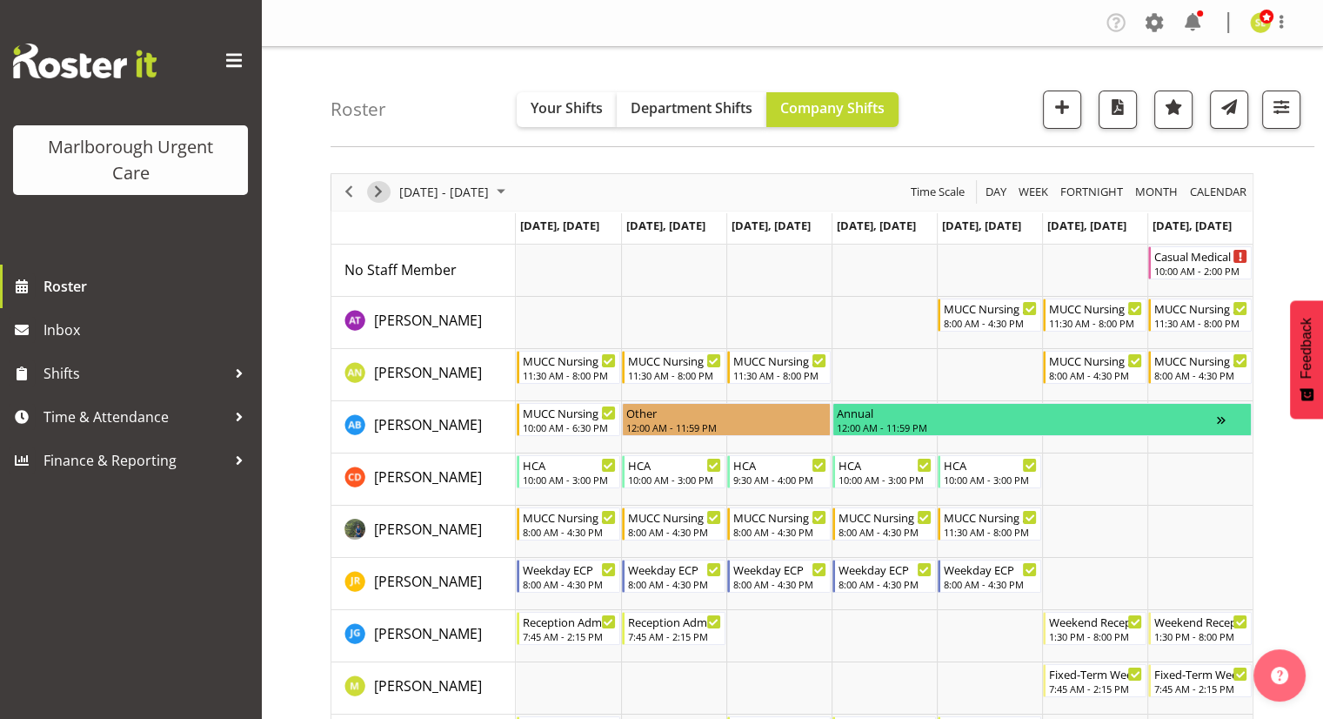
click at [379, 195] on span "Next" at bounding box center [378, 192] width 21 height 22
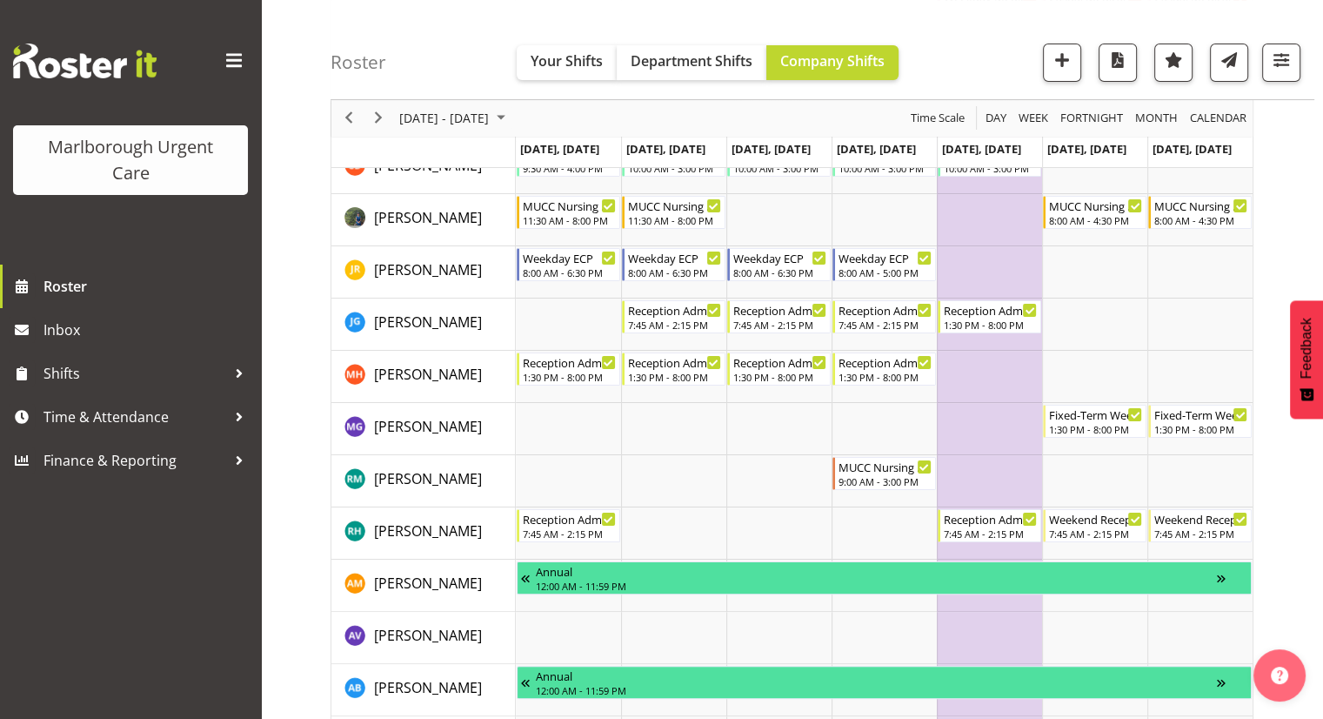
scroll to position [261, 0]
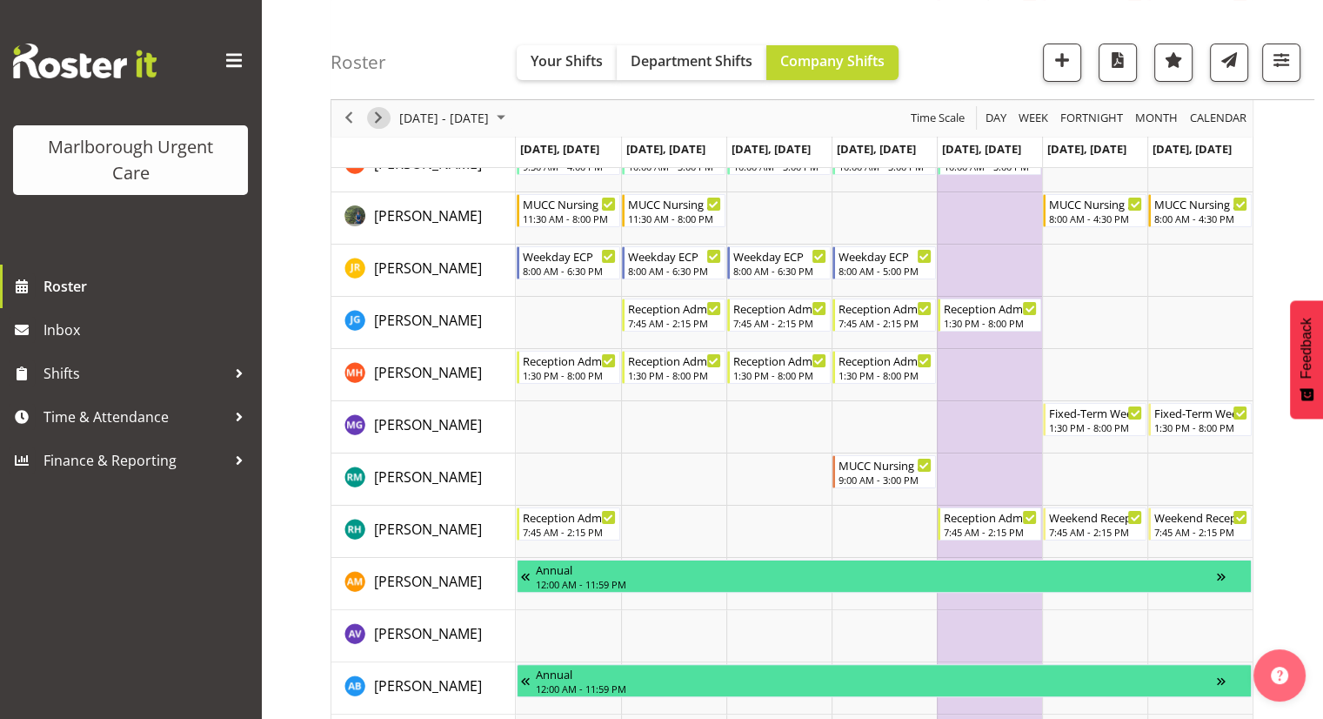
click at [383, 116] on span "Next" at bounding box center [378, 119] width 21 height 22
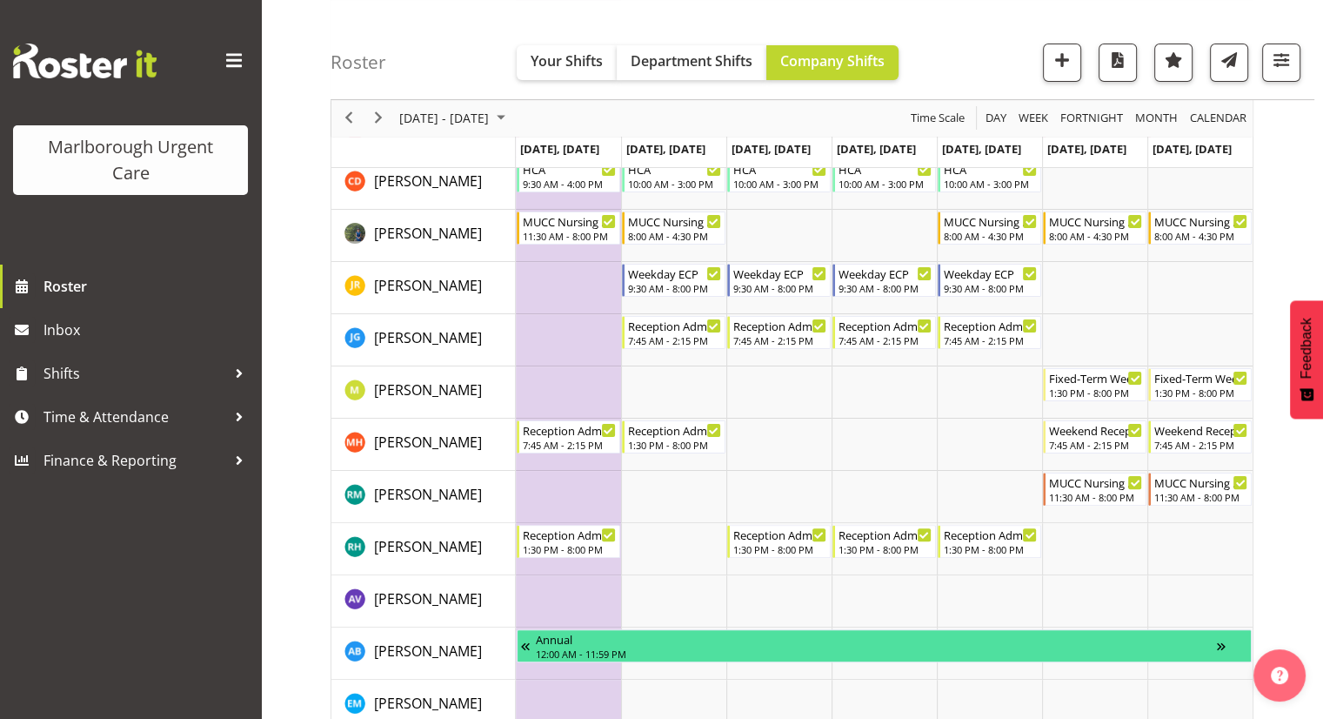
scroll to position [435, 0]
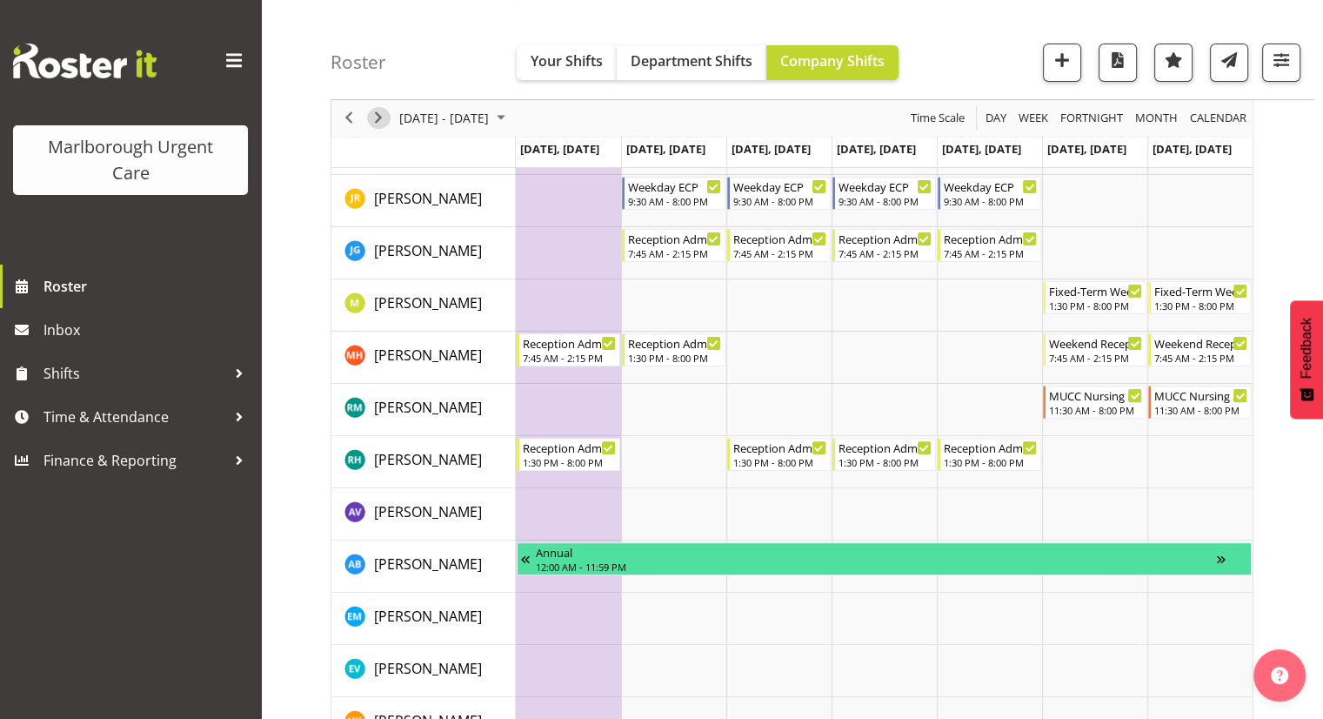
click at [383, 123] on span "Next" at bounding box center [378, 119] width 21 height 22
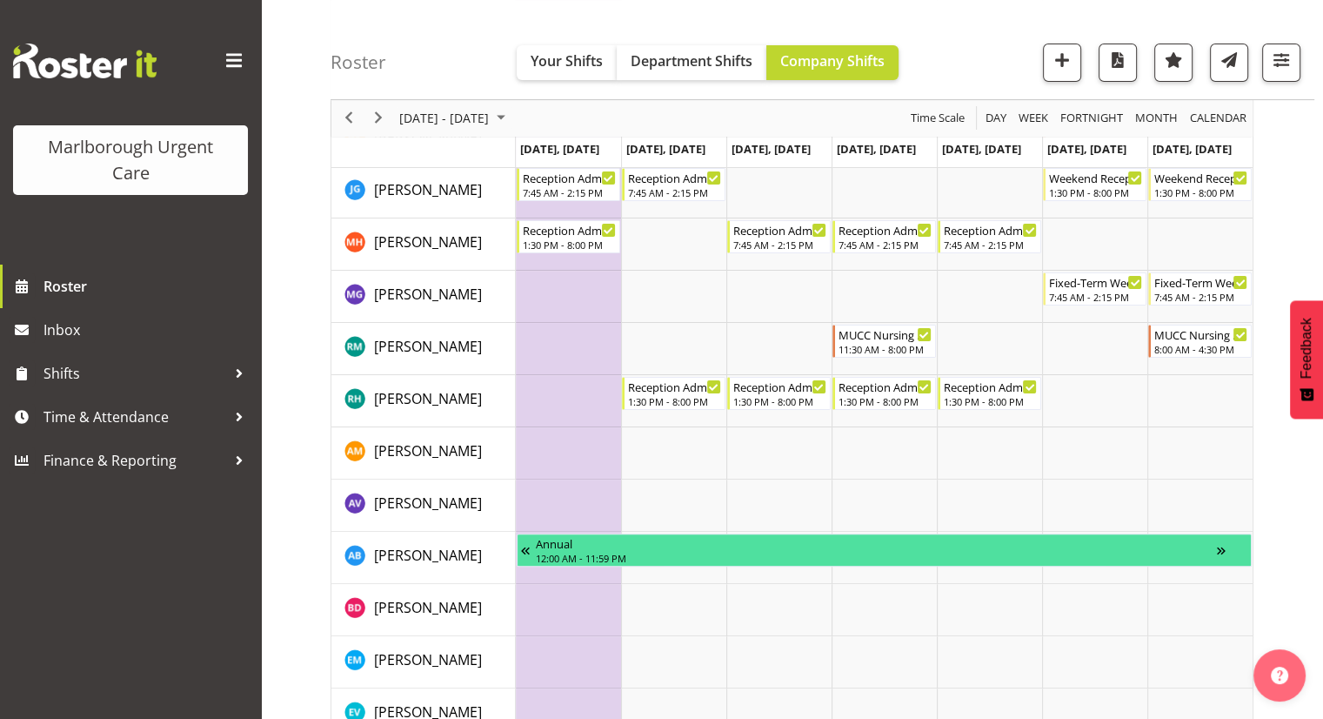
scroll to position [435, 0]
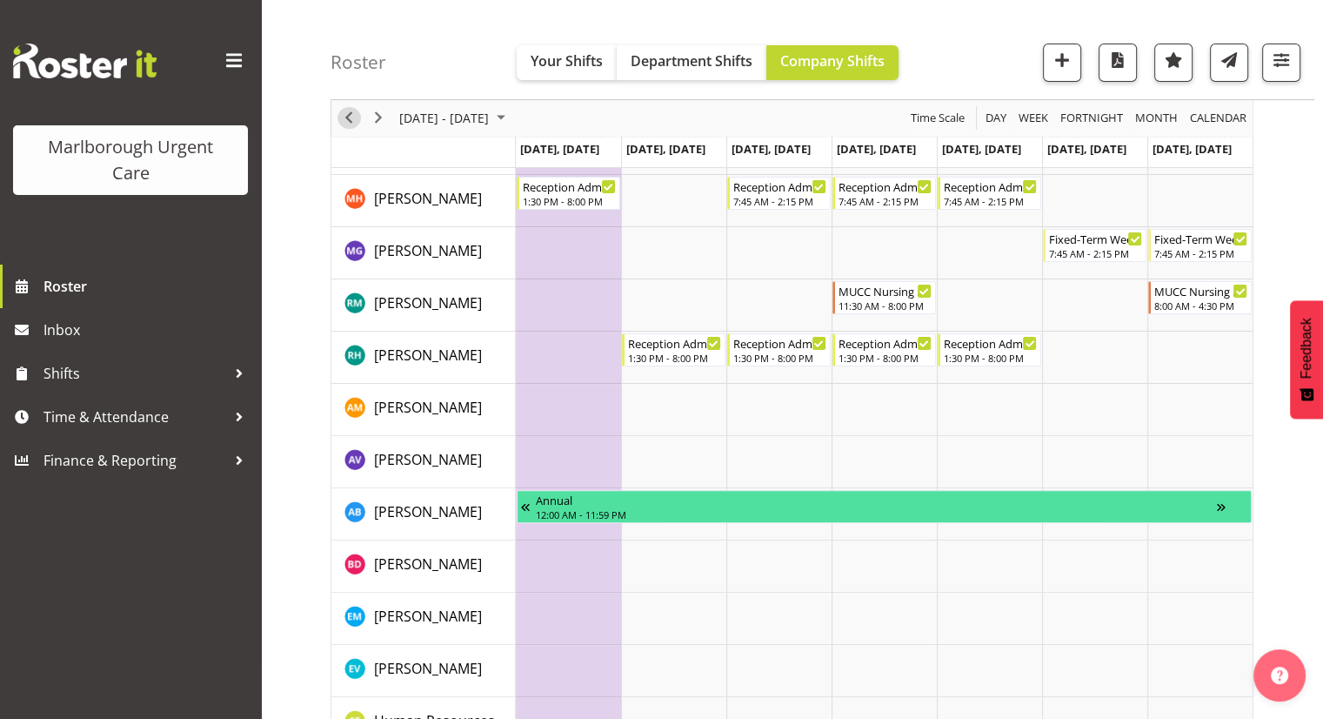
click at [345, 123] on span "Previous" at bounding box center [348, 119] width 21 height 22
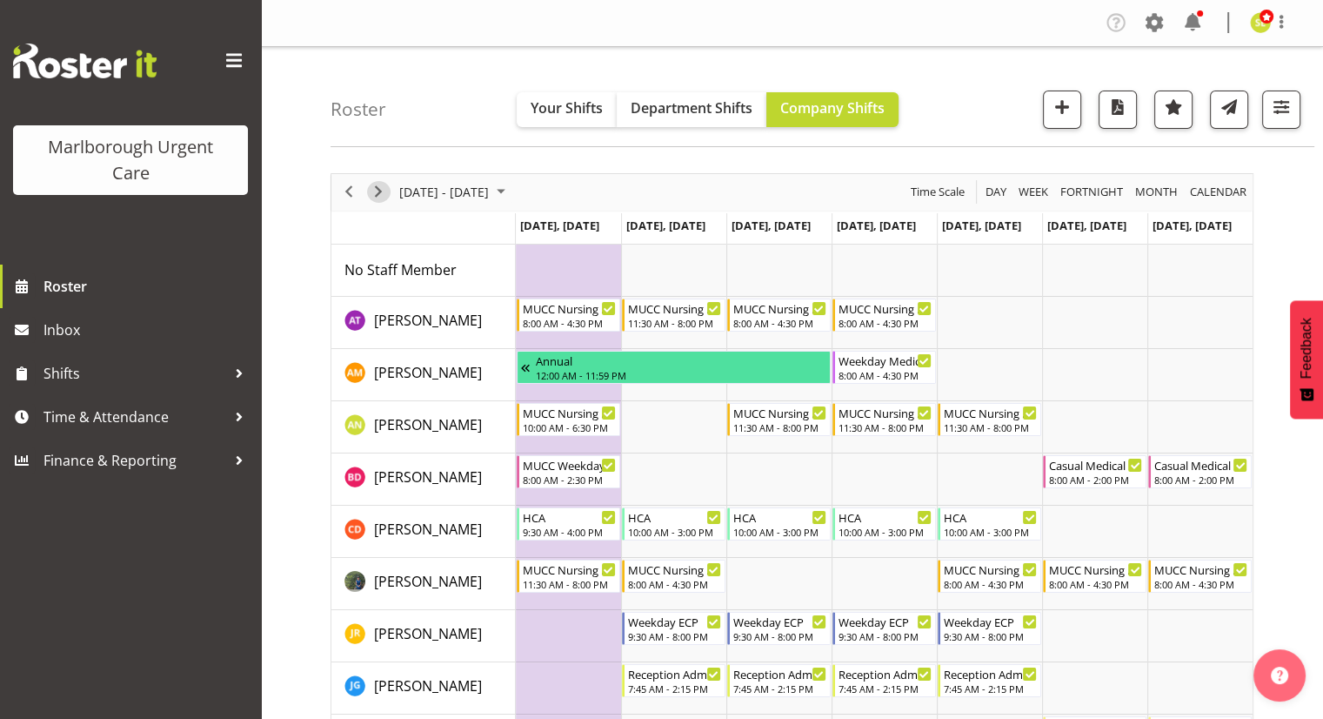
click at [385, 194] on span "Next" at bounding box center [378, 192] width 21 height 22
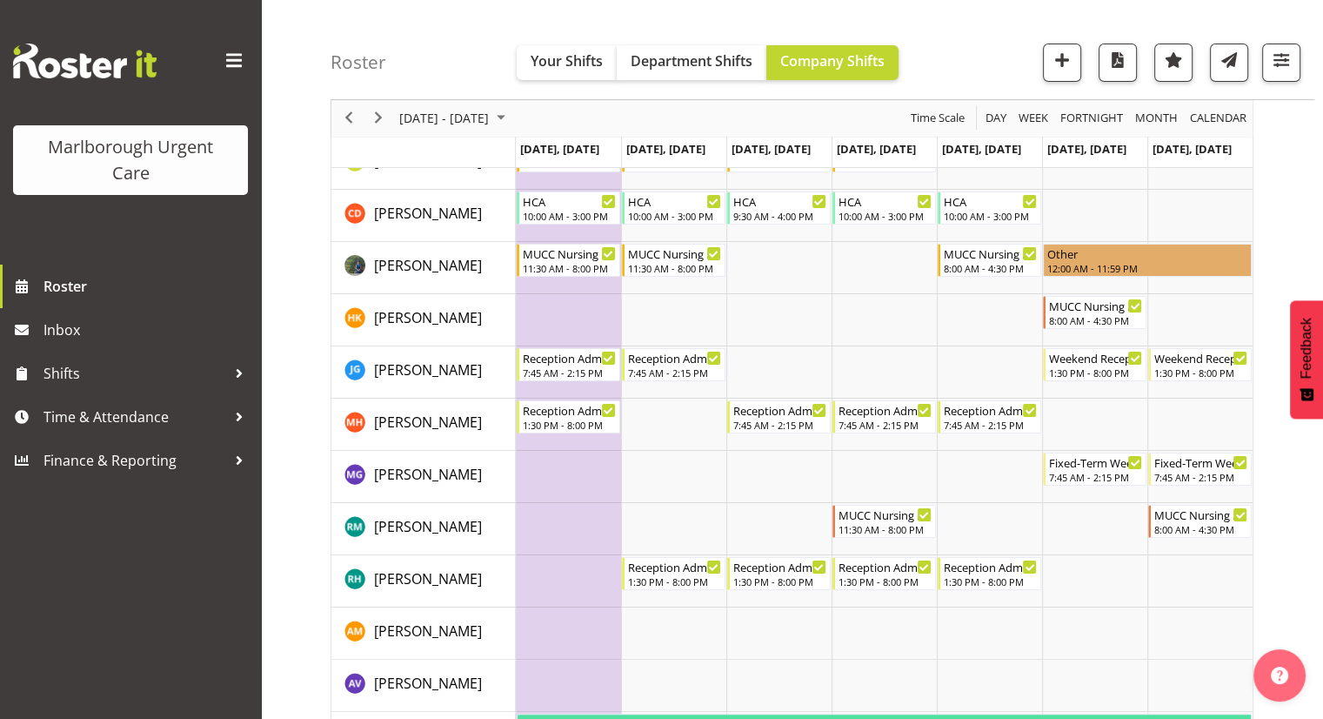
scroll to position [174, 0]
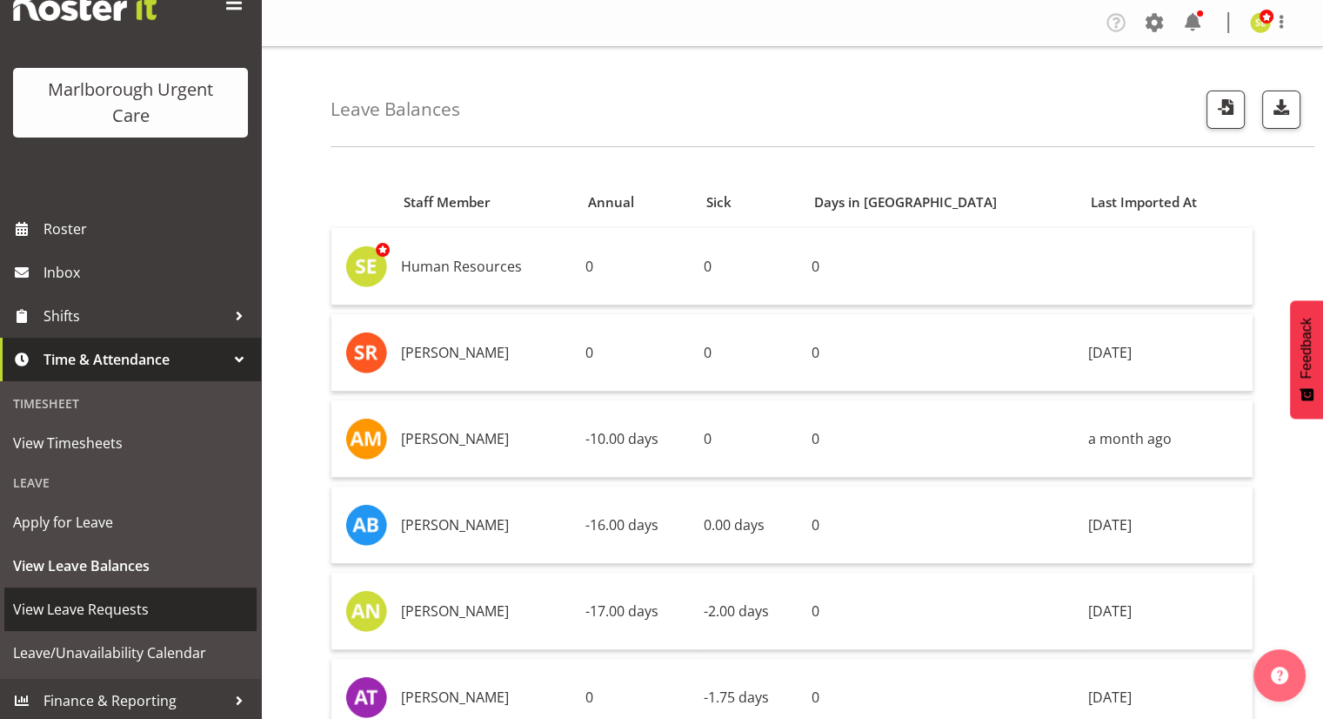
scroll to position [61, 0]
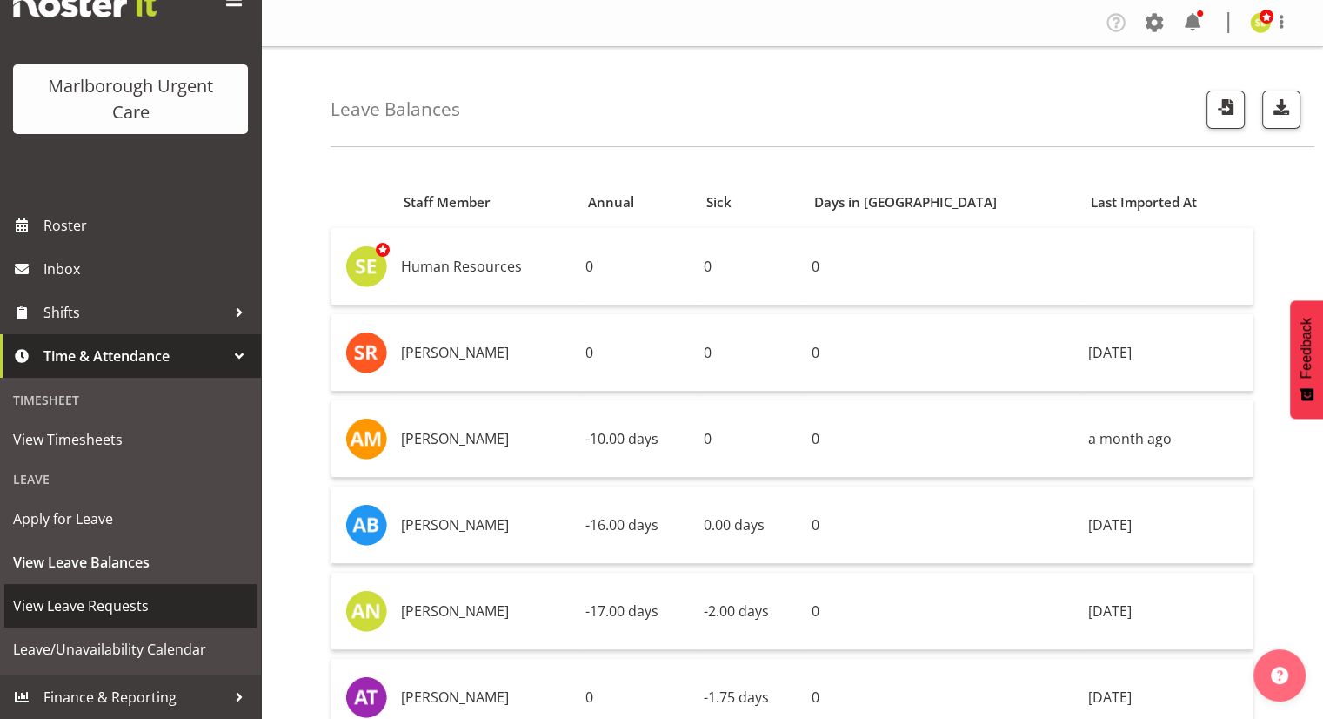
click at [130, 612] on span "View Leave Requests" at bounding box center [130, 605] width 235 height 26
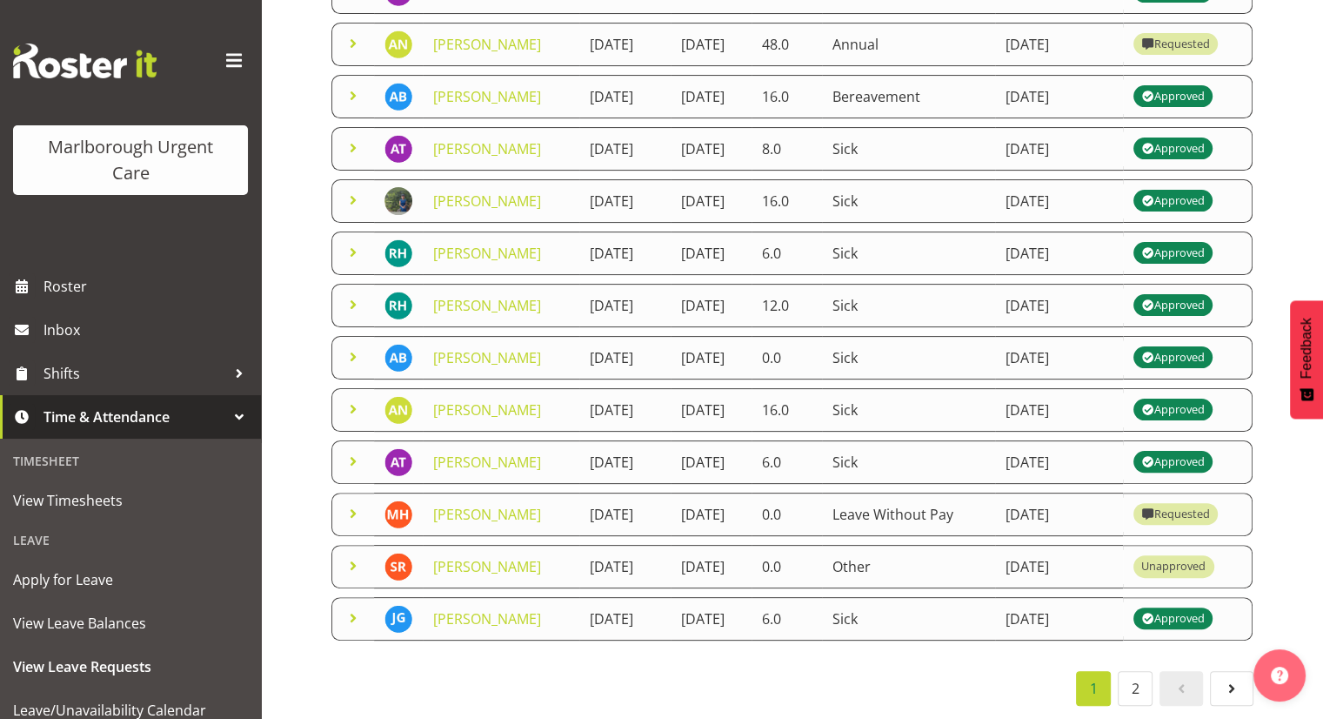
scroll to position [572, 0]
drag, startPoint x: 1142, startPoint y: 681, endPoint x: 1134, endPoint y: 679, distance: 8.9
click at [1142, 682] on link "2" at bounding box center [1135, 688] width 35 height 35
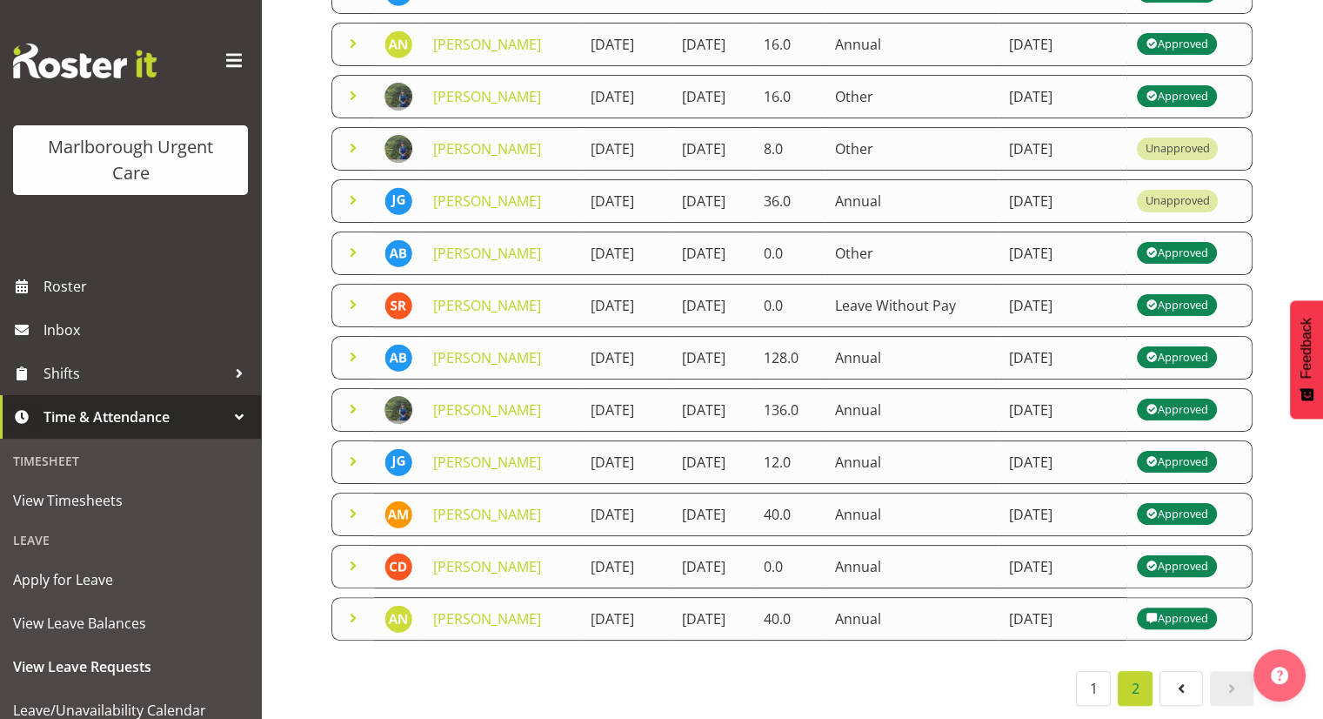
scroll to position [442, 0]
